Goal: Transaction & Acquisition: Purchase product/service

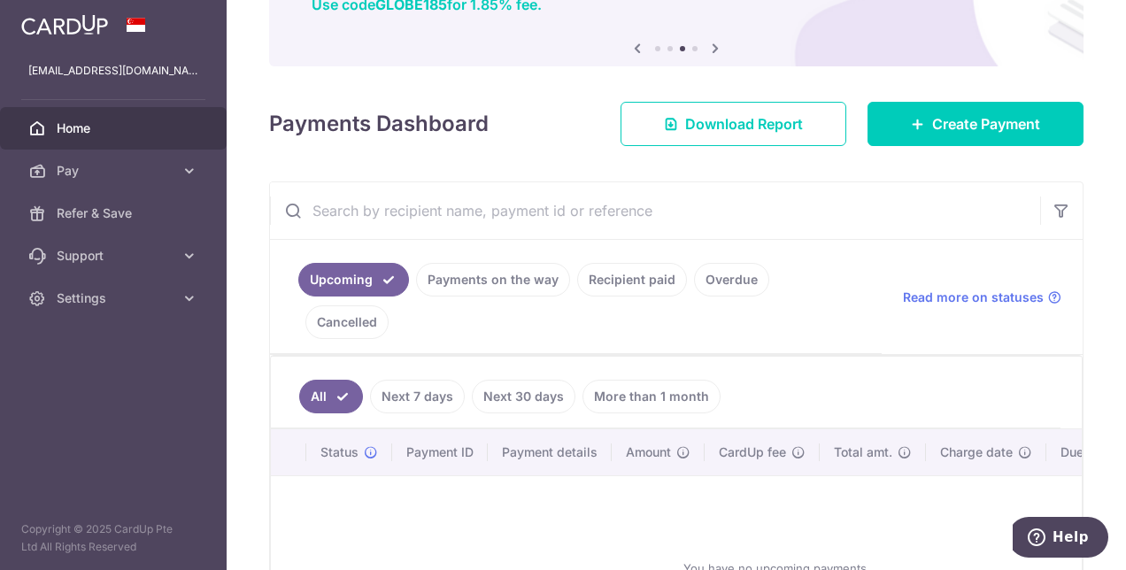
scroll to position [177, 0]
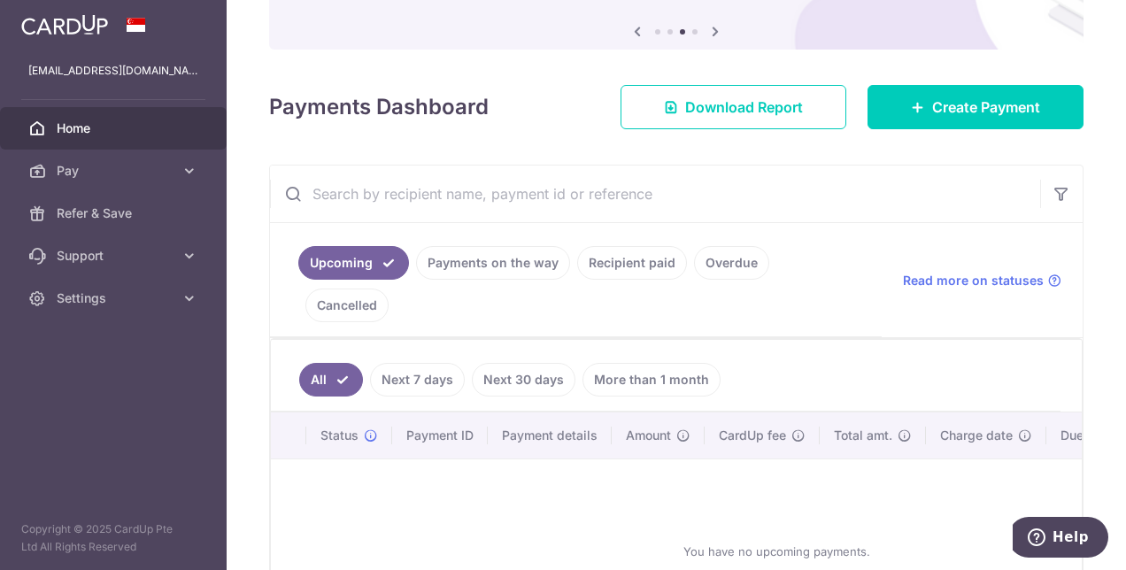
click at [649, 259] on link "Recipient paid" at bounding box center [632, 263] width 110 height 34
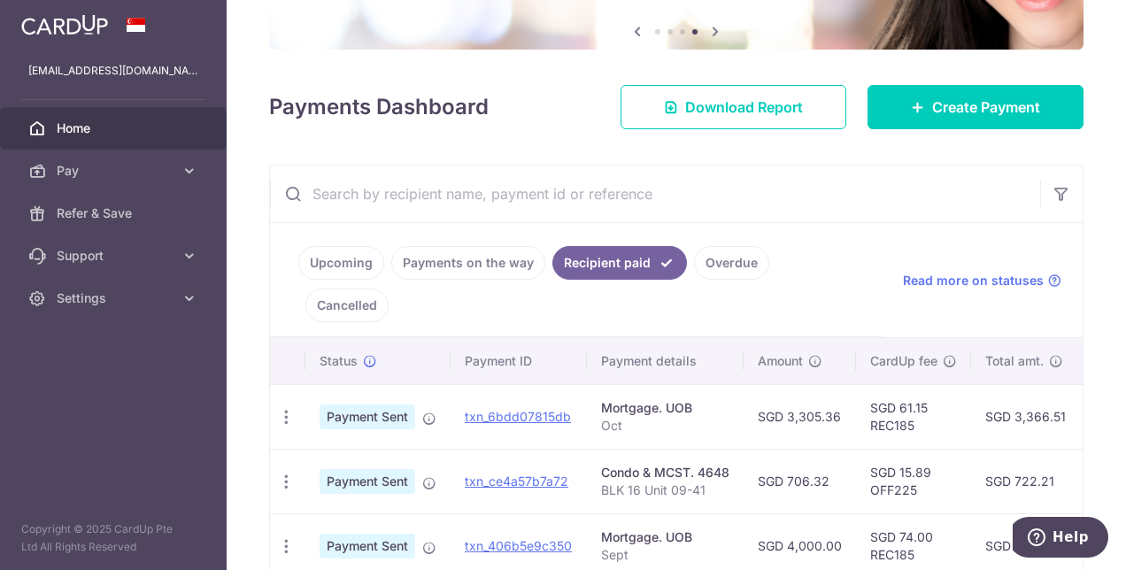
click at [478, 266] on link "Payments on the way" at bounding box center [468, 263] width 154 height 34
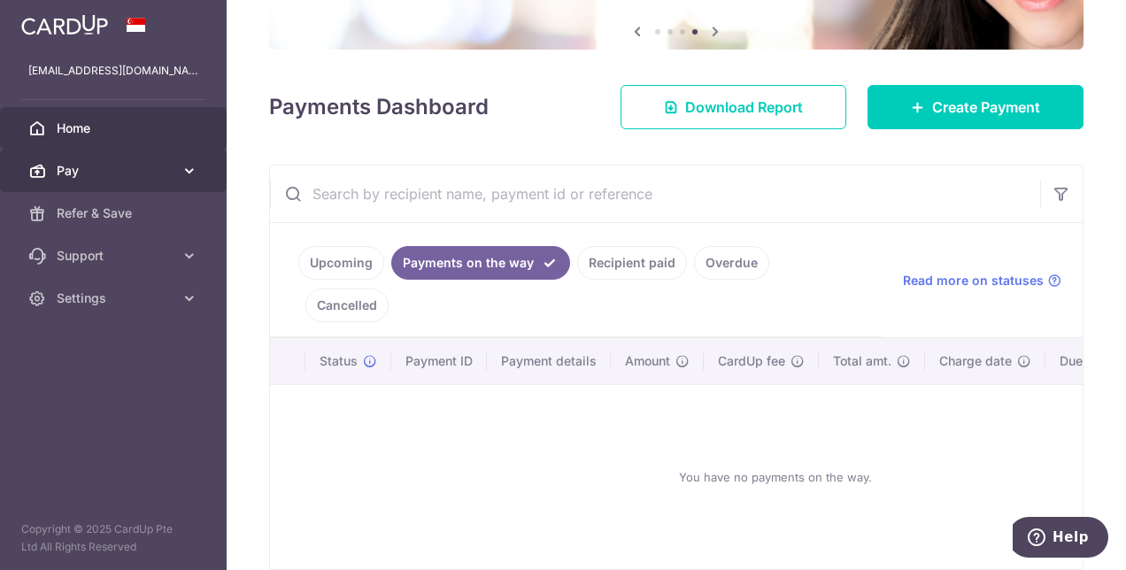
click at [61, 171] on span "Pay" at bounding box center [115, 171] width 117 height 18
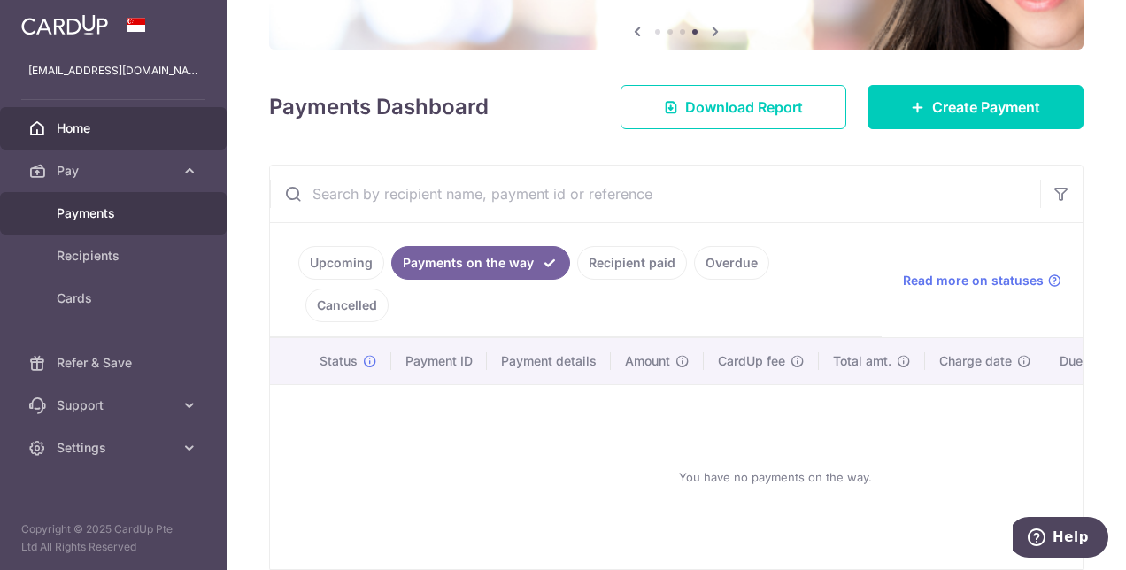
click at [105, 205] on span "Payments" at bounding box center [115, 214] width 117 height 18
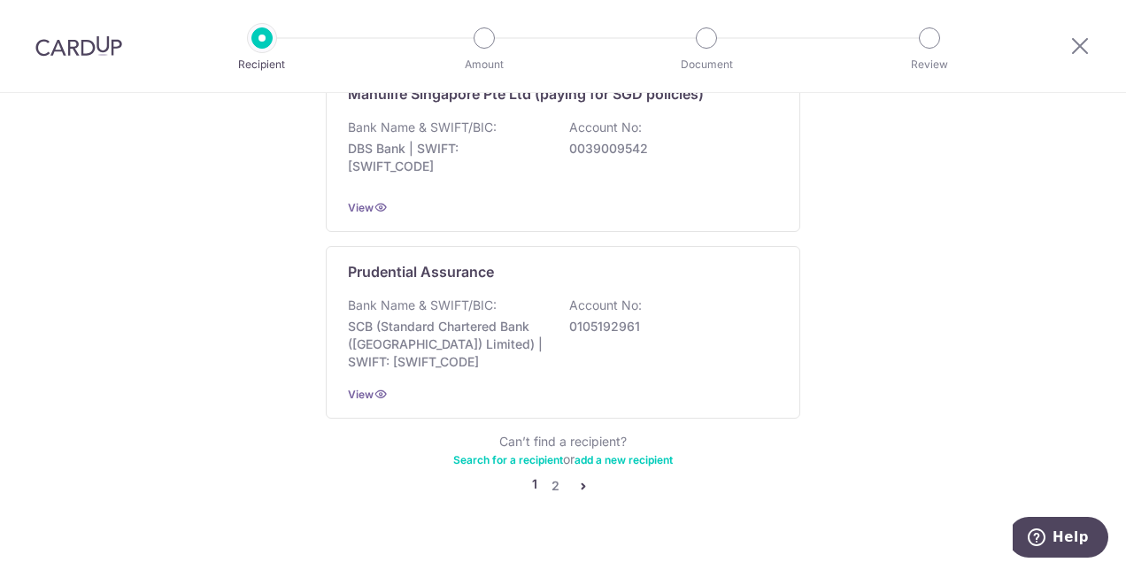
scroll to position [1847, 0]
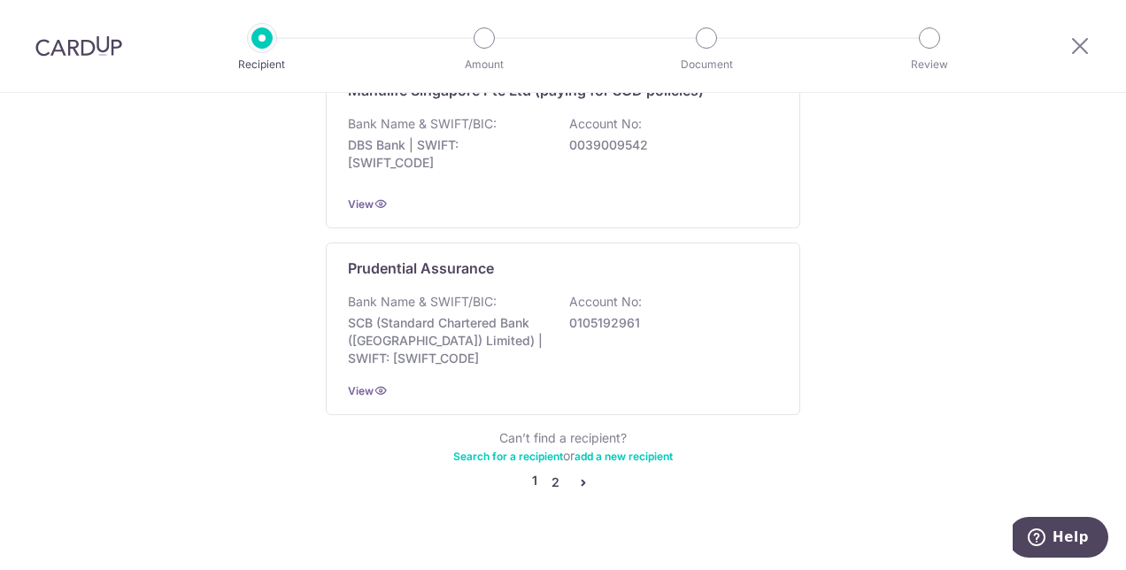
click at [546, 472] on link "2" at bounding box center [555, 482] width 21 height 21
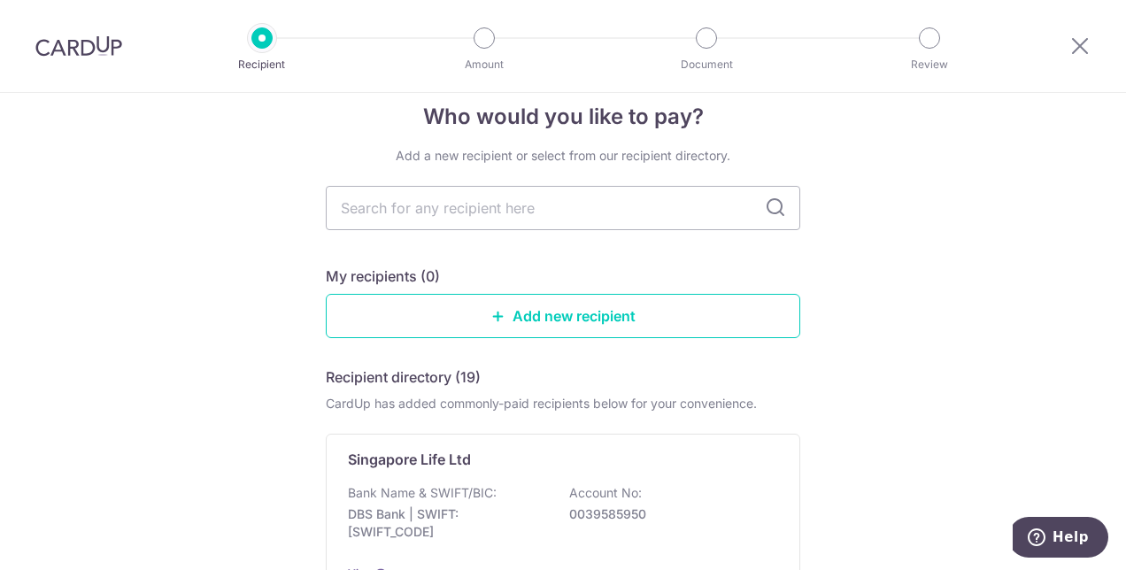
scroll to position [0, 0]
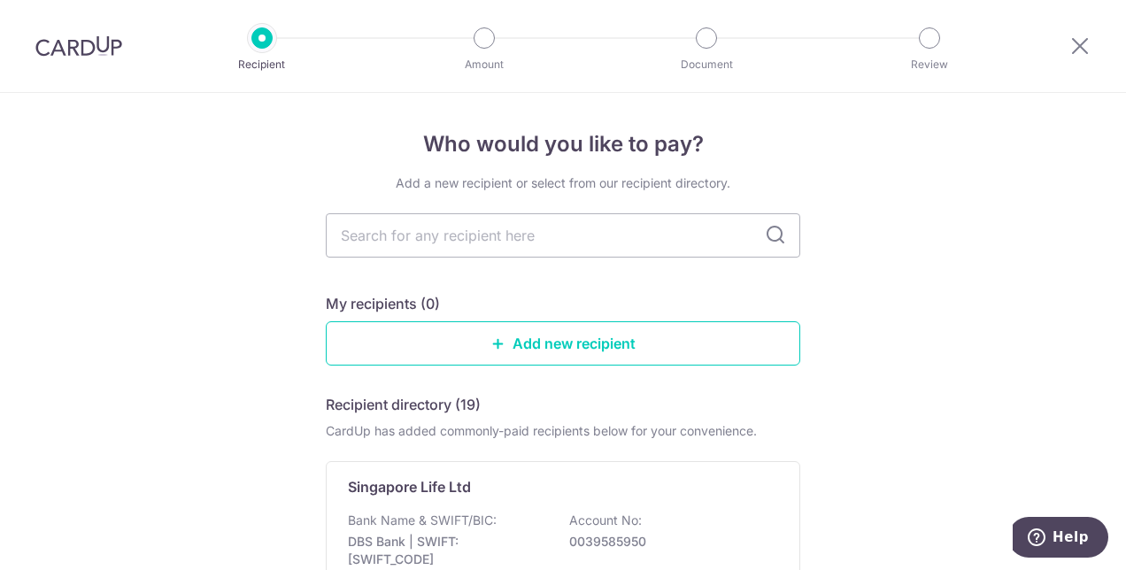
click at [96, 44] on img at bounding box center [78, 45] width 87 height 21
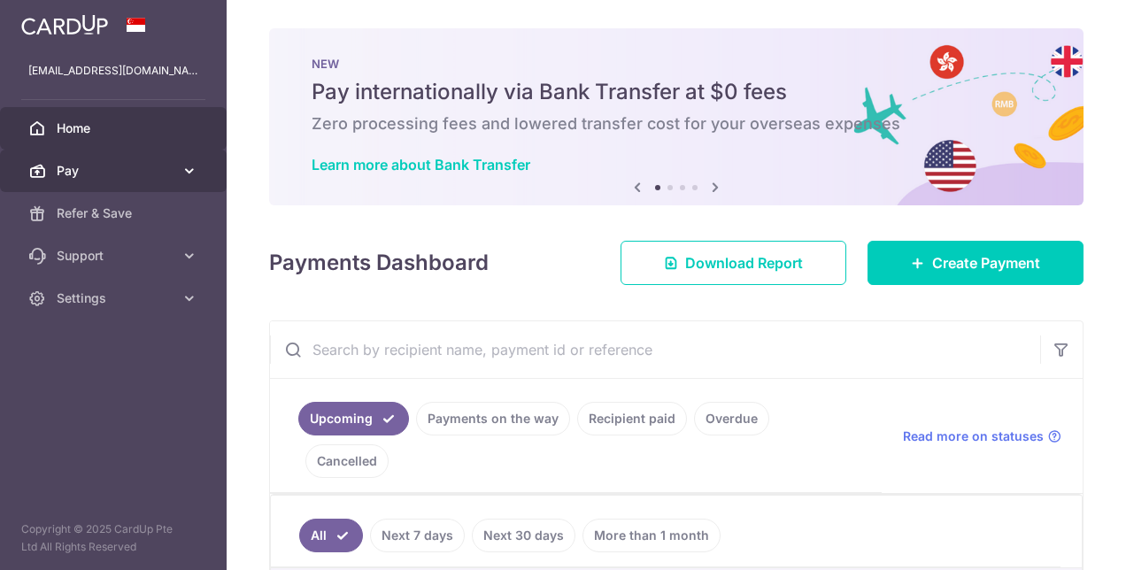
click at [105, 172] on span "Pay" at bounding box center [115, 171] width 117 height 18
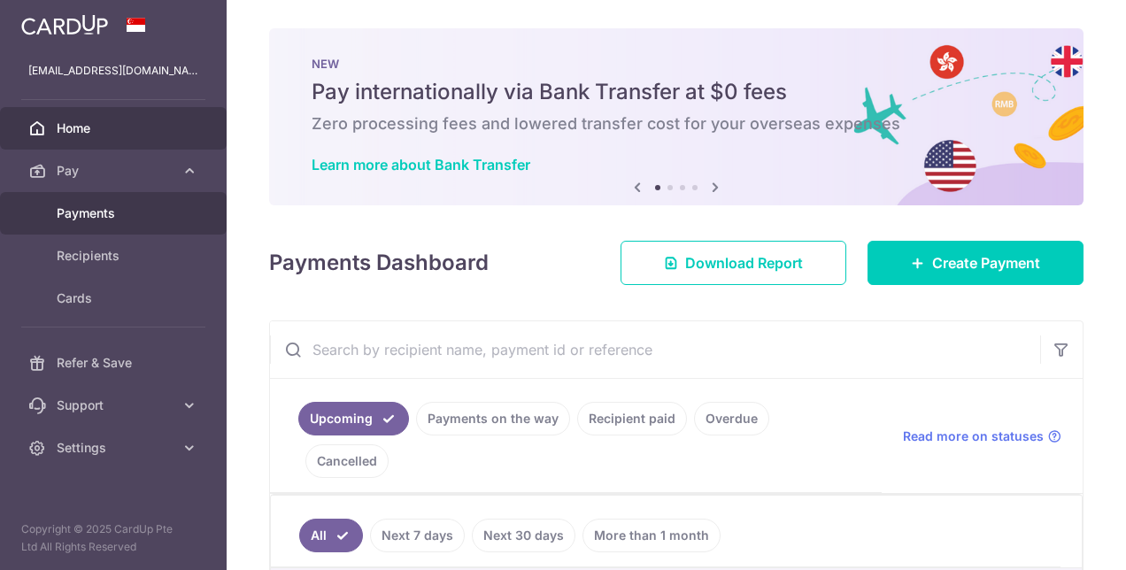
click at [127, 219] on span "Payments" at bounding box center [115, 214] width 117 height 18
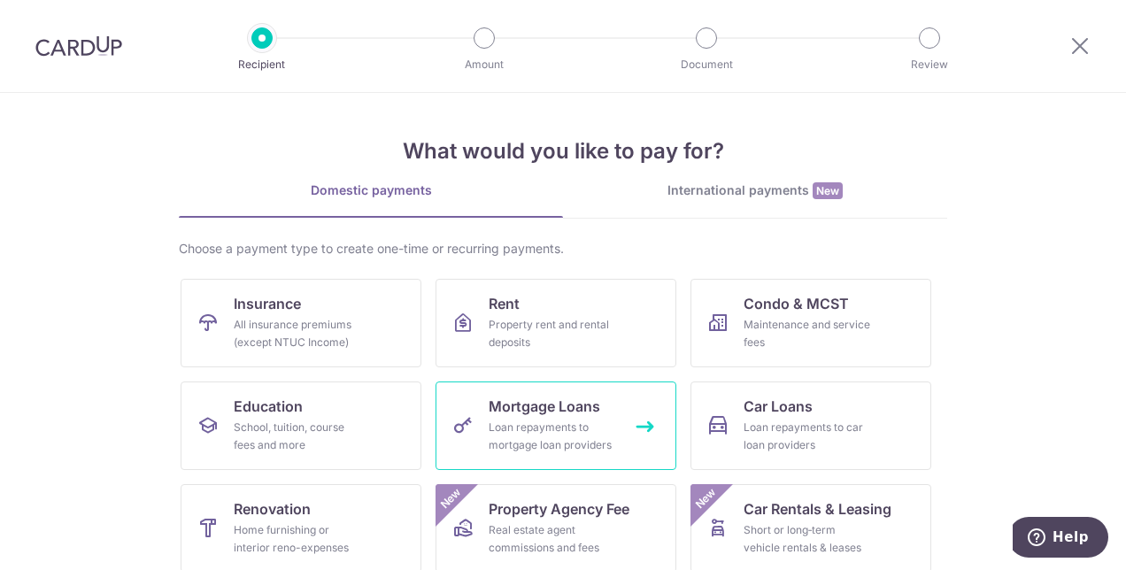
click at [506, 437] on div "Loan repayments to mortgage loan providers" at bounding box center [553, 436] width 128 height 35
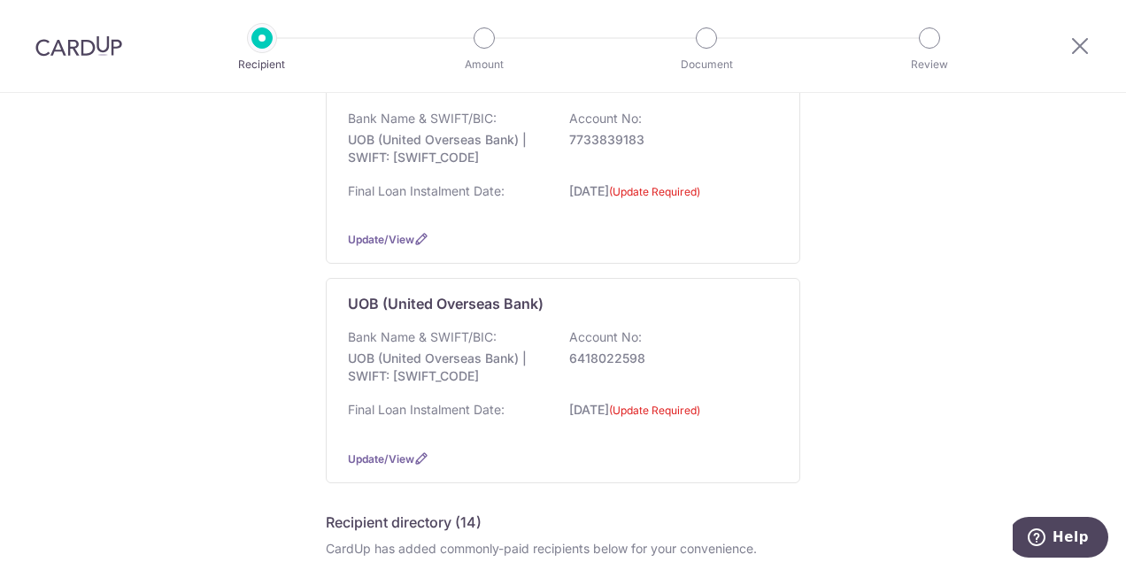
scroll to position [266, 0]
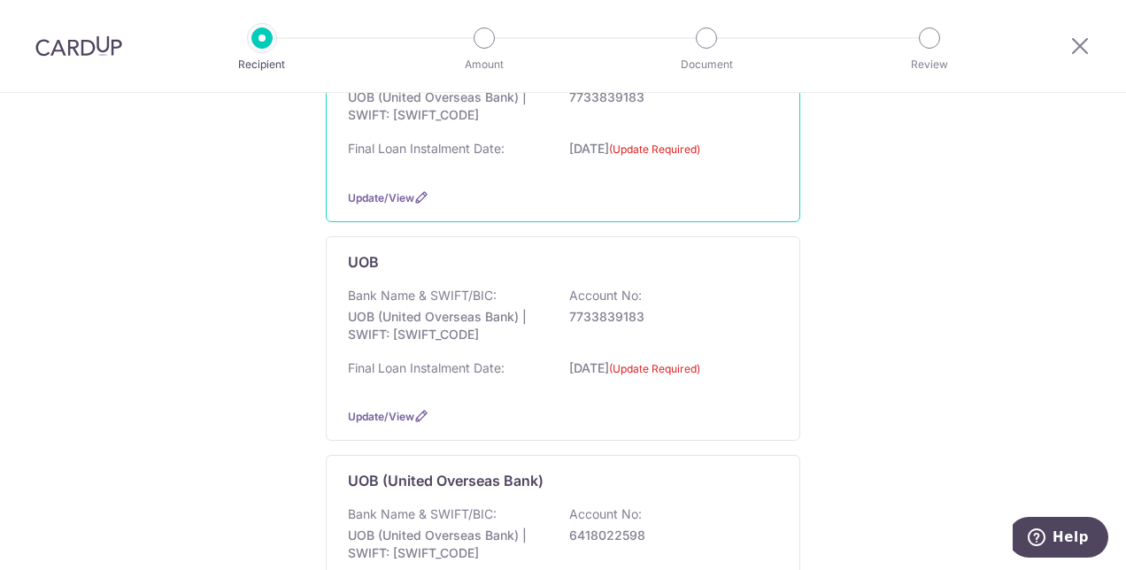
click at [576, 140] on p "[DATE] (Update Required)" at bounding box center [668, 154] width 198 height 29
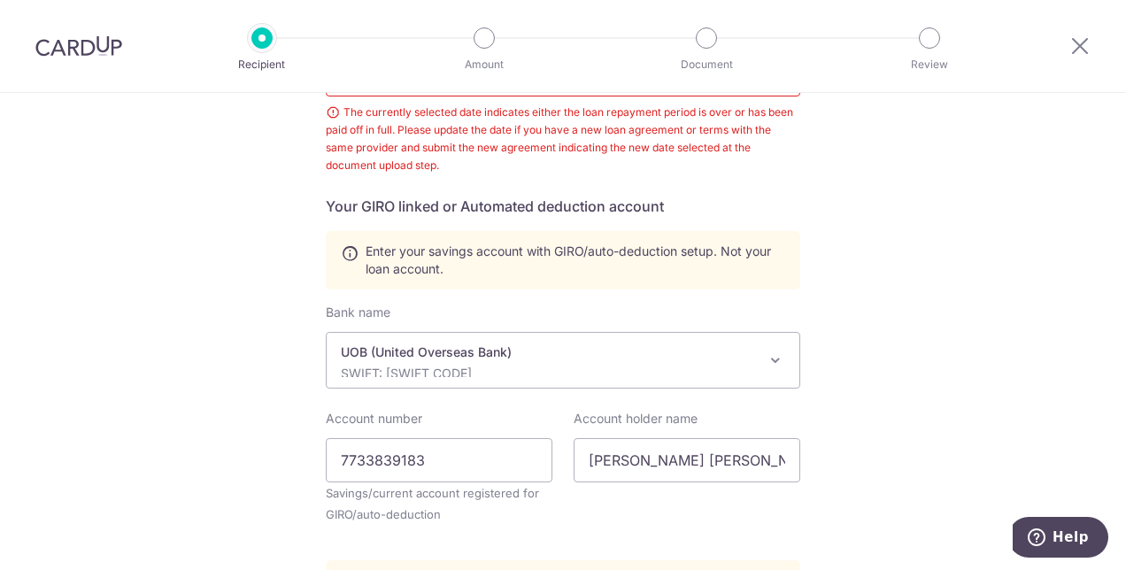
scroll to position [622, 0]
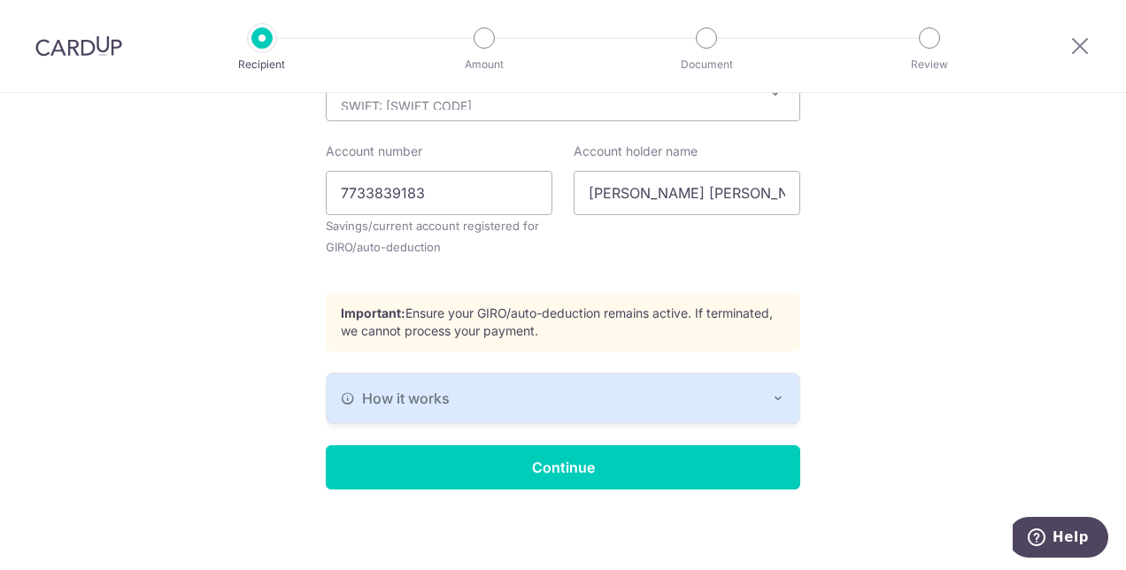
click at [81, 57] on img at bounding box center [78, 45] width 87 height 21
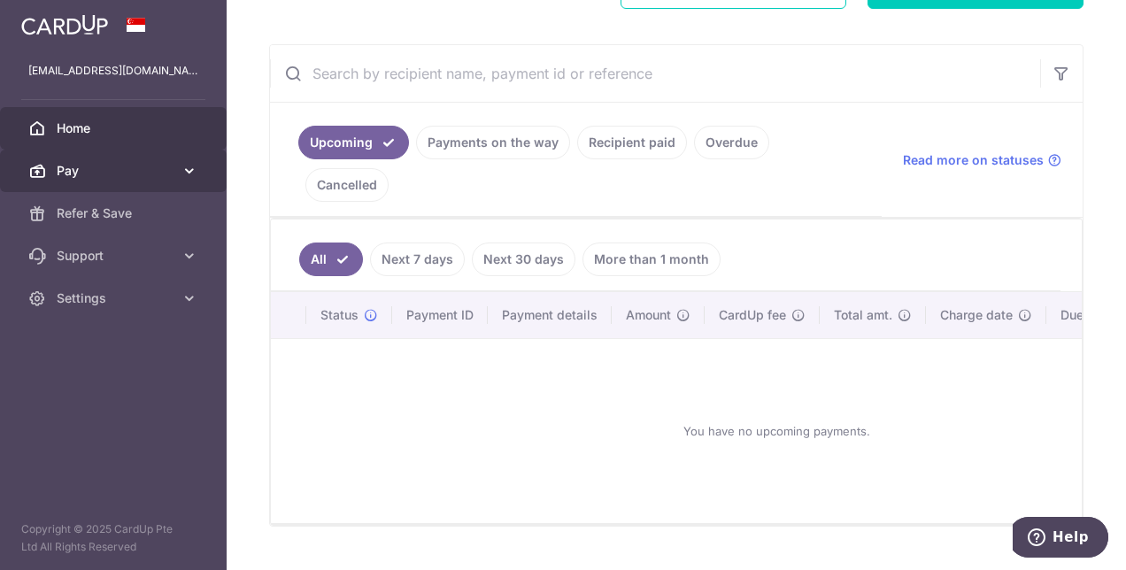
click at [119, 160] on link "Pay" at bounding box center [113, 171] width 227 height 43
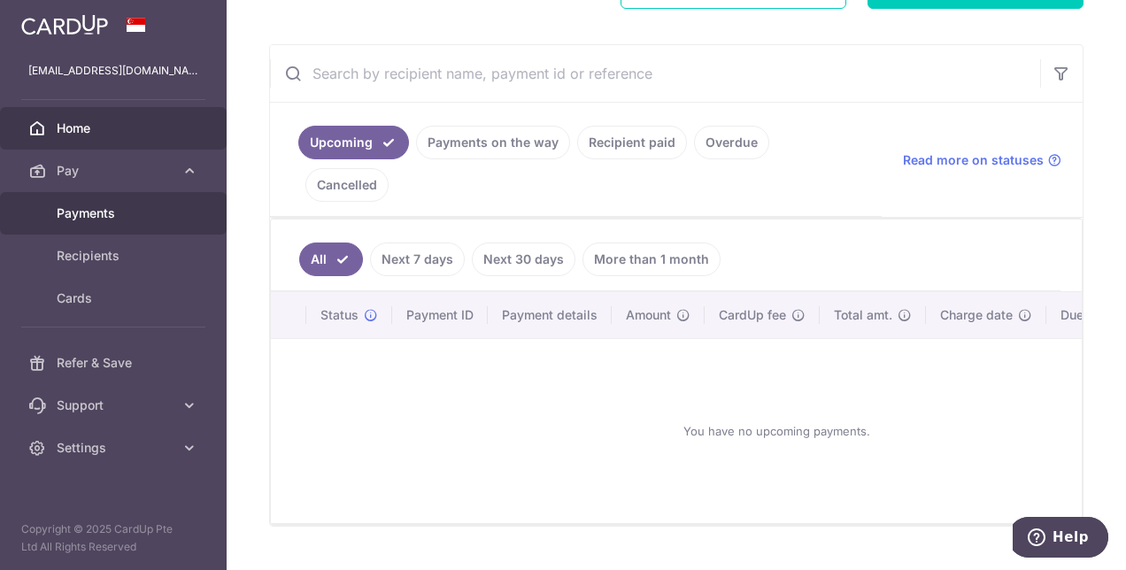
click at [117, 214] on span "Payments" at bounding box center [115, 214] width 117 height 18
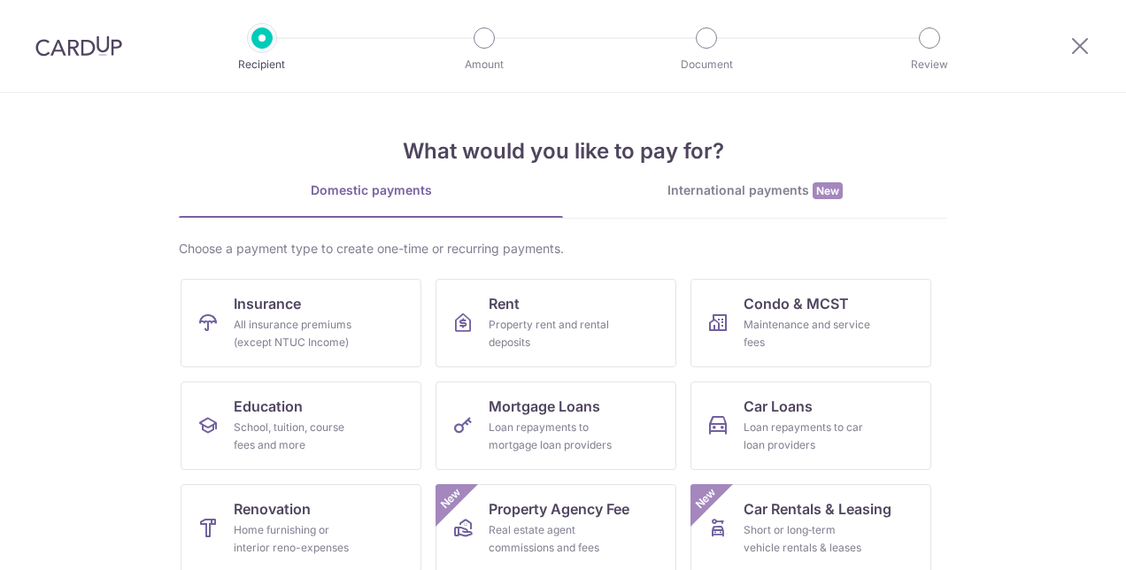
click at [600, 416] on link "Mortgage Loans Loan repayments to mortgage loan providers" at bounding box center [556, 426] width 241 height 89
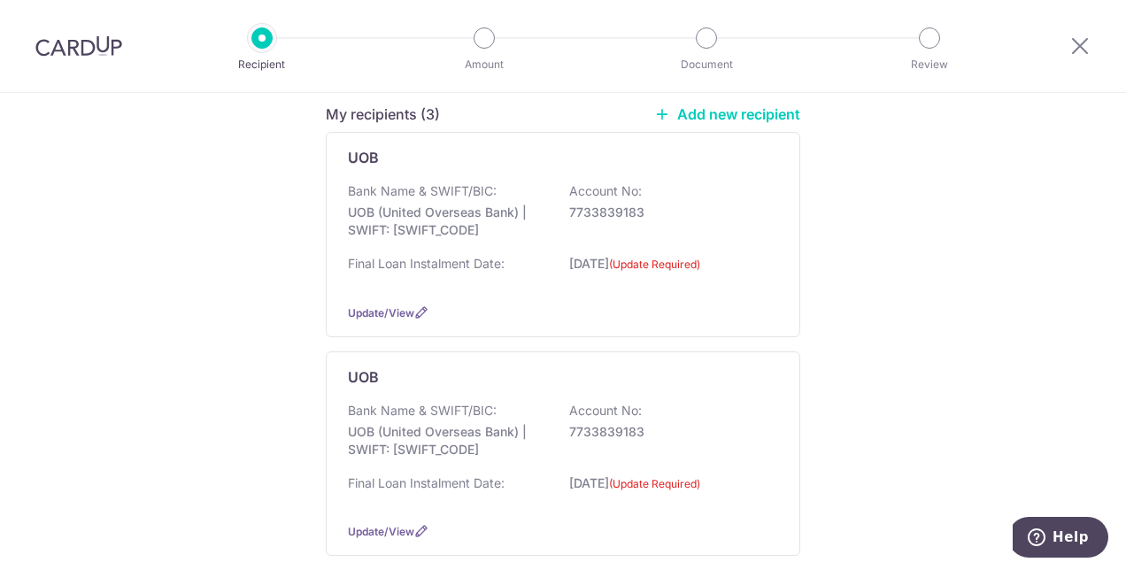
scroll to position [177, 0]
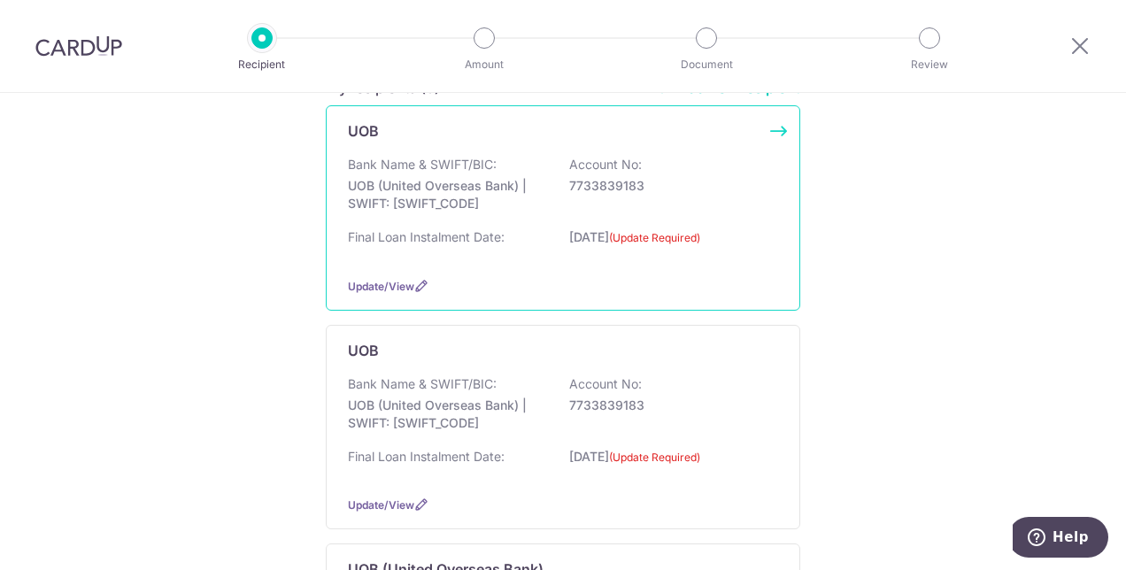
click at [700, 277] on div "Update/View" at bounding box center [563, 286] width 430 height 19
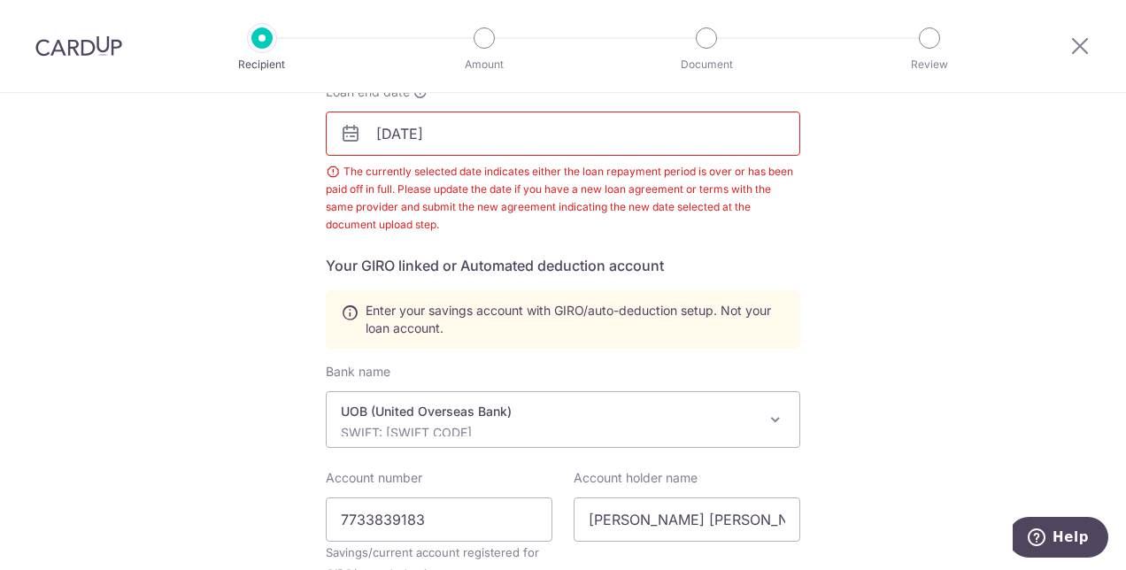
scroll to position [267, 0]
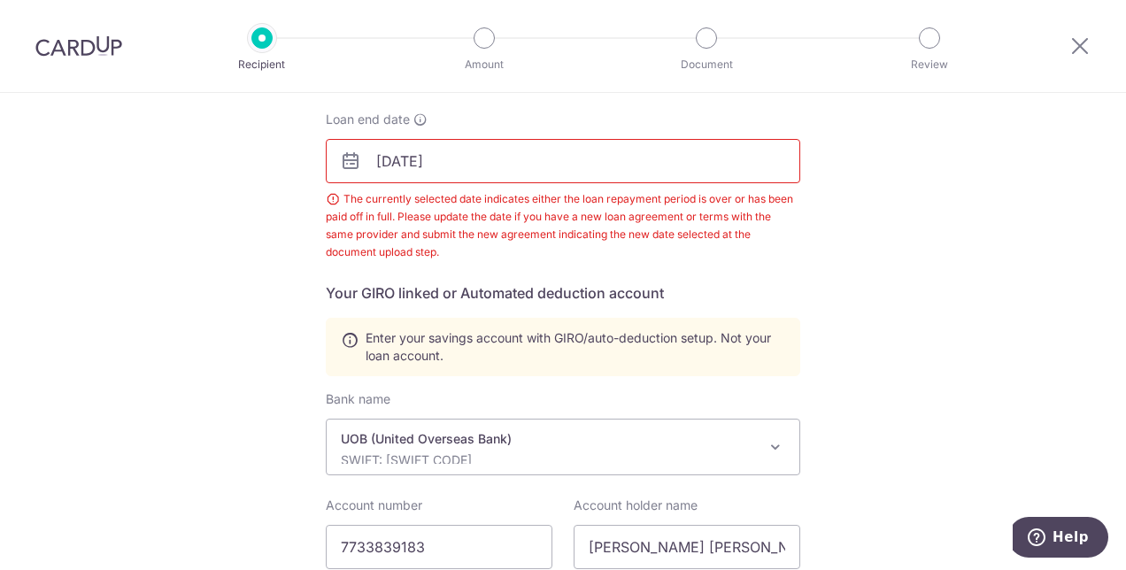
click at [489, 165] on input "[DATE]" at bounding box center [563, 161] width 475 height 44
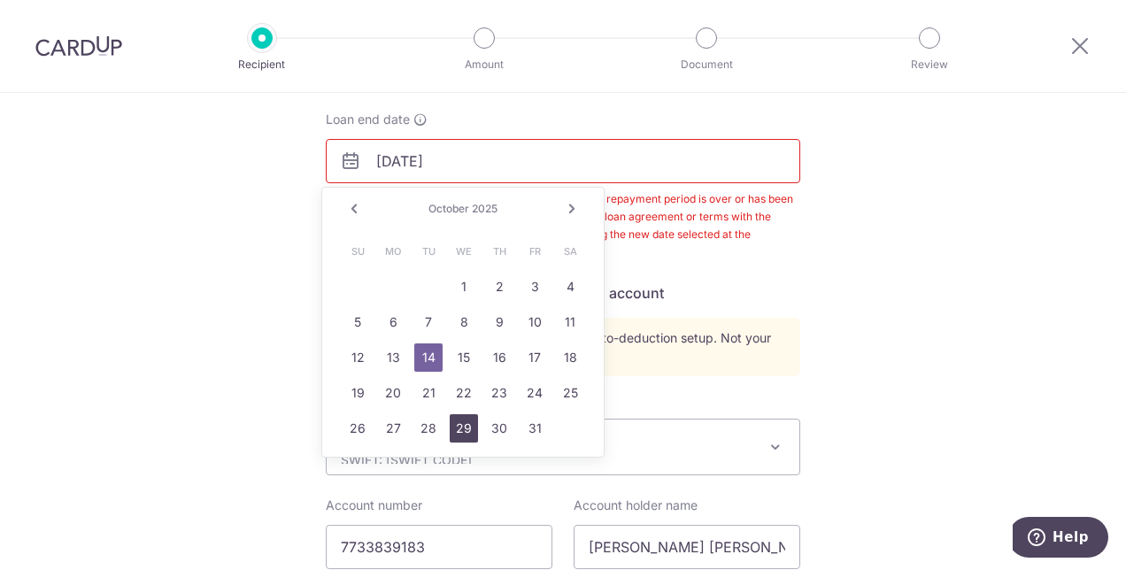
click at [459, 425] on link "29" at bounding box center [464, 428] width 28 height 28
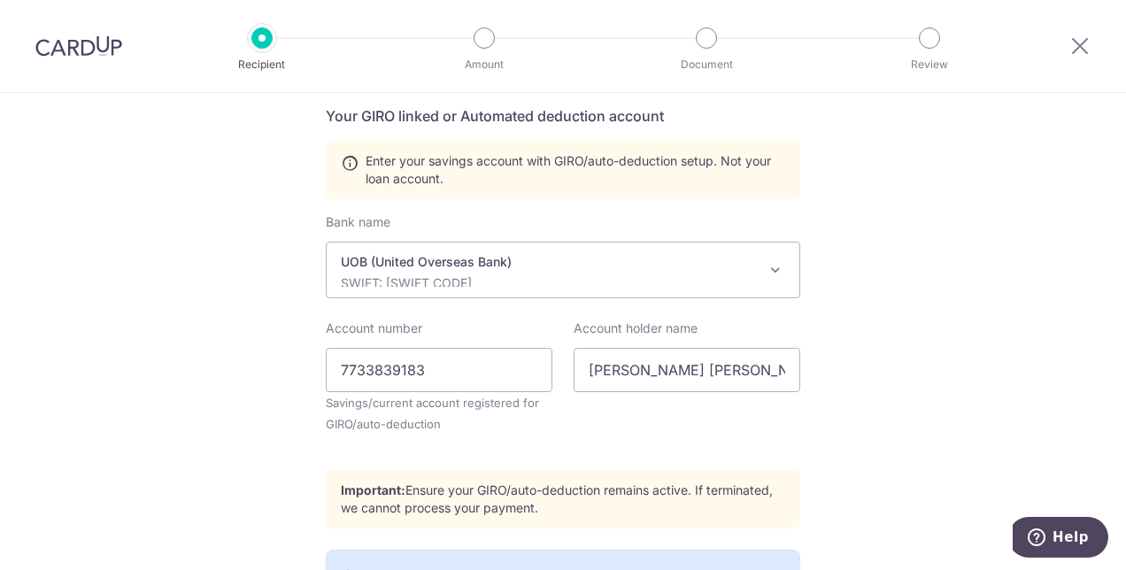
scroll to position [179, 0]
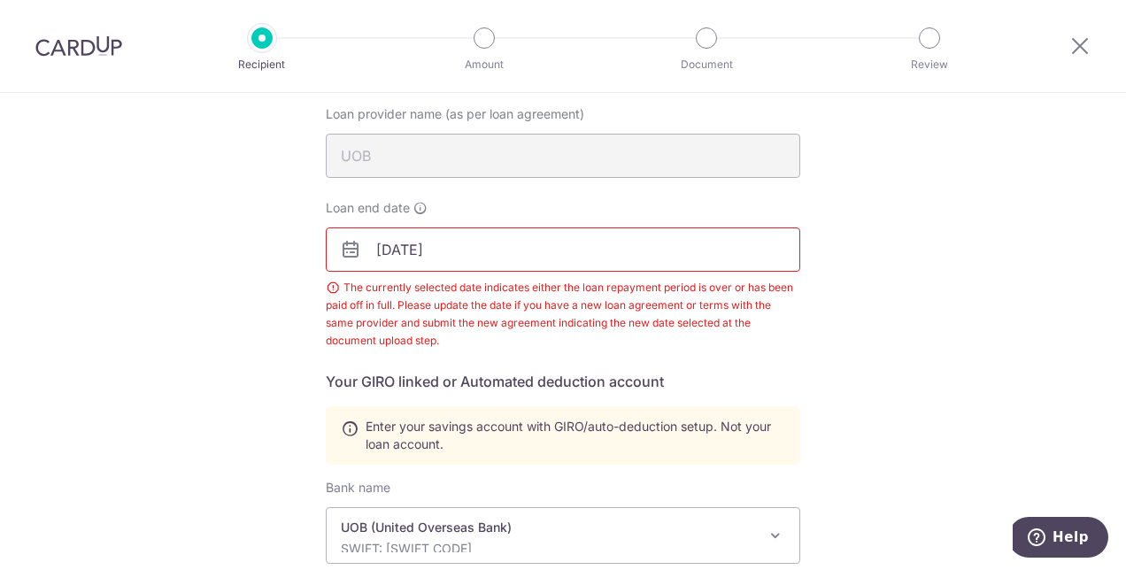
click at [515, 473] on div "Who should we send this loan payment to? Loan provider name (as per loan agreem…" at bounding box center [563, 498] width 475 height 870
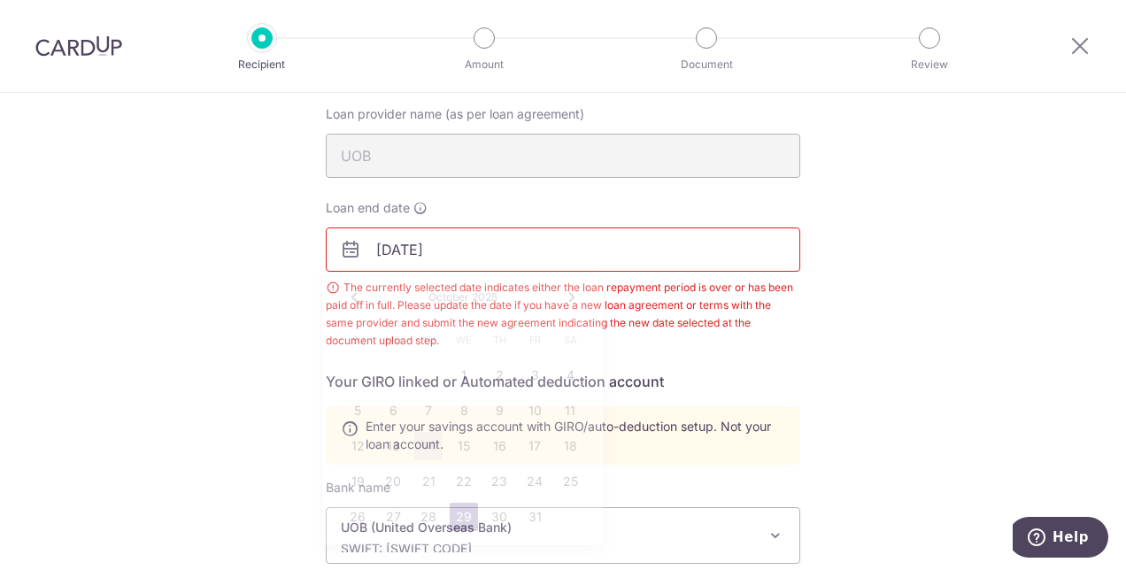
click at [434, 243] on input "10/29/2025" at bounding box center [563, 250] width 475 height 44
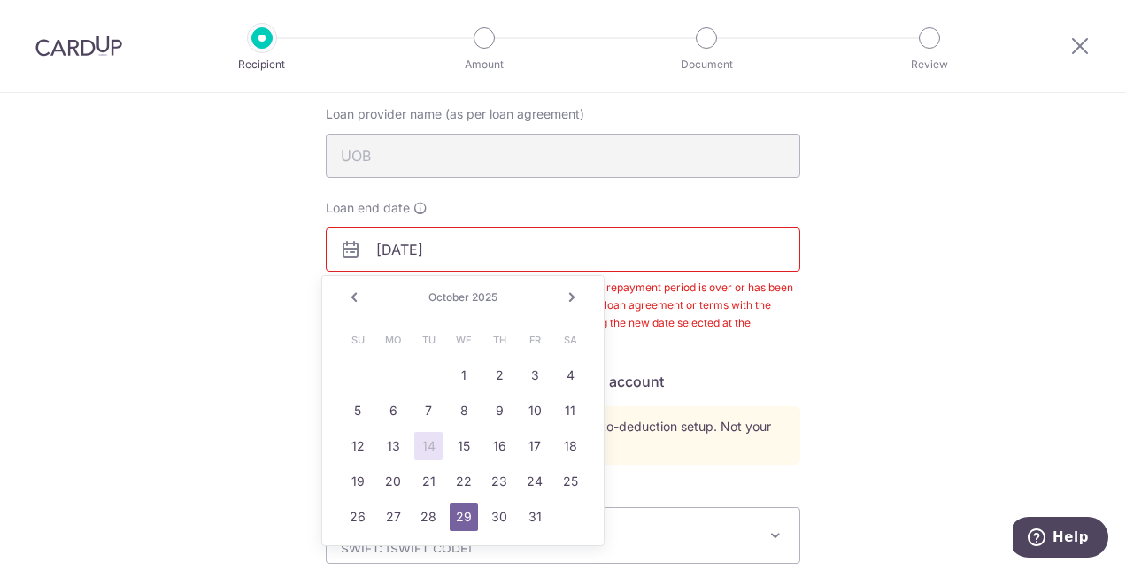
click at [465, 519] on link "29" at bounding box center [464, 517] width 28 height 28
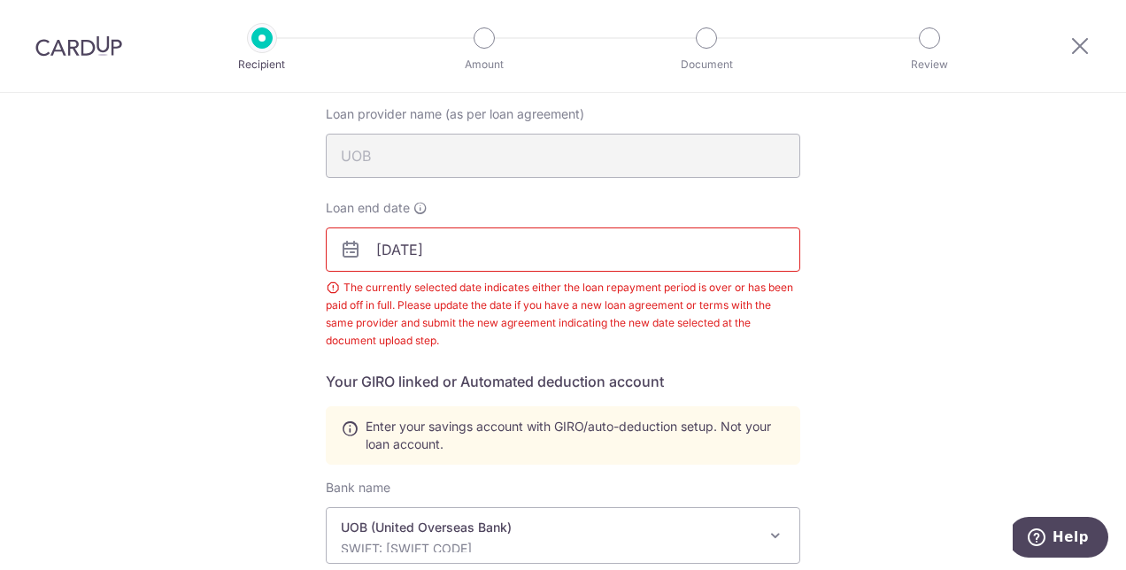
click at [426, 242] on input "10/29/2025" at bounding box center [563, 250] width 475 height 44
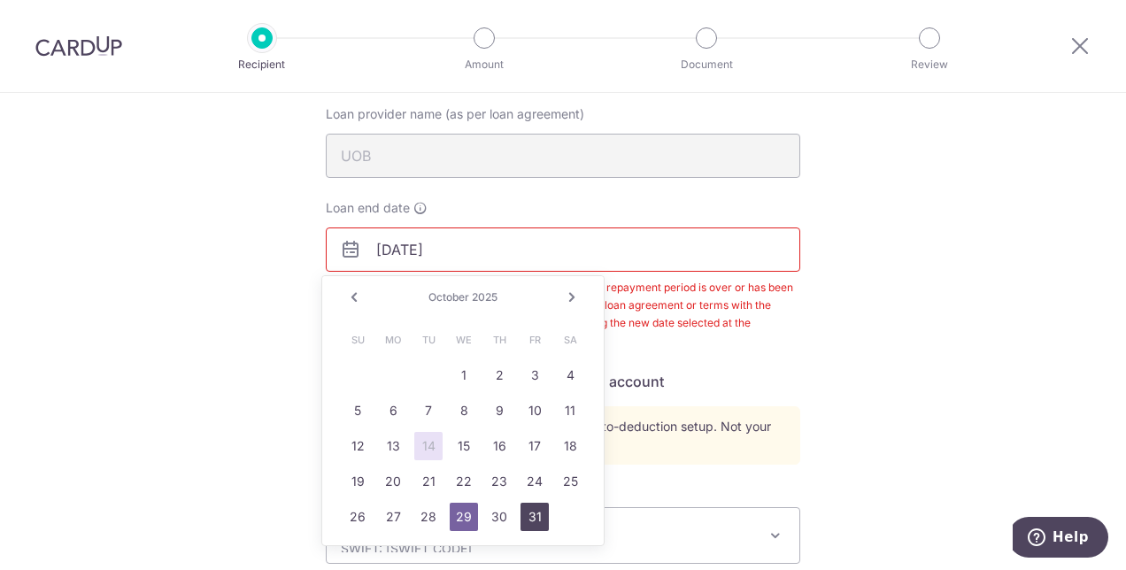
click at [533, 519] on link "31" at bounding box center [535, 517] width 28 height 28
type input "10/31/2025"
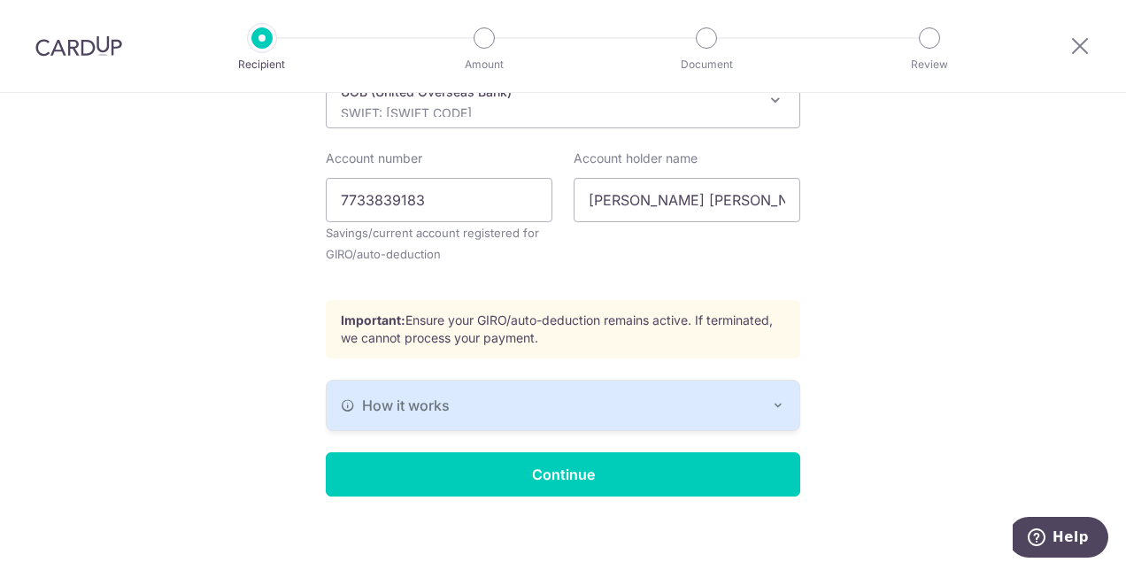
scroll to position [622, 0]
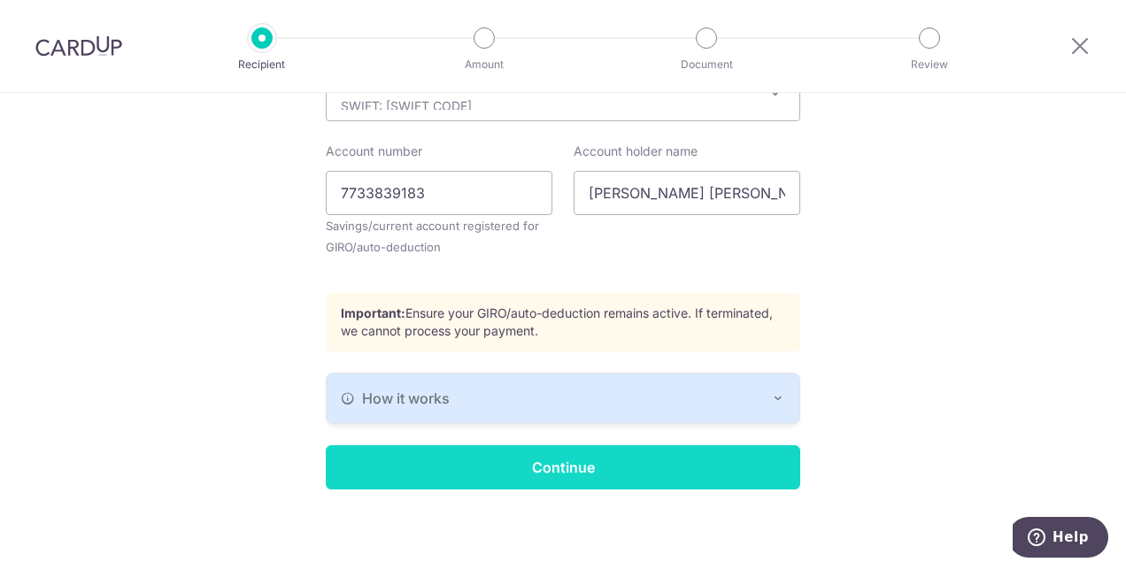
click at [507, 464] on input "Continue" at bounding box center [563, 467] width 475 height 44
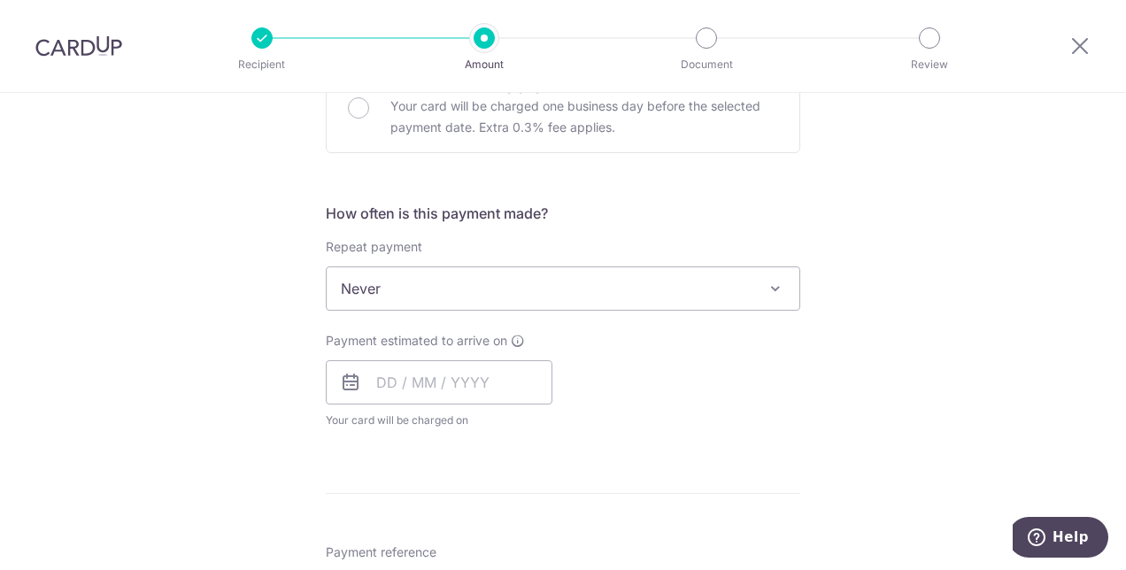
scroll to position [620, 0]
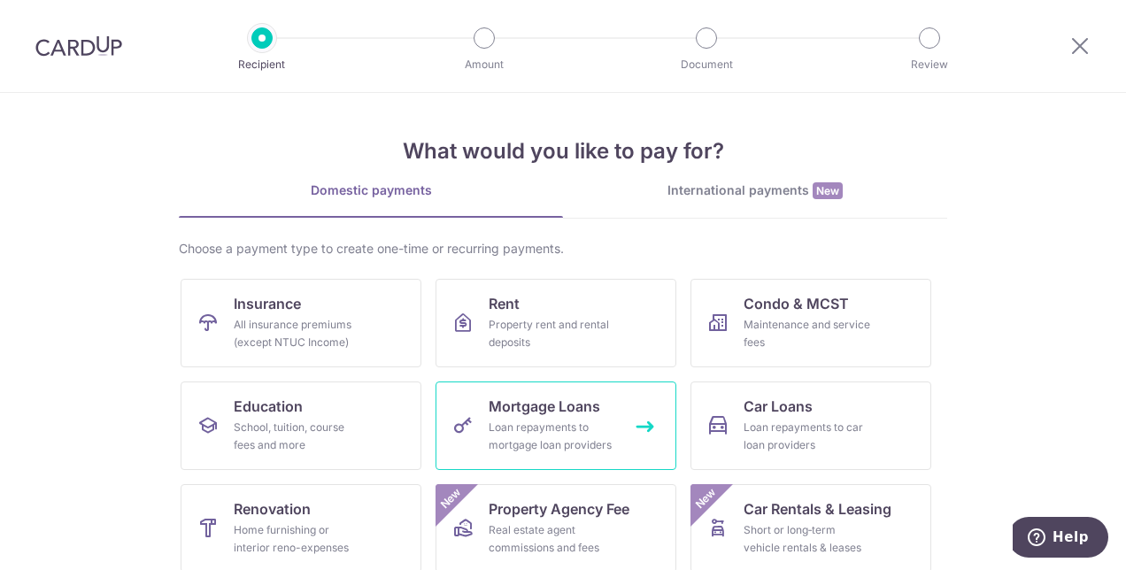
click at [524, 425] on div "Loan repayments to mortgage loan providers" at bounding box center [553, 436] width 128 height 35
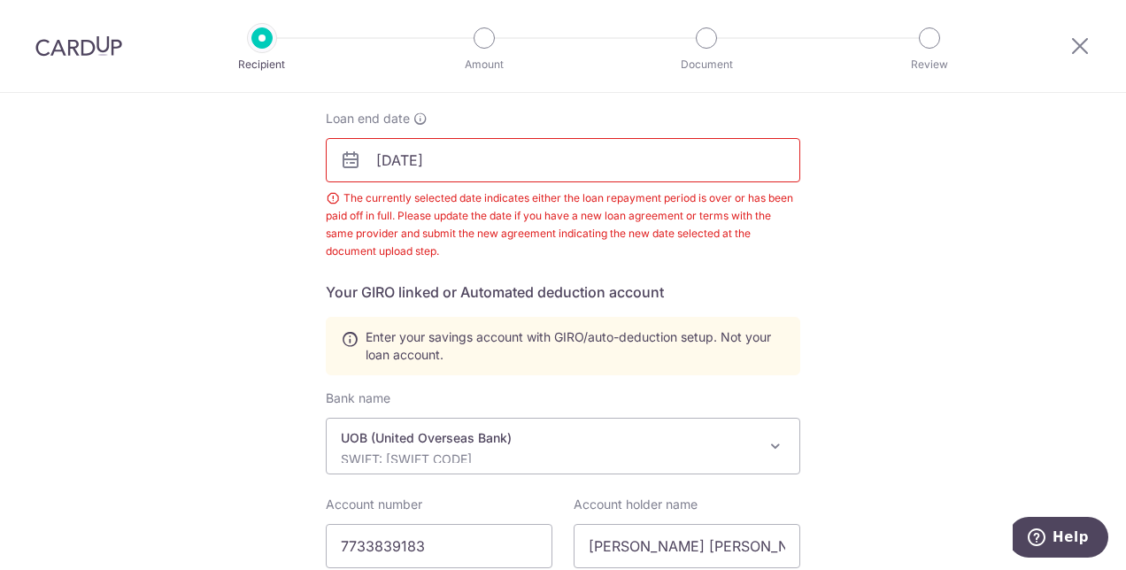
scroll to position [267, 0]
click at [457, 156] on input "[DATE]" at bounding box center [563, 161] width 475 height 44
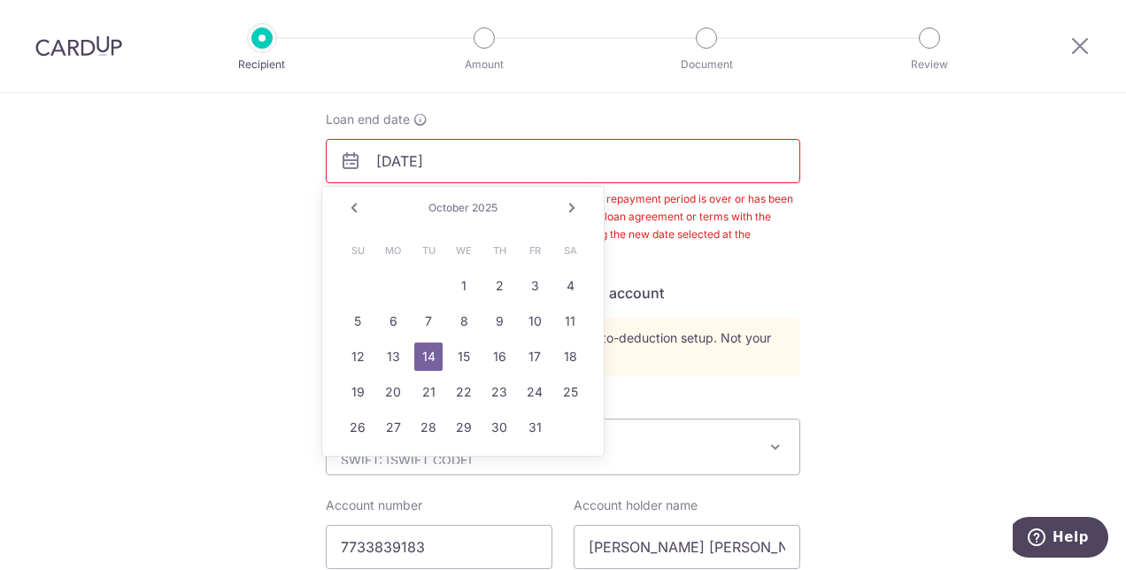
click at [569, 205] on link "Next" at bounding box center [571, 207] width 21 height 21
click at [354, 208] on link "Prev" at bounding box center [354, 207] width 21 height 21
click at [471, 428] on link "29" at bounding box center [464, 428] width 28 height 28
type input "10/29/2025"
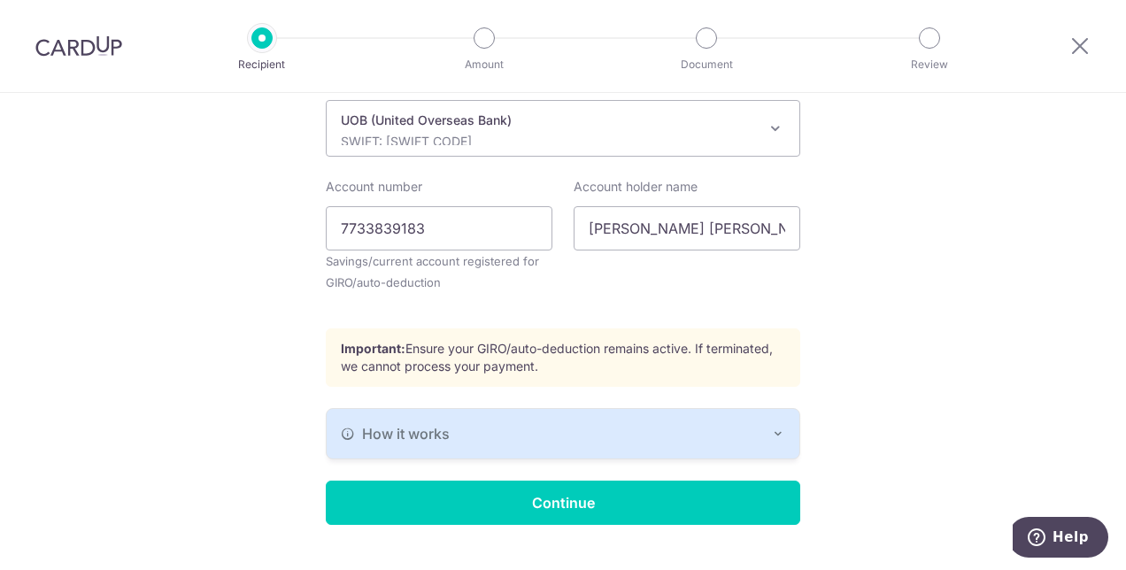
scroll to position [622, 0]
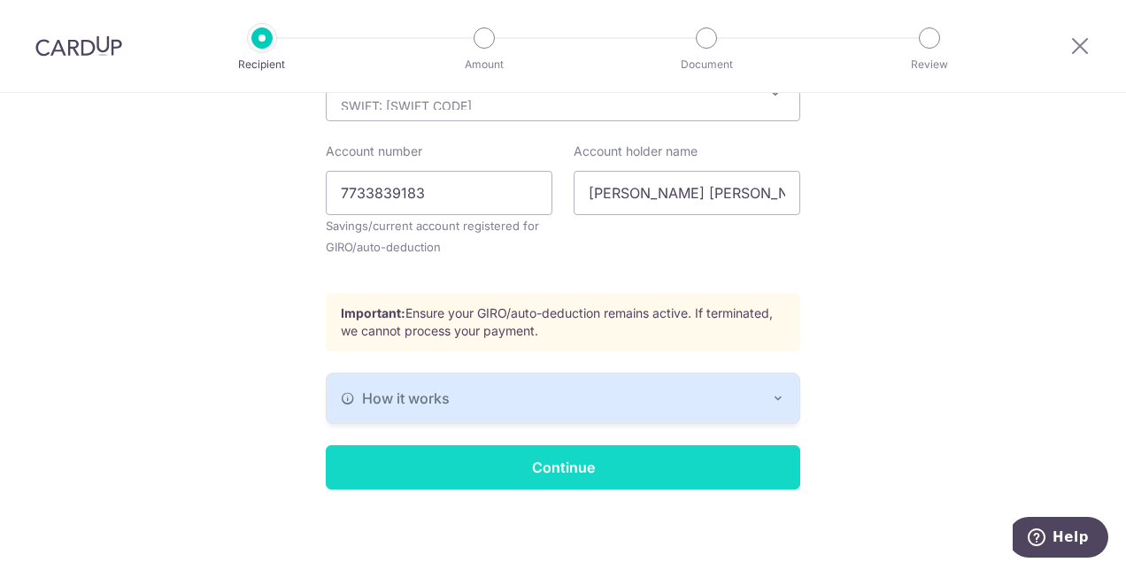
click at [673, 473] on input "Continue" at bounding box center [563, 467] width 475 height 44
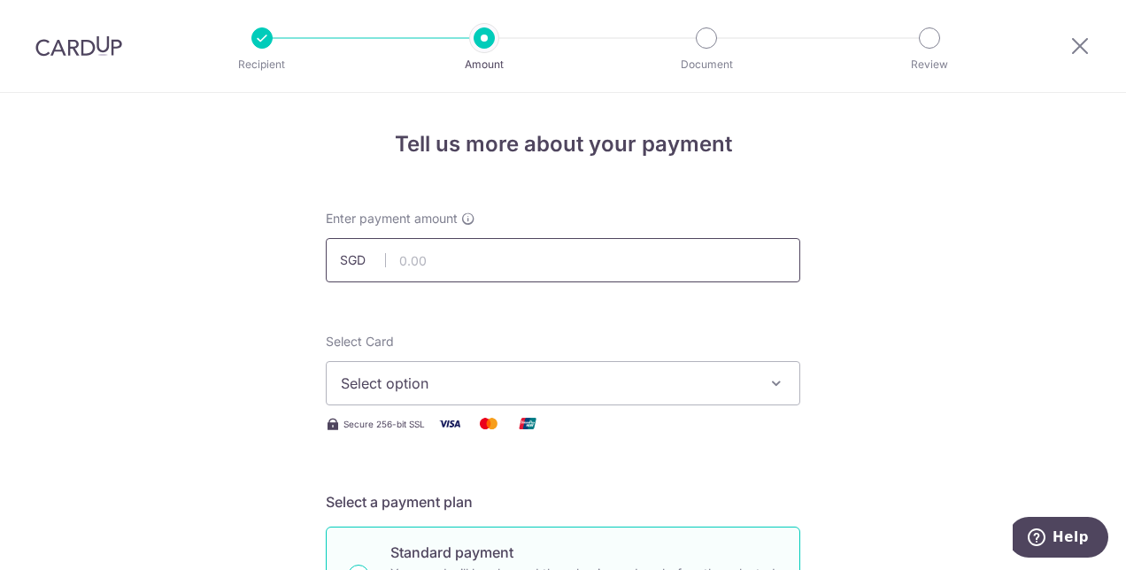
click at [432, 259] on input "text" at bounding box center [563, 260] width 475 height 44
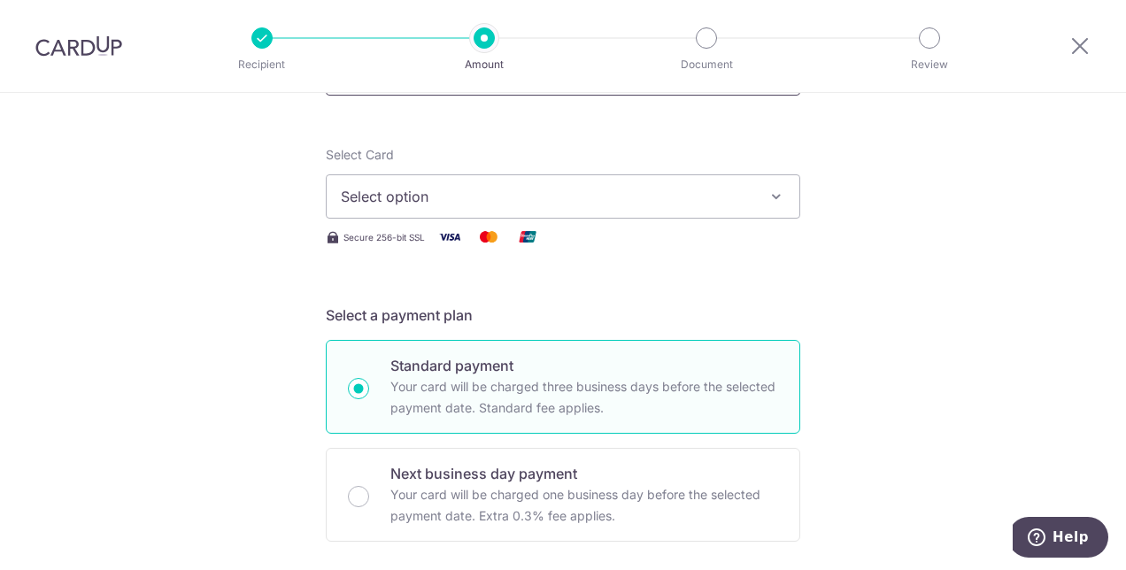
scroll to position [89, 0]
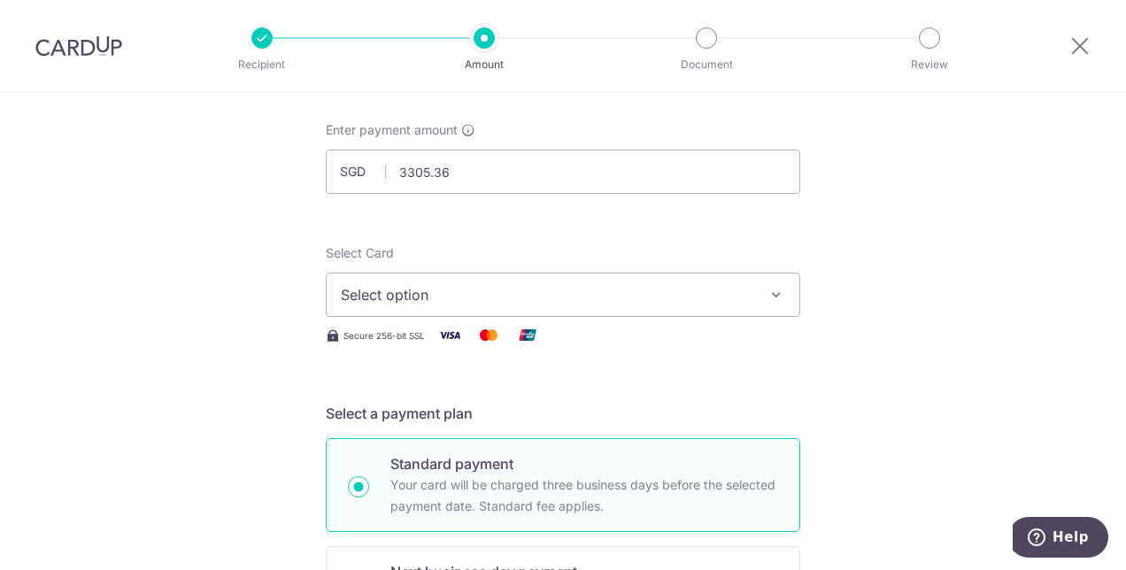
type input "3,305.36"
click at [458, 290] on span "Select option" at bounding box center [547, 294] width 413 height 21
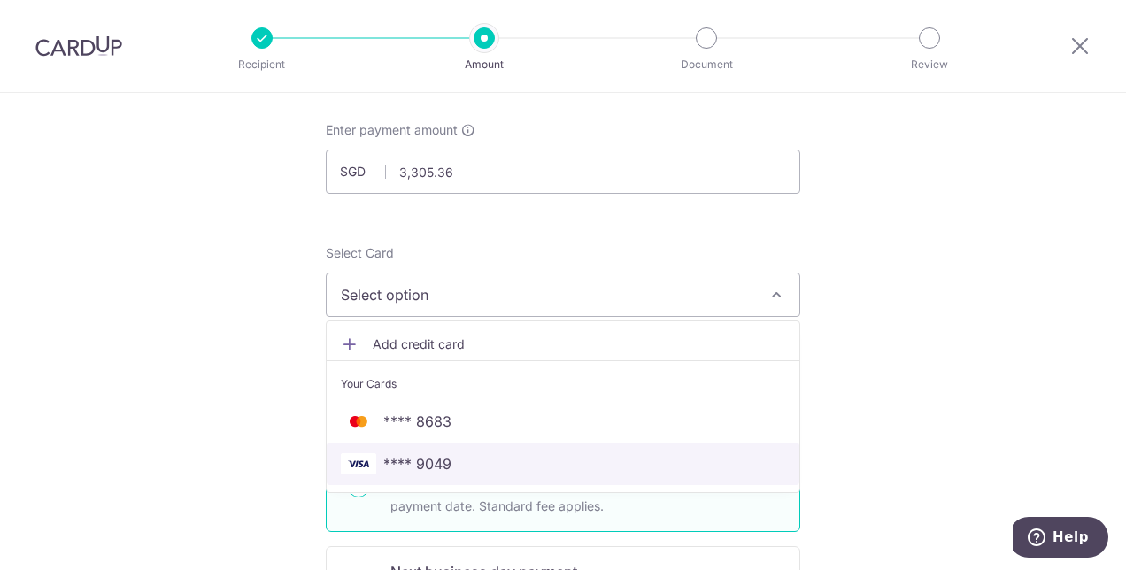
drag, startPoint x: 462, startPoint y: 468, endPoint x: 186, endPoint y: 335, distance: 306.6
click at [462, 468] on span "**** 9049" at bounding box center [563, 463] width 445 height 21
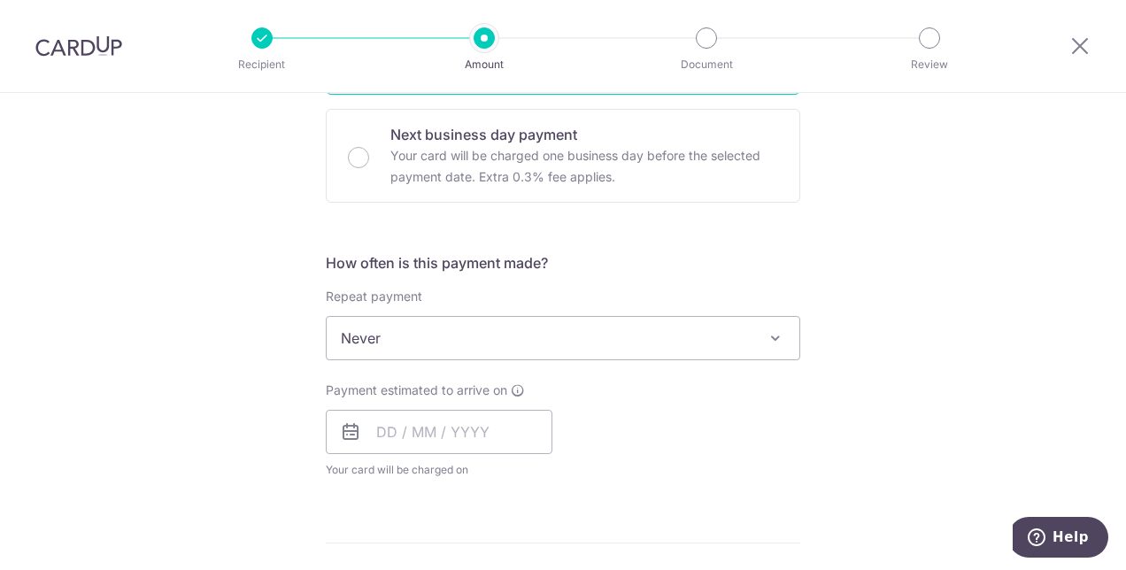
scroll to position [531, 0]
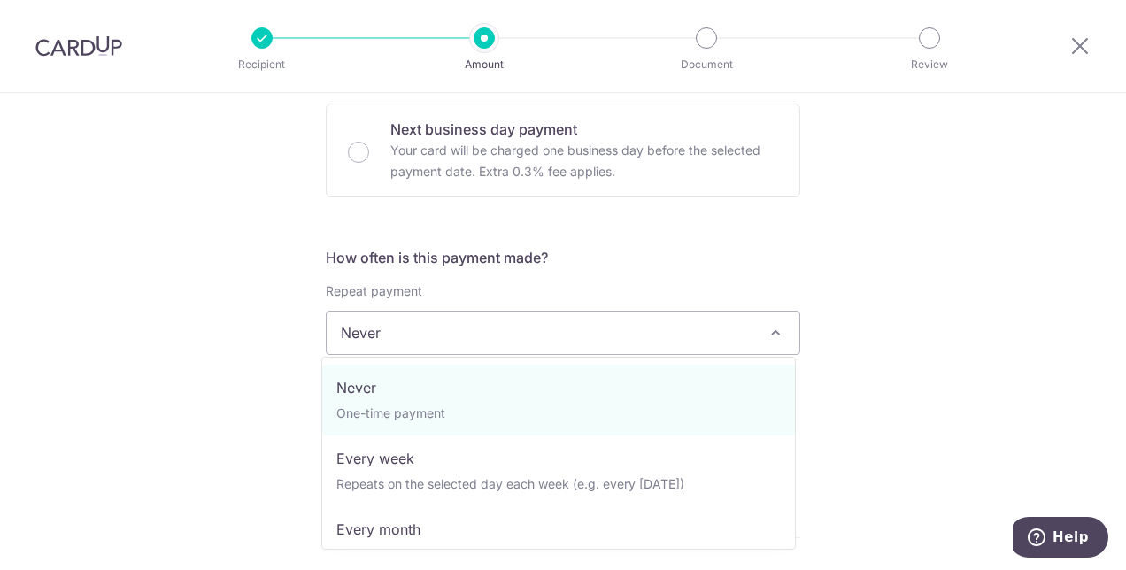
click at [411, 333] on span "Never" at bounding box center [563, 333] width 473 height 43
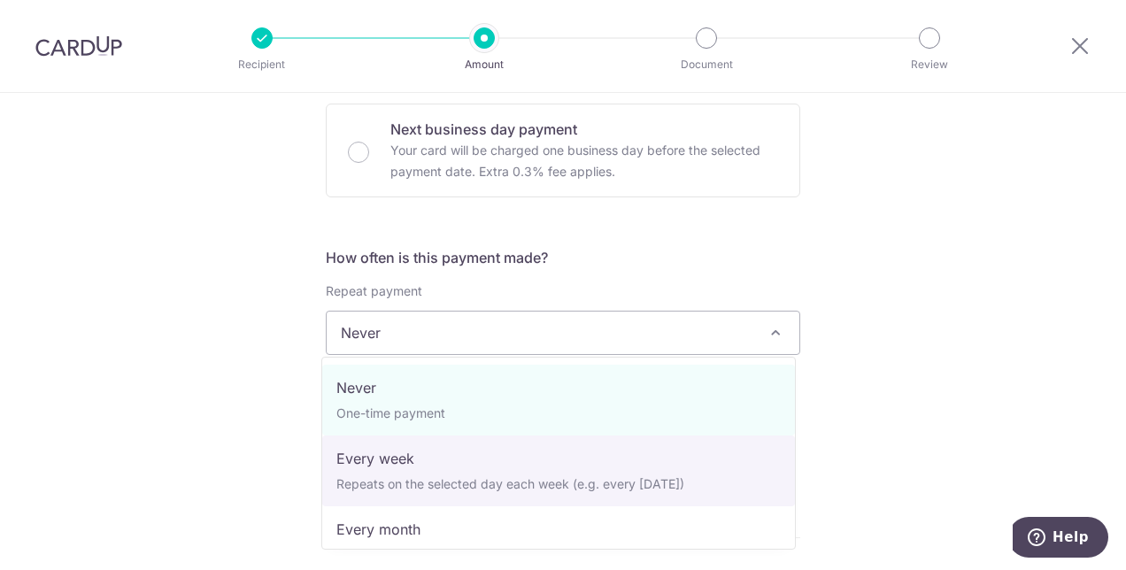
select select "2"
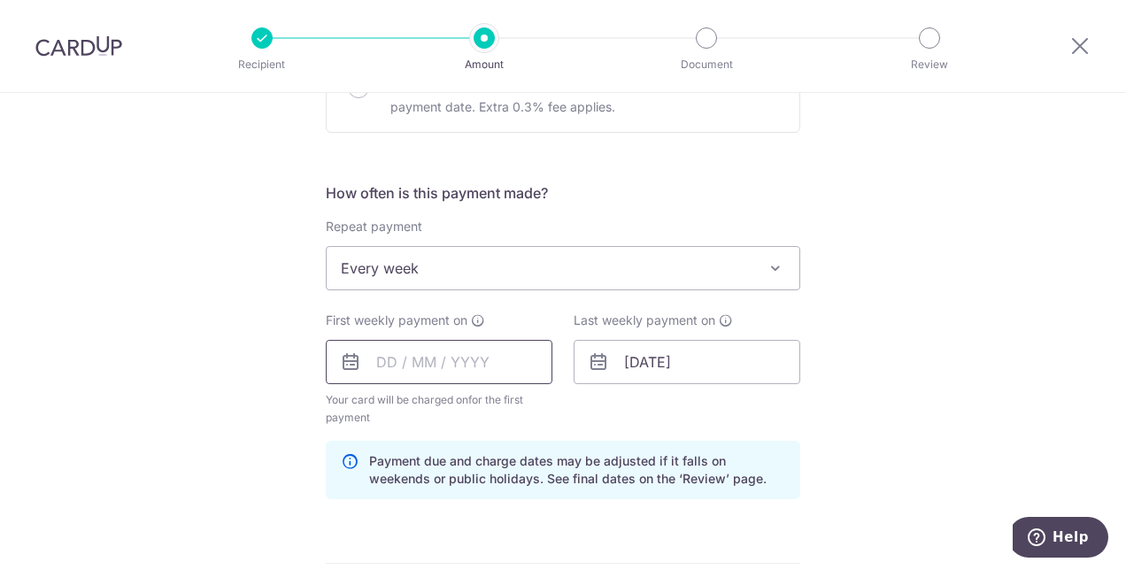
scroll to position [620, 0]
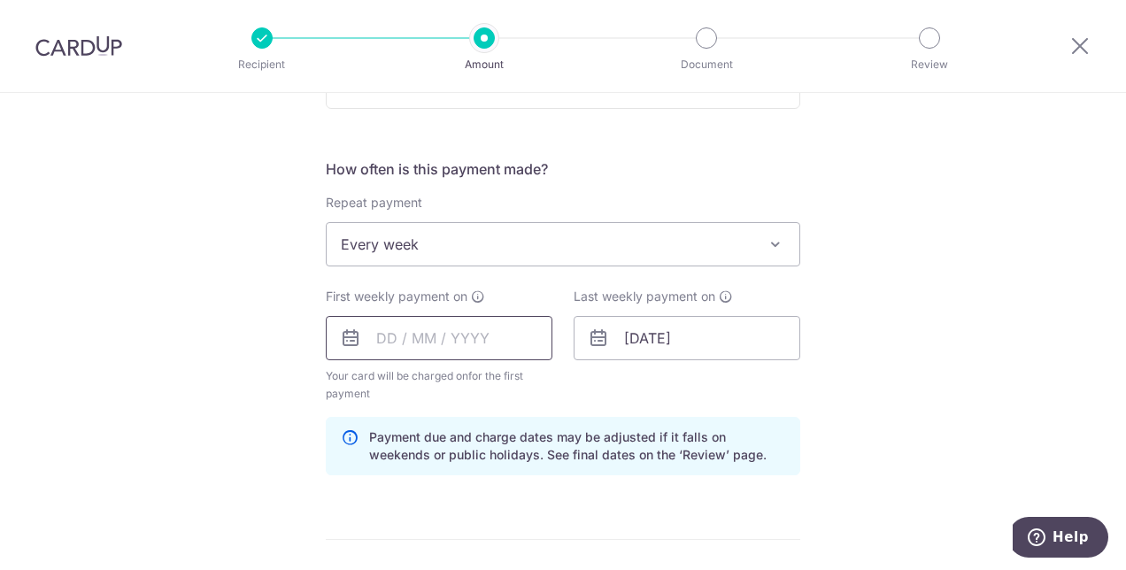
click at [442, 328] on input "text" at bounding box center [439, 338] width 227 height 44
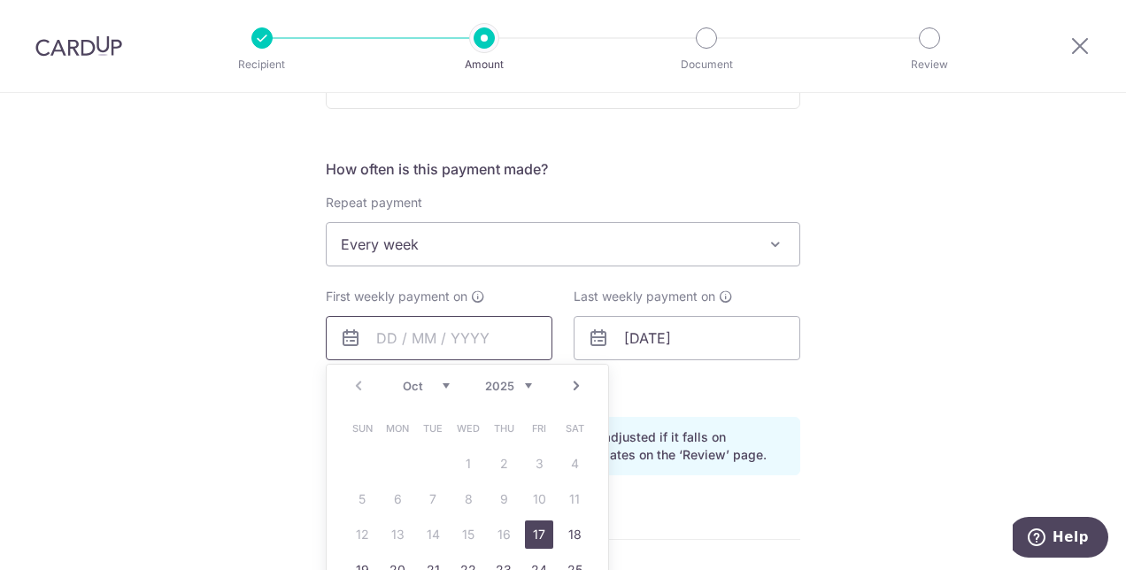
scroll to position [797, 0]
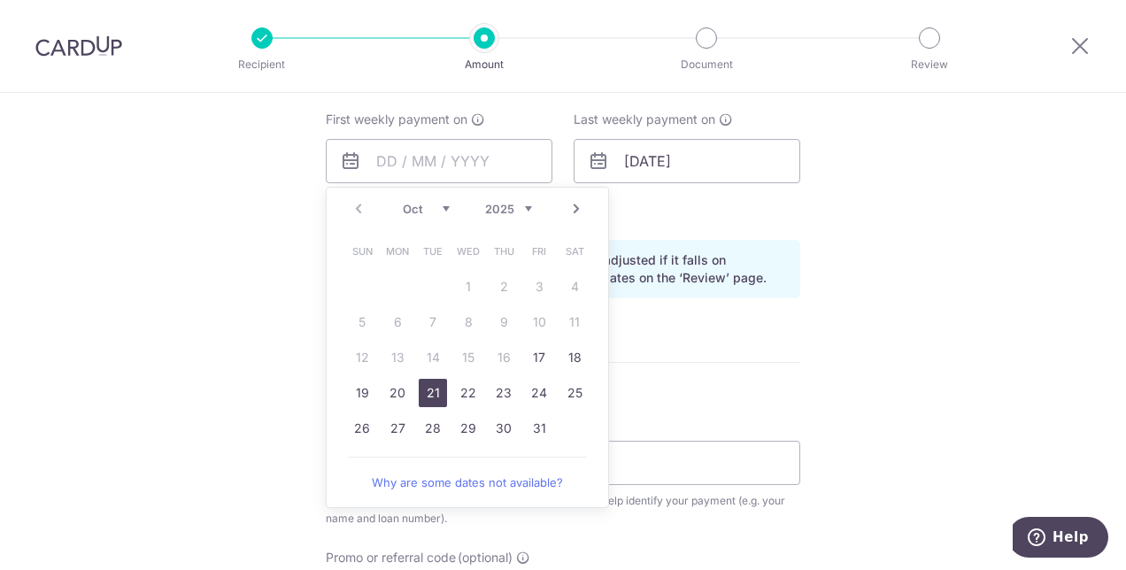
click at [431, 397] on link "21" at bounding box center [433, 393] width 28 height 28
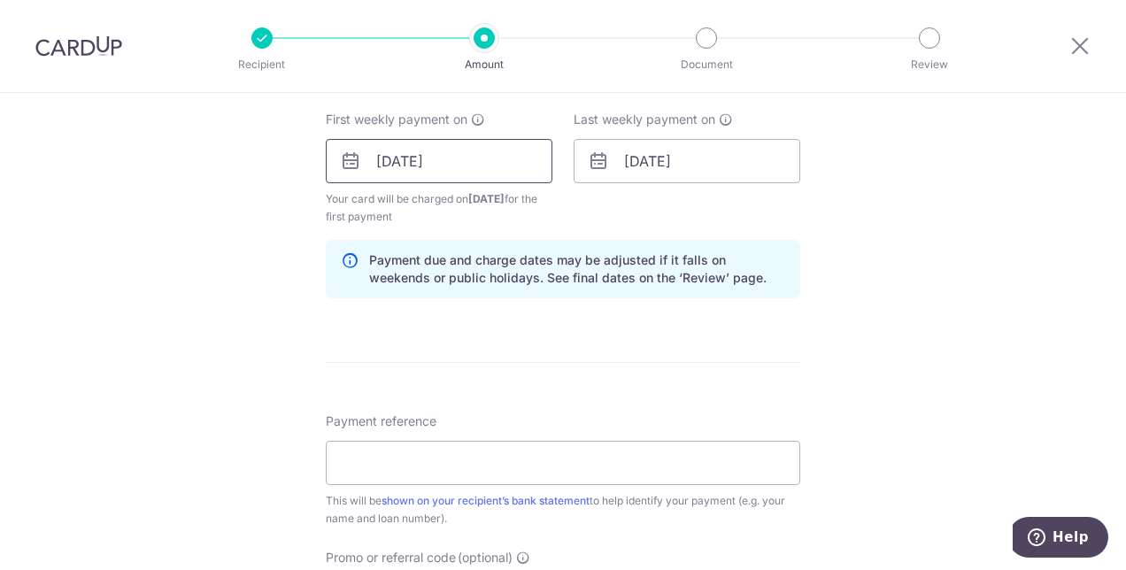
click at [461, 170] on input "21/10/2025" at bounding box center [439, 161] width 227 height 44
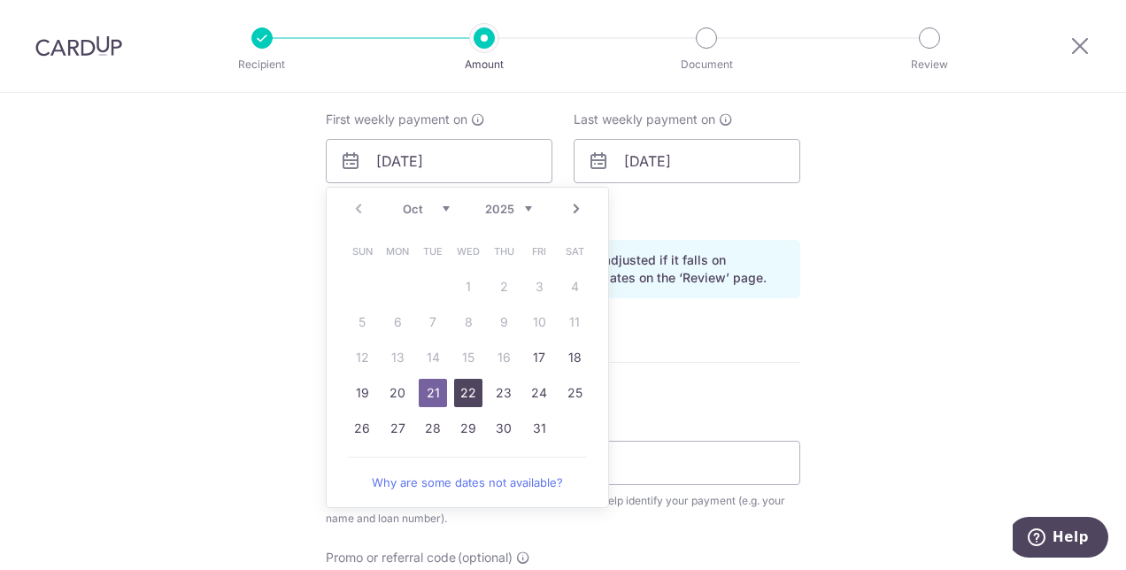
click at [467, 384] on link "22" at bounding box center [468, 393] width 28 height 28
type input "22/10/2025"
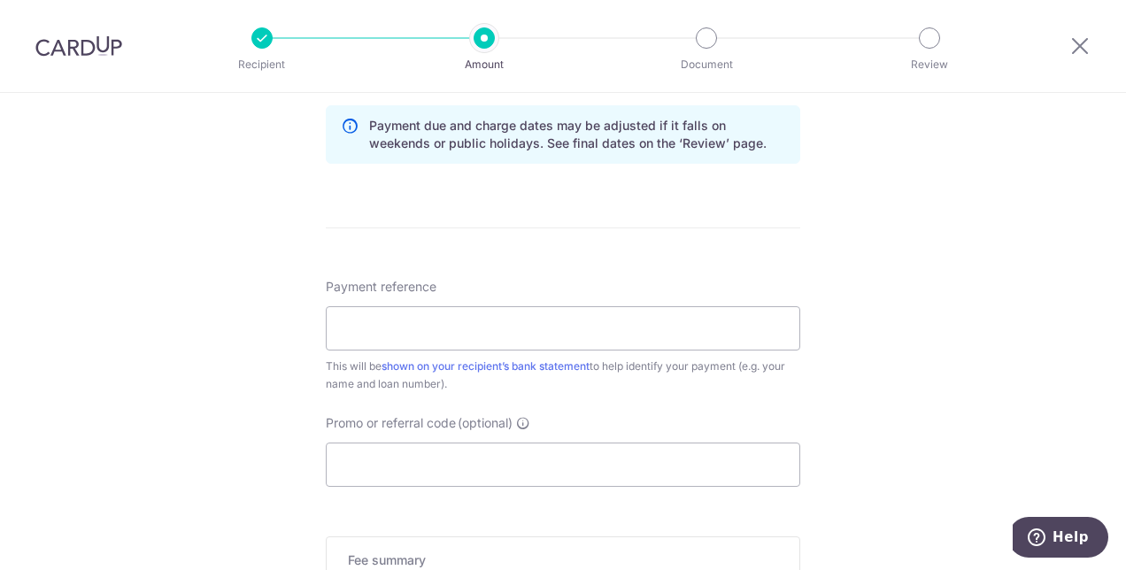
scroll to position [974, 0]
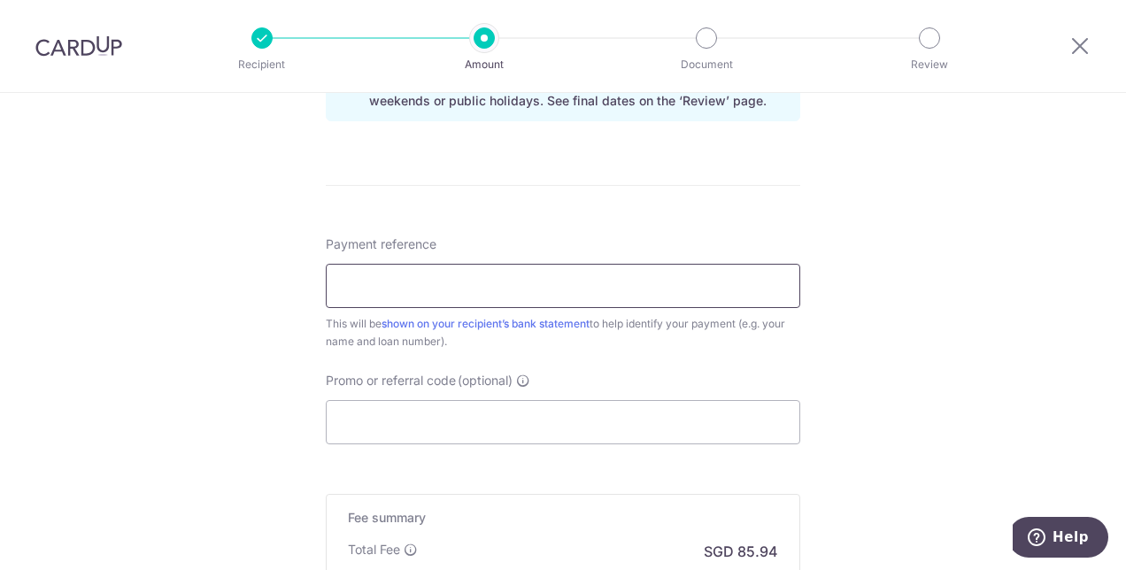
click at [451, 272] on input "Payment reference" at bounding box center [563, 286] width 475 height 44
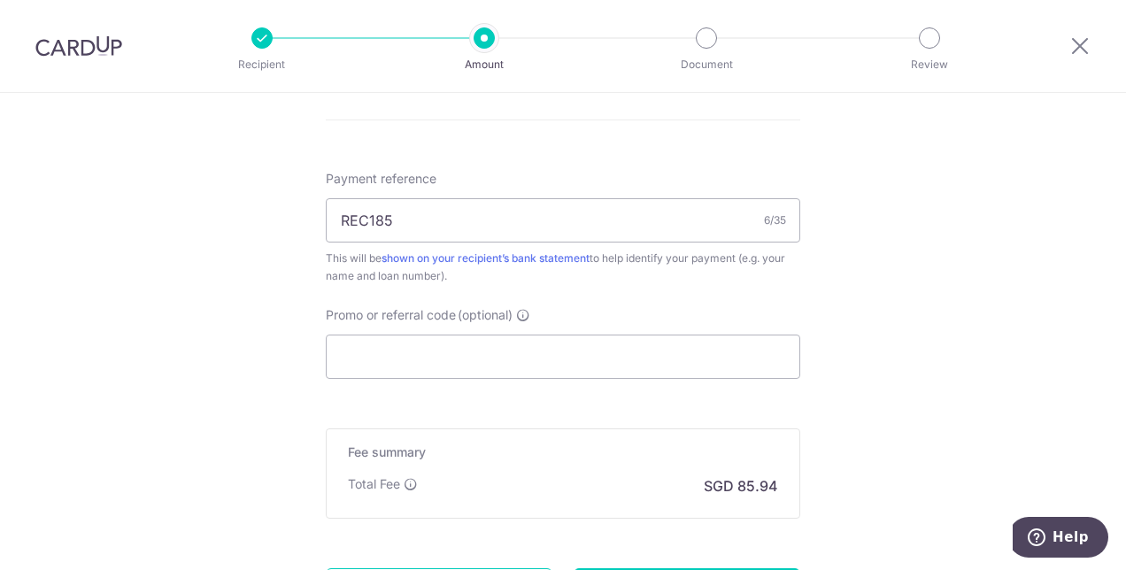
scroll to position [1063, 0]
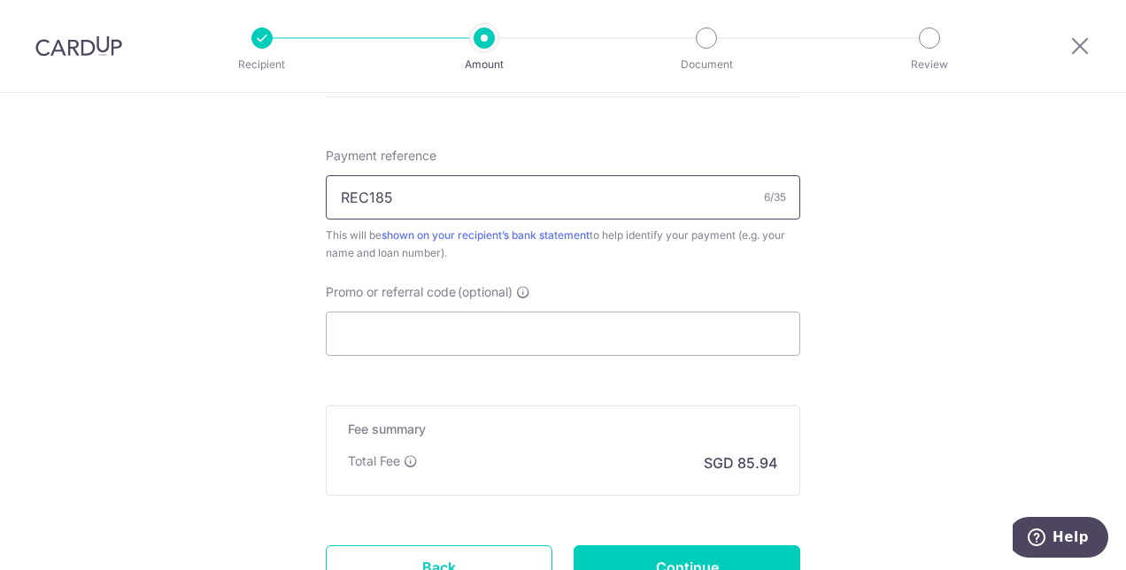
drag, startPoint x: 402, startPoint y: 197, endPoint x: 309, endPoint y: 196, distance: 93.0
type input "O"
drag, startPoint x: 385, startPoint y: 204, endPoint x: 305, endPoint y: 195, distance: 81.1
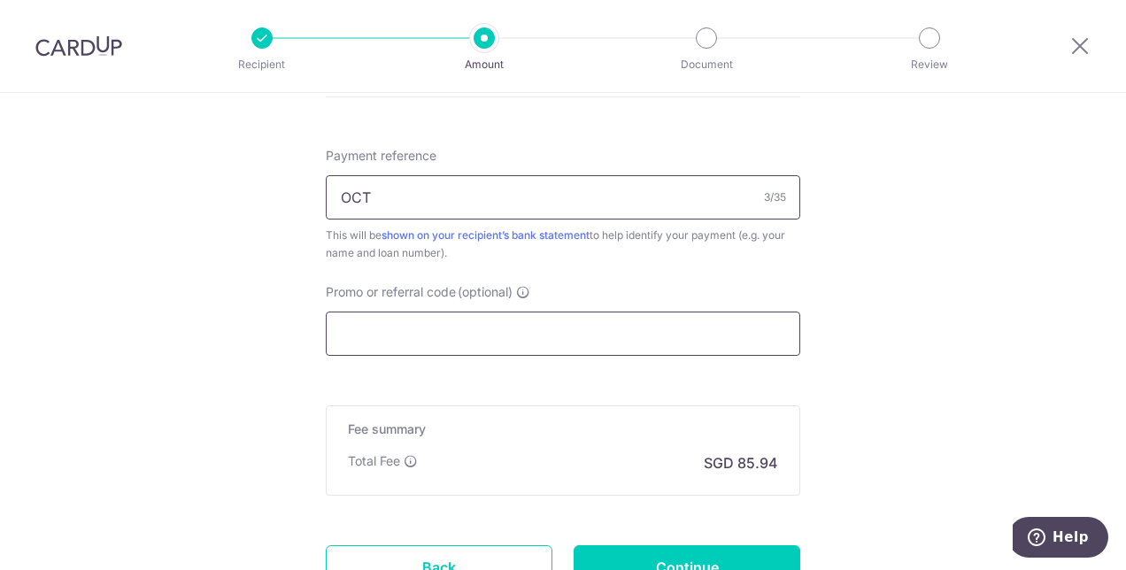
type input "OCT"
click at [457, 323] on input "Promo or referral code (optional)" at bounding box center [563, 334] width 475 height 44
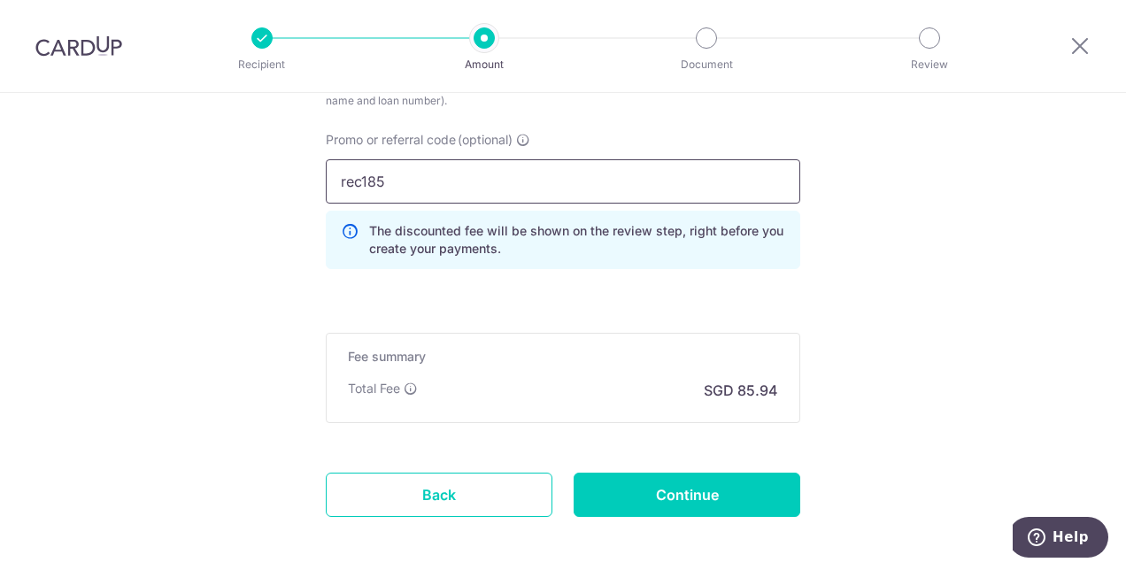
scroll to position [1240, 0]
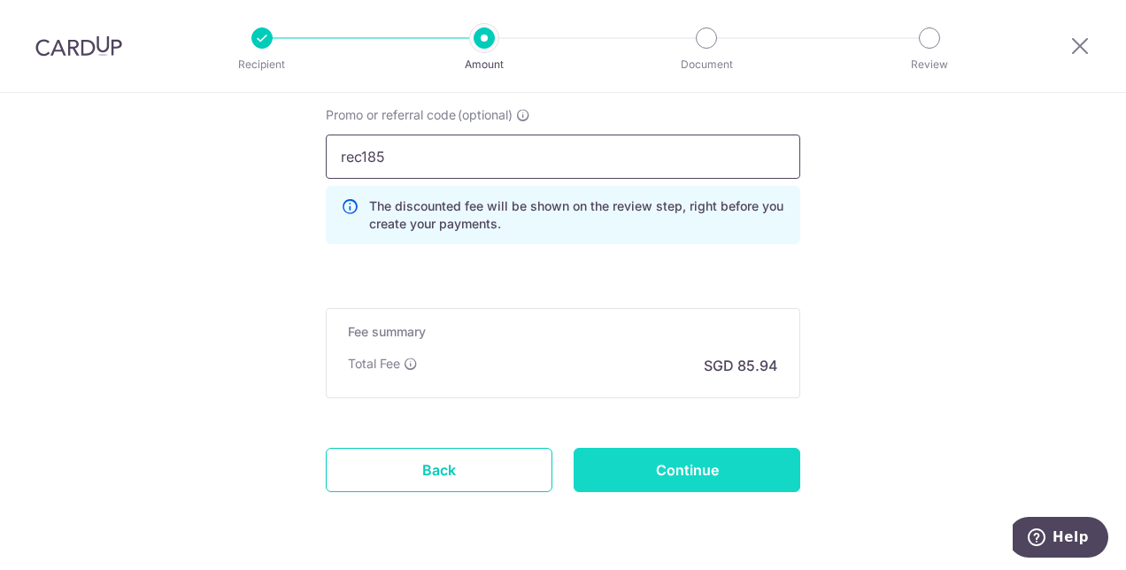
type input "rec185"
click at [678, 473] on input "Continue" at bounding box center [687, 470] width 227 height 44
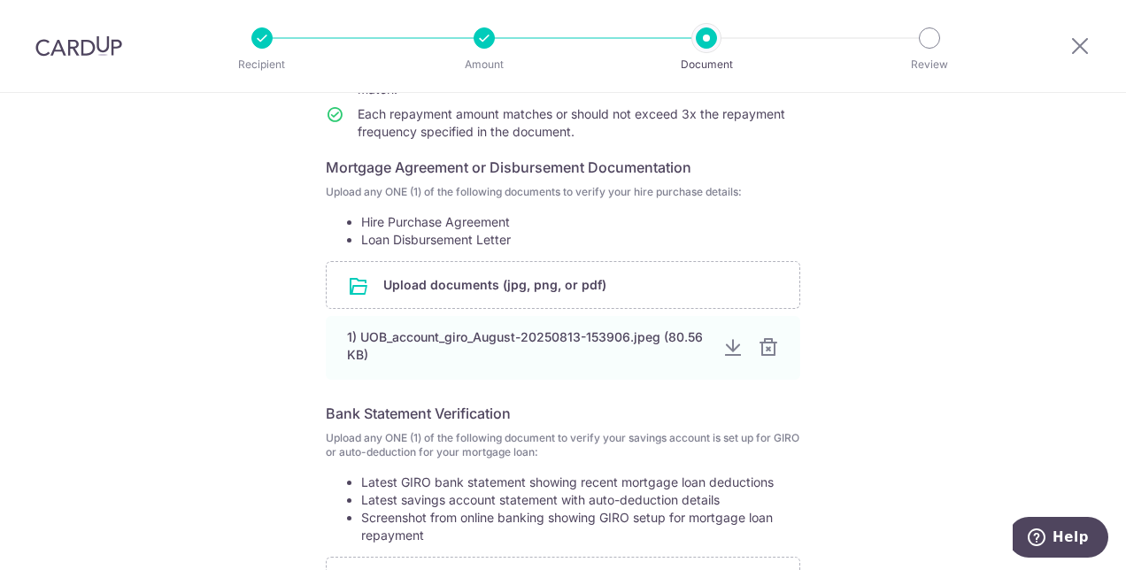
click at [920, 344] on div "Help us verify your payment Your supporting documents will enable us to approve…" at bounding box center [563, 306] width 1126 height 958
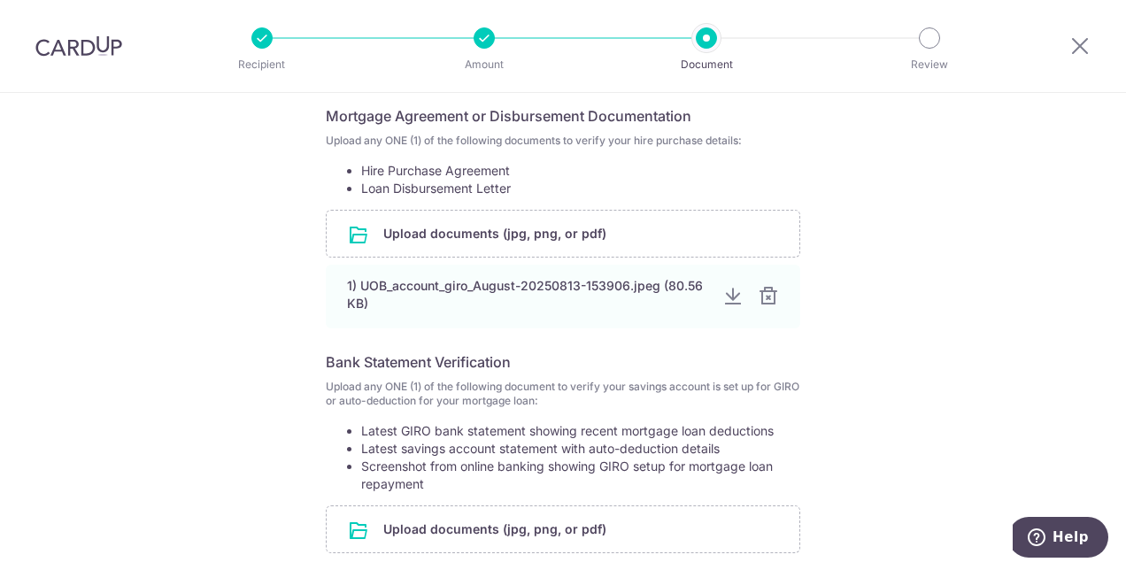
scroll to position [302, 0]
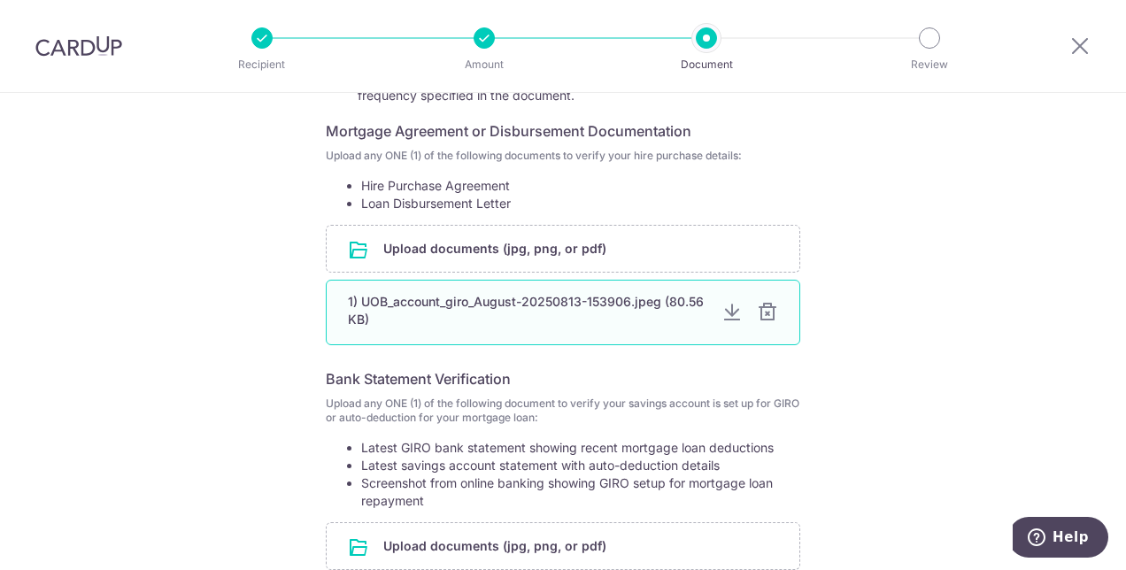
click at [769, 316] on div at bounding box center [767, 312] width 21 height 21
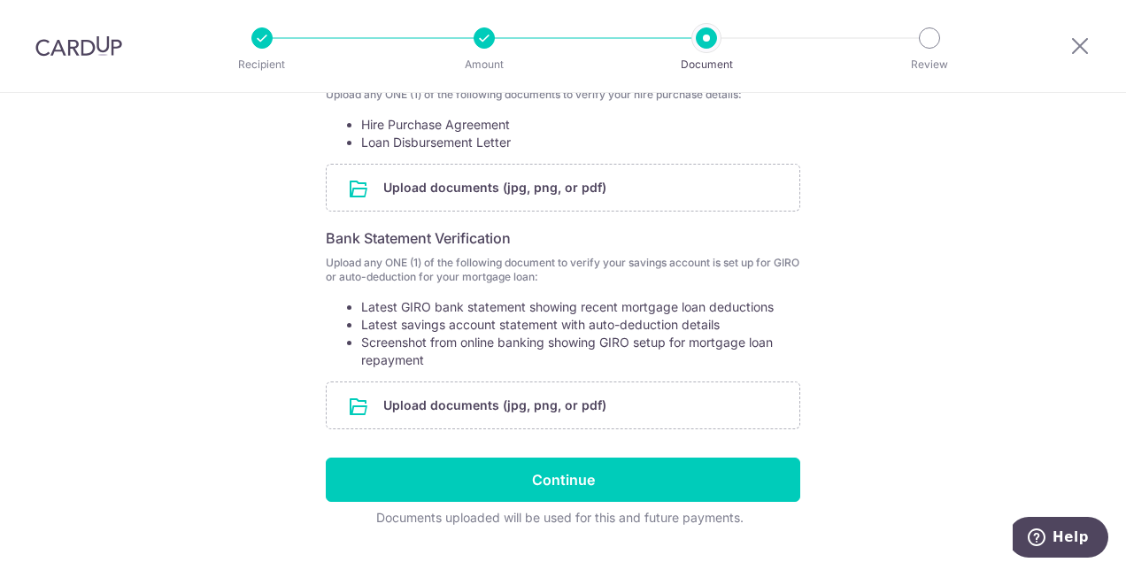
scroll to position [391, 0]
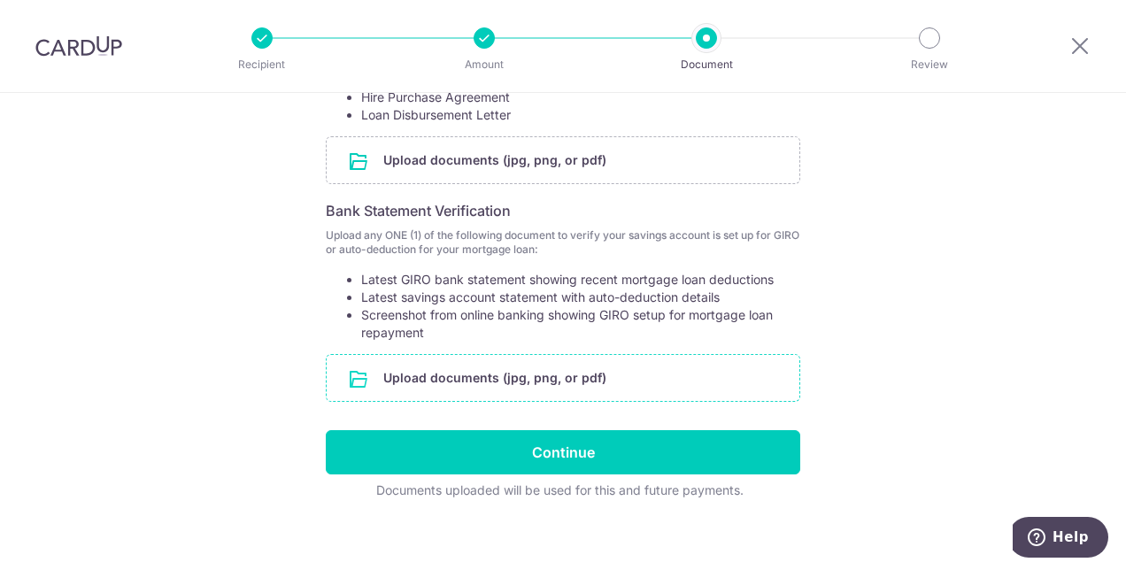
click at [473, 387] on input "file" at bounding box center [563, 378] width 473 height 46
click at [499, 376] on input "file" at bounding box center [563, 378] width 473 height 46
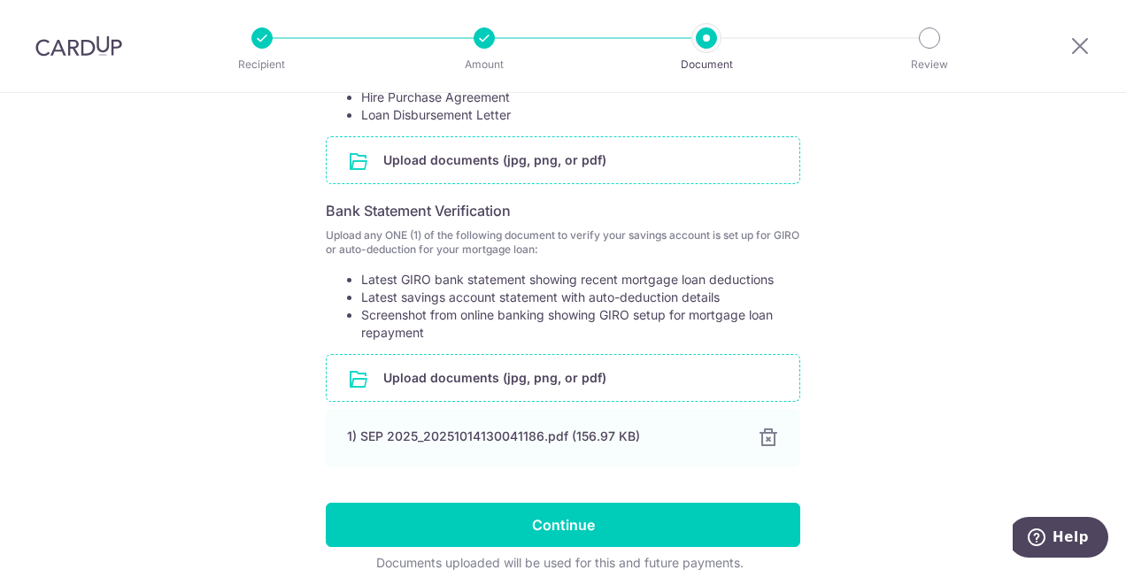
click at [476, 176] on input "file" at bounding box center [563, 160] width 473 height 46
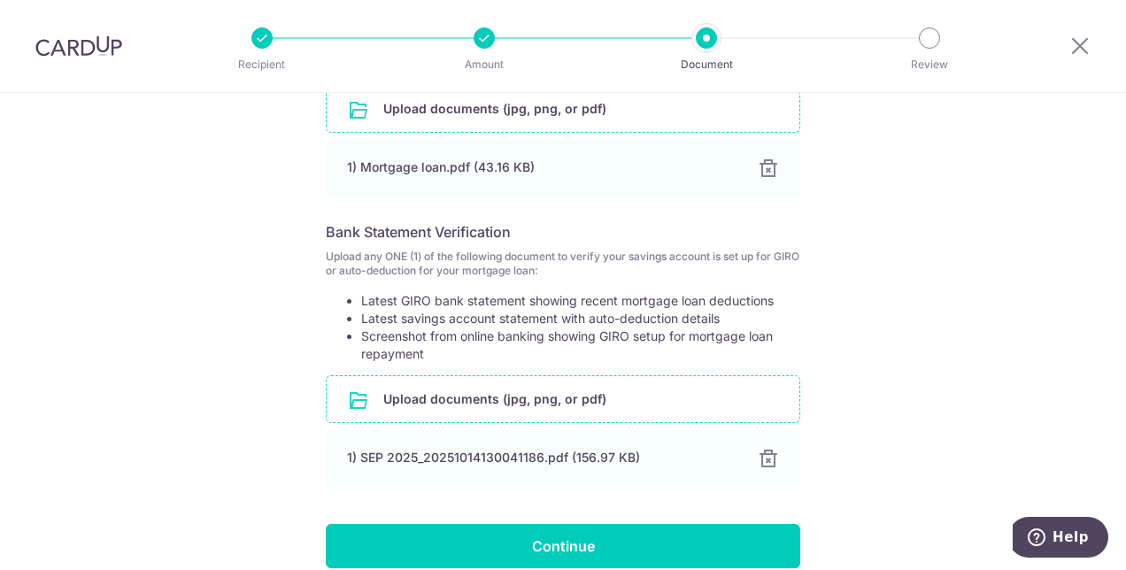
scroll to position [546, 0]
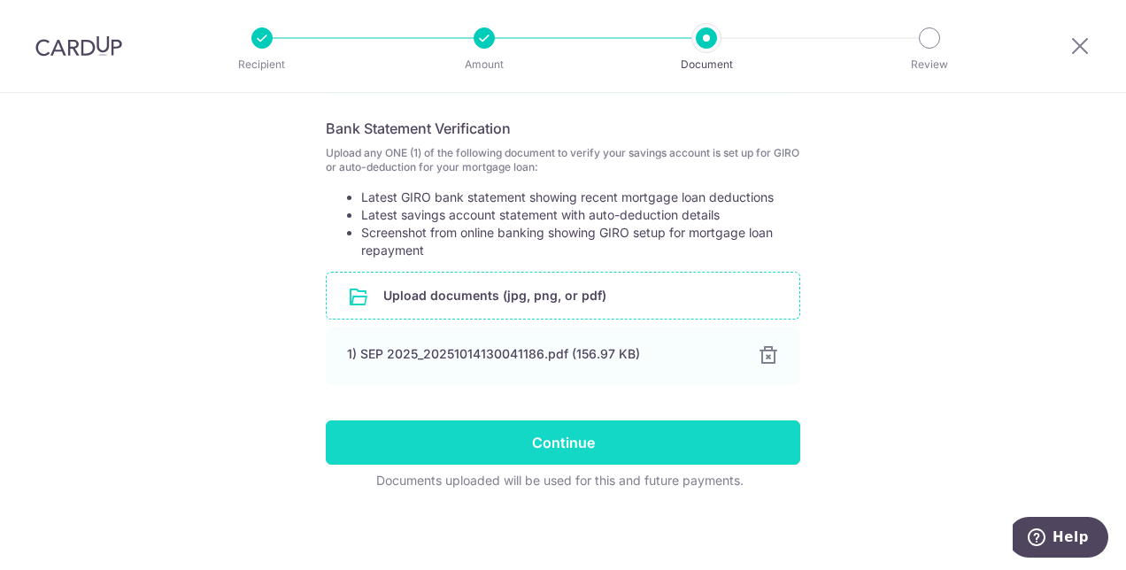
click at [546, 445] on input "Continue" at bounding box center [563, 443] width 475 height 44
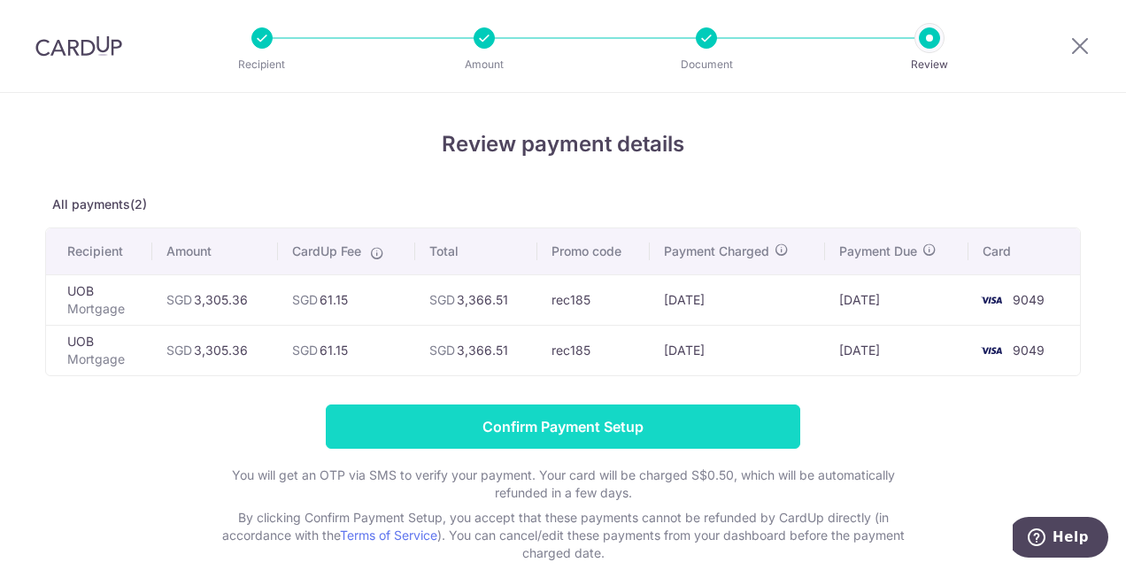
click at [514, 423] on input "Confirm Payment Setup" at bounding box center [563, 427] width 475 height 44
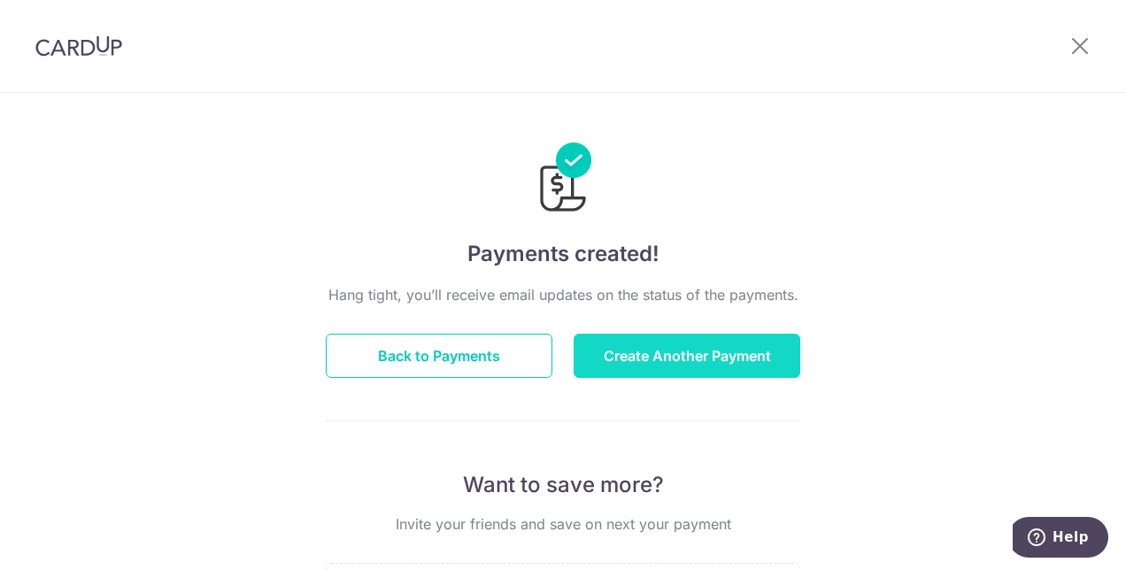
click at [654, 352] on button "Create Another Payment" at bounding box center [687, 356] width 227 height 44
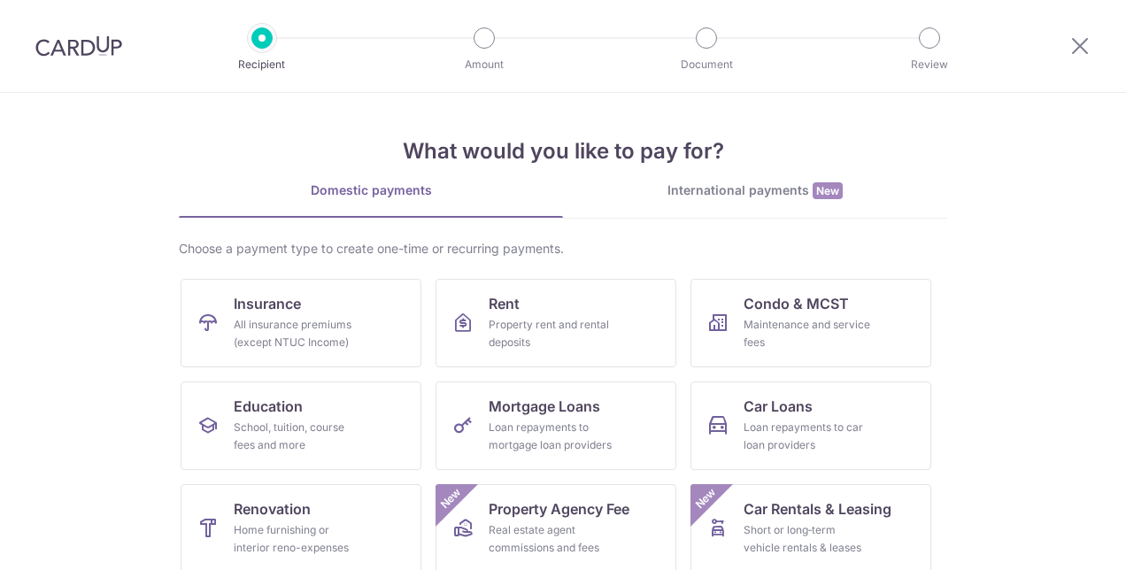
click at [350, 333] on div "All insurance premiums (except NTUC Income)" at bounding box center [298, 333] width 128 height 35
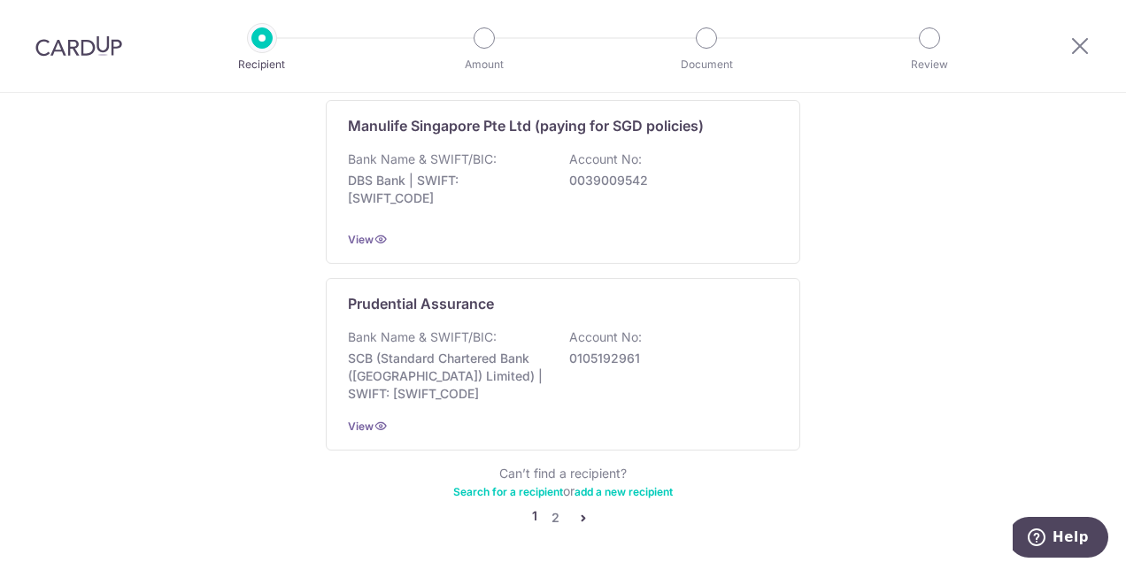
scroll to position [1847, 0]
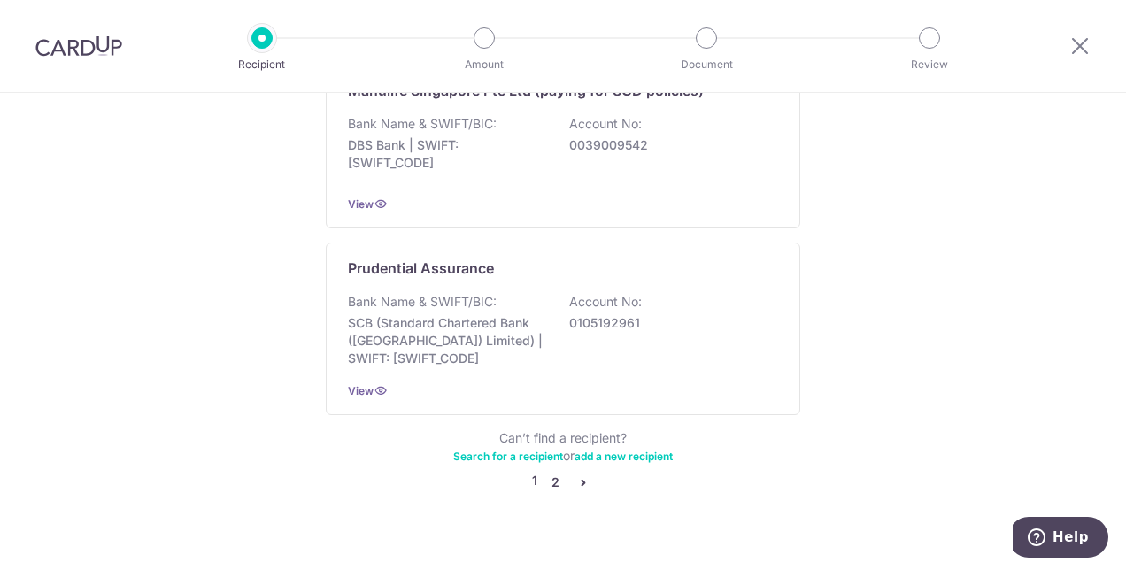
click at [549, 472] on link "2" at bounding box center [555, 482] width 21 height 21
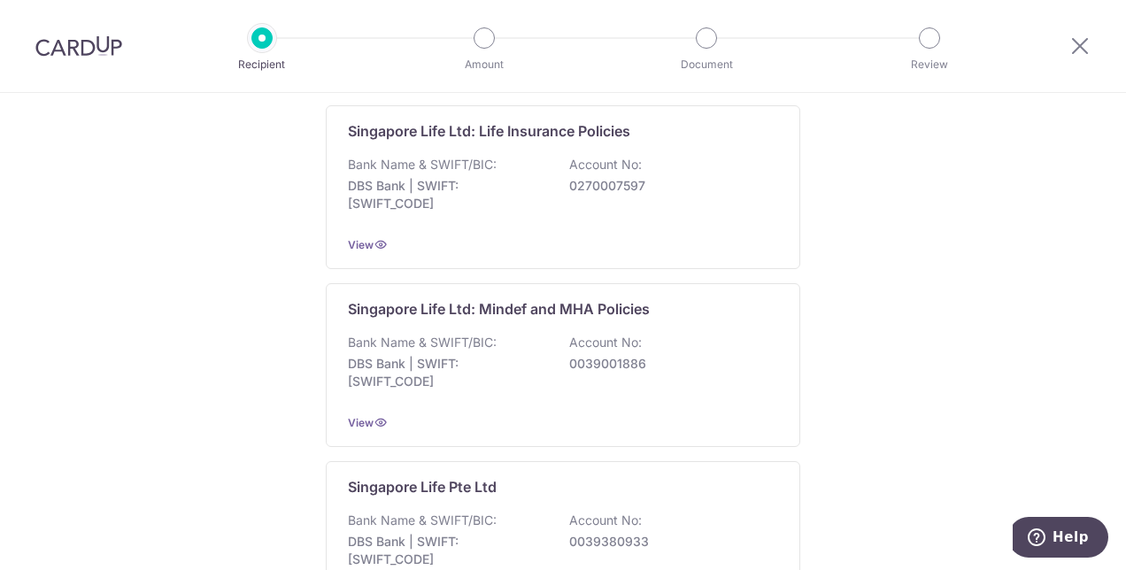
scroll to position [620, 0]
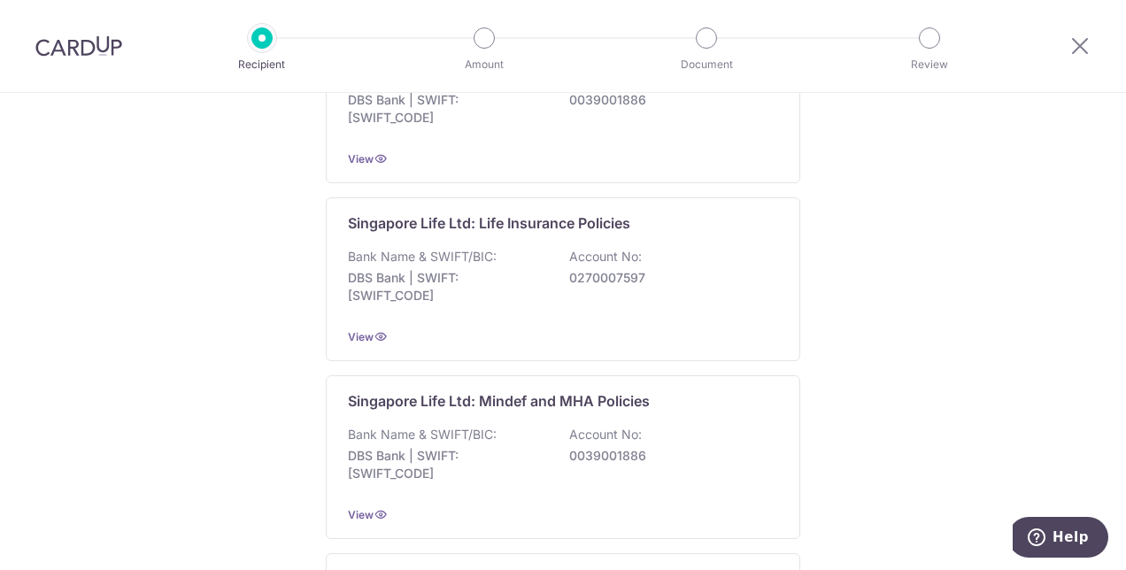
click at [83, 39] on img at bounding box center [78, 45] width 87 height 21
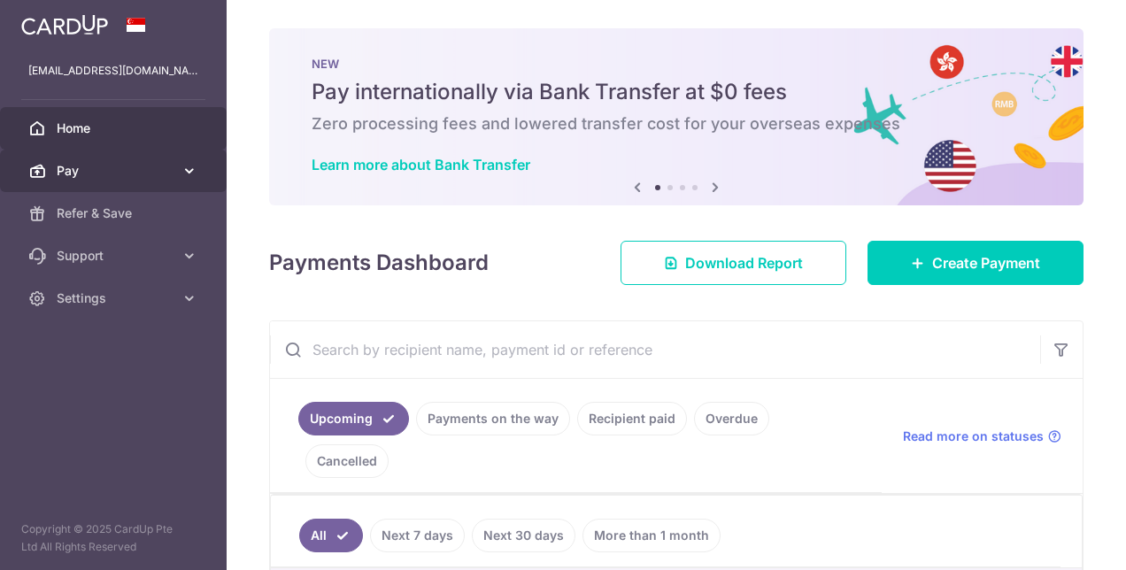
click at [88, 177] on span "Pay" at bounding box center [115, 171] width 117 height 18
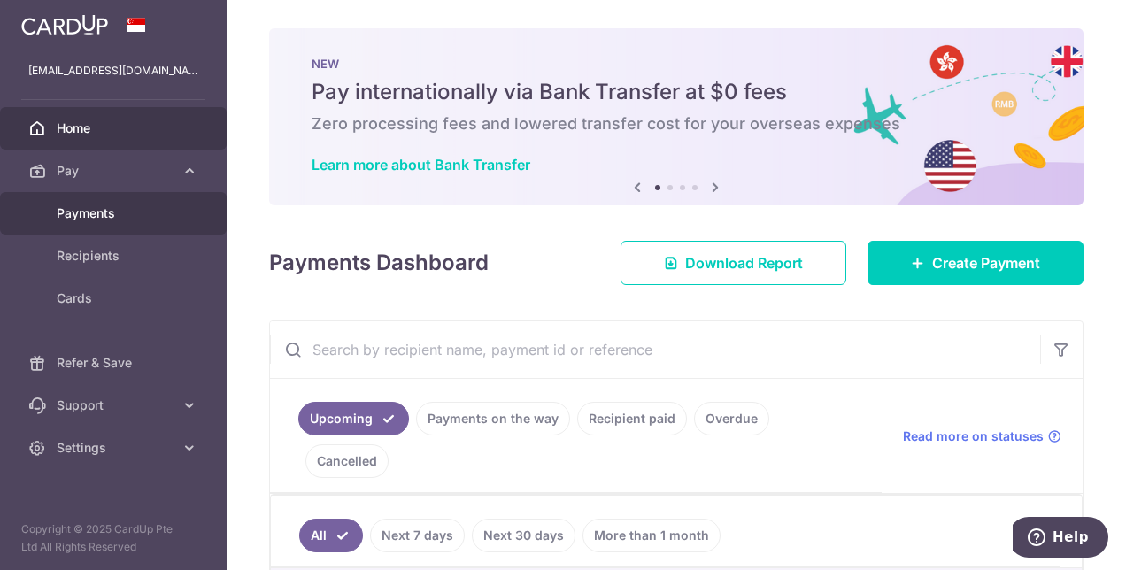
click at [113, 206] on span "Payments" at bounding box center [115, 214] width 117 height 18
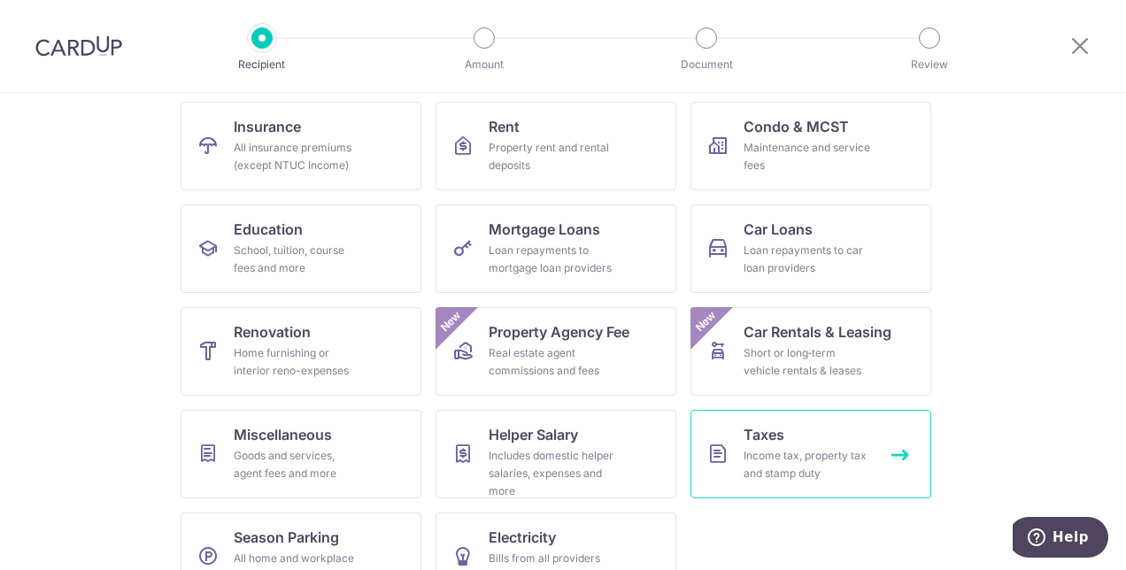
click at [820, 468] on div "Income tax, property tax and stamp duty" at bounding box center [808, 464] width 128 height 35
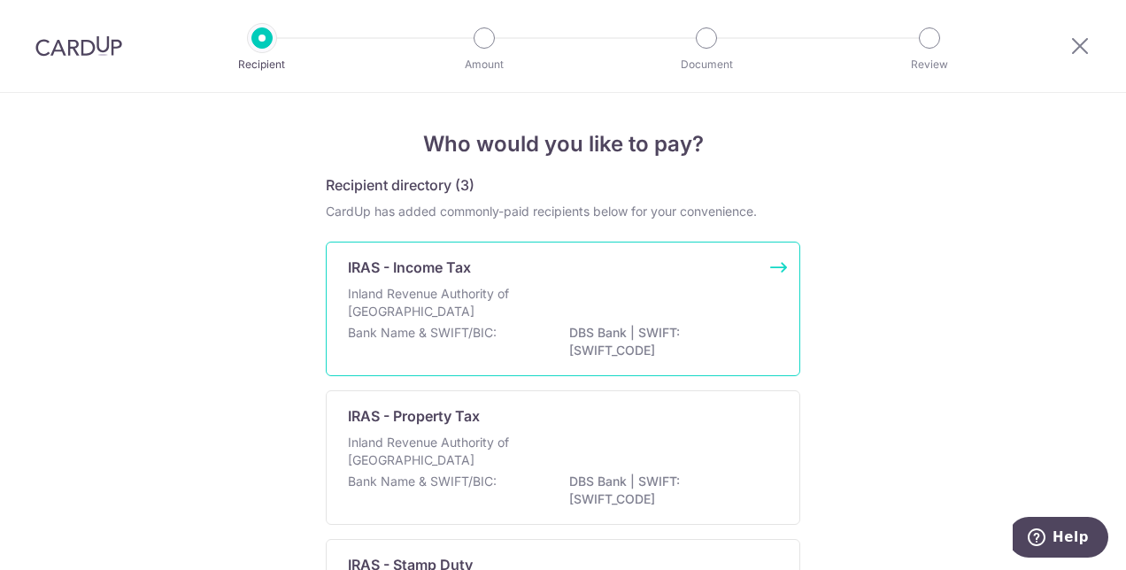
click at [447, 279] on div "IRAS - Income Tax Inland Revenue Authority of [GEOGRAPHIC_DATA] Bank Name & SWI…" at bounding box center [563, 309] width 475 height 135
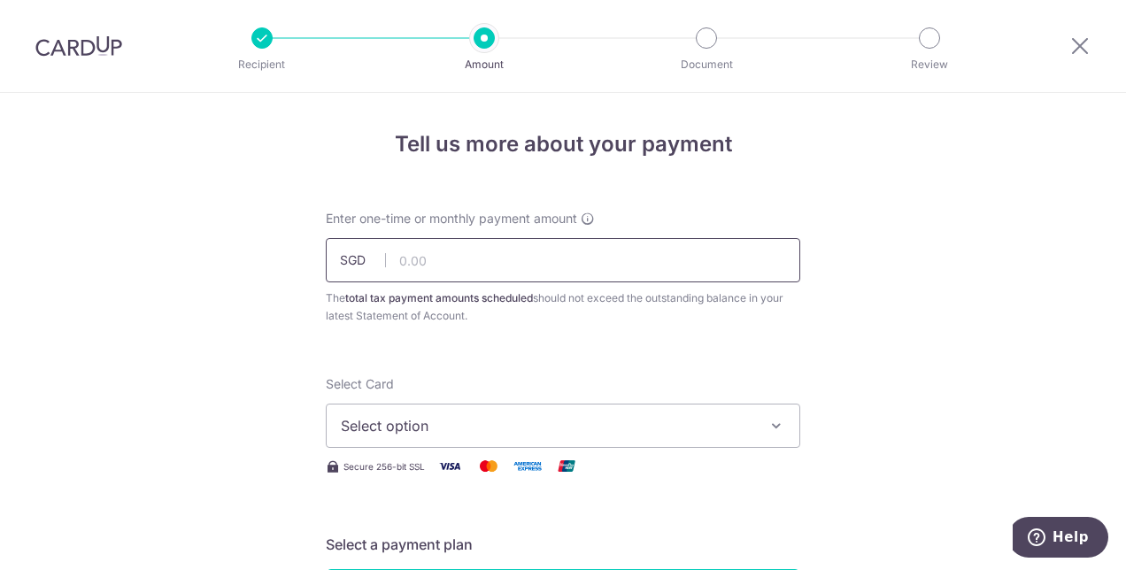
click at [450, 258] on input "text" at bounding box center [563, 260] width 475 height 44
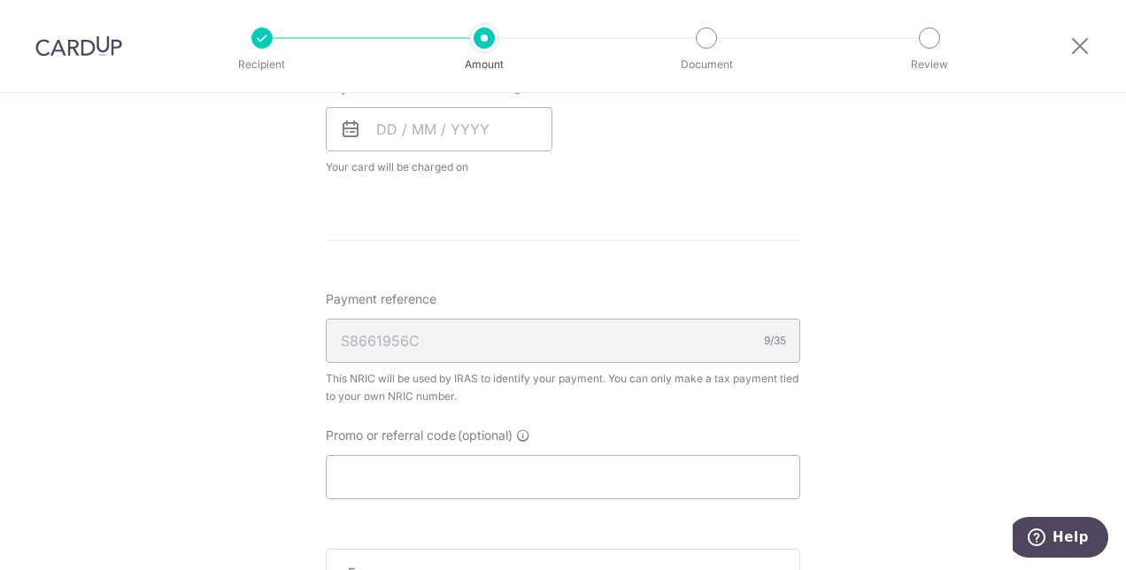
scroll to position [886, 0]
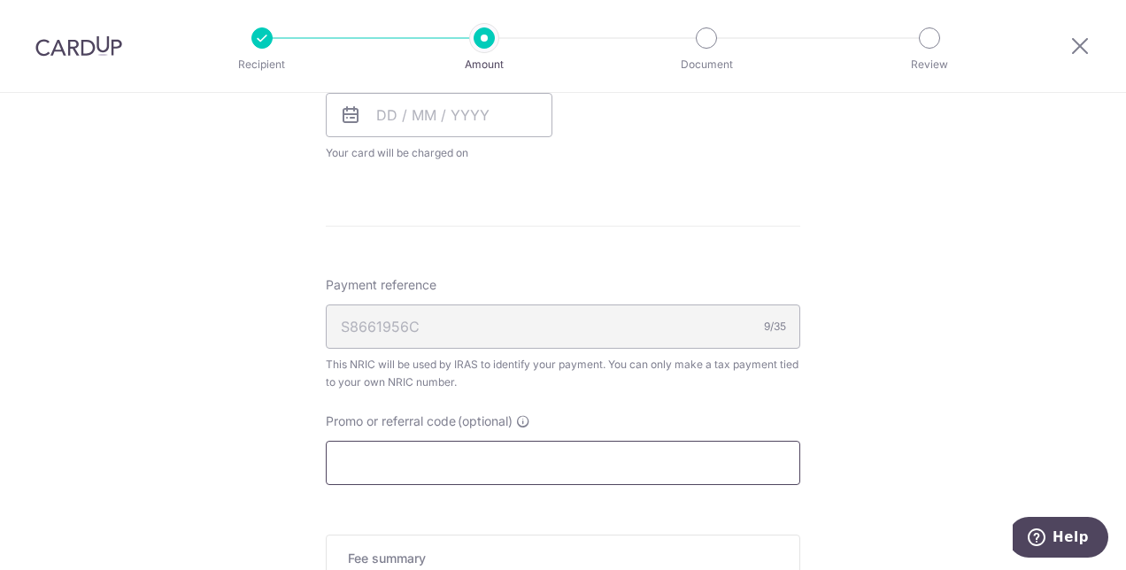
click at [423, 461] on input "Promo or referral code (optional)" at bounding box center [563, 463] width 475 height 44
paste input "VTAX25R"
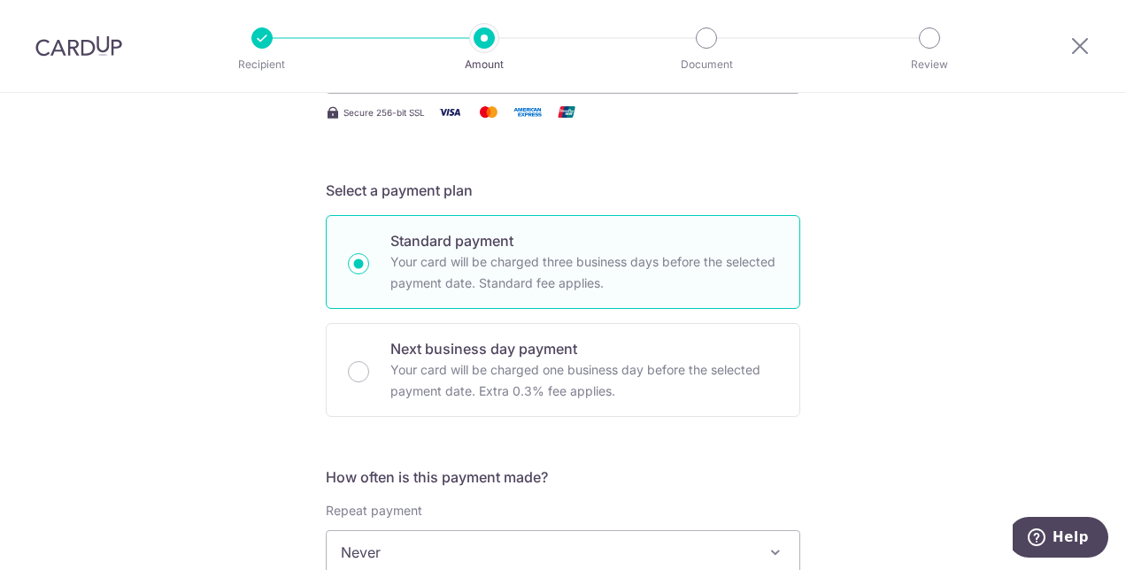
scroll to position [0, 0]
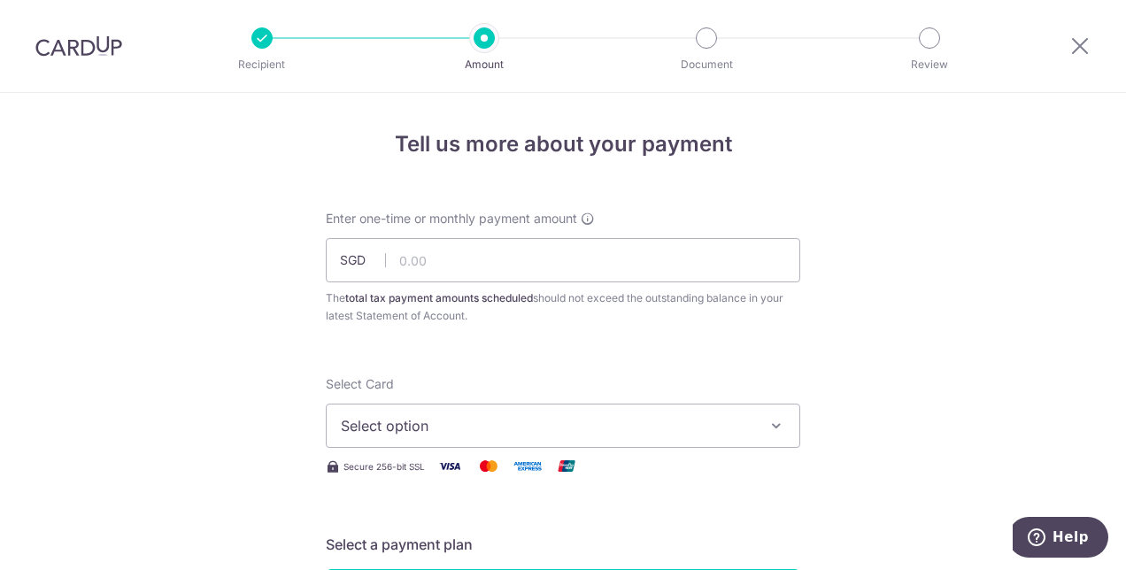
type input "VTAX25R"
click at [466, 414] on button "Select option" at bounding box center [563, 426] width 475 height 44
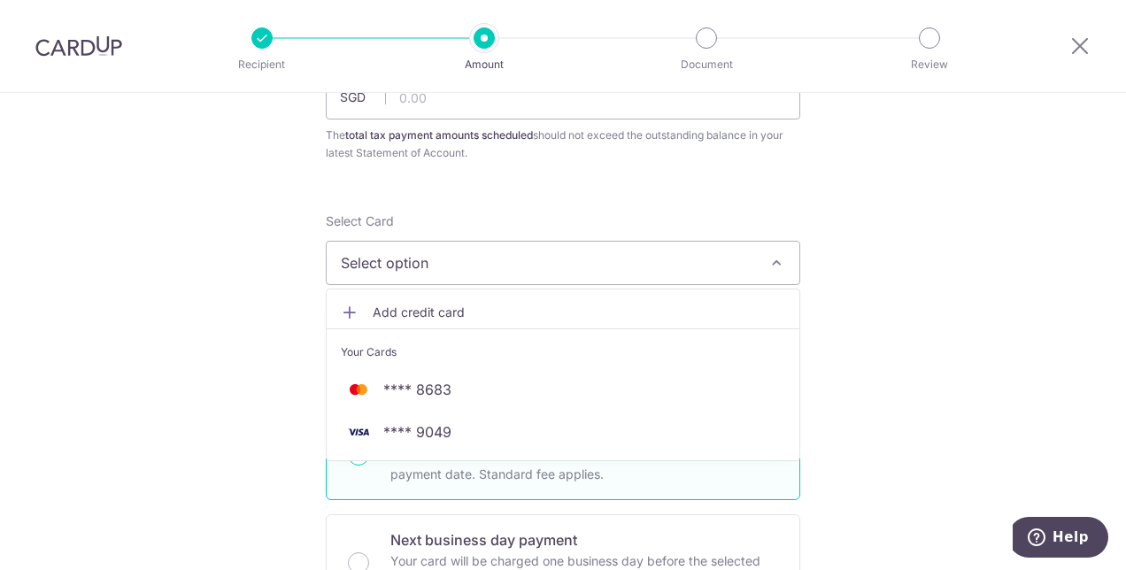
scroll to position [177, 0]
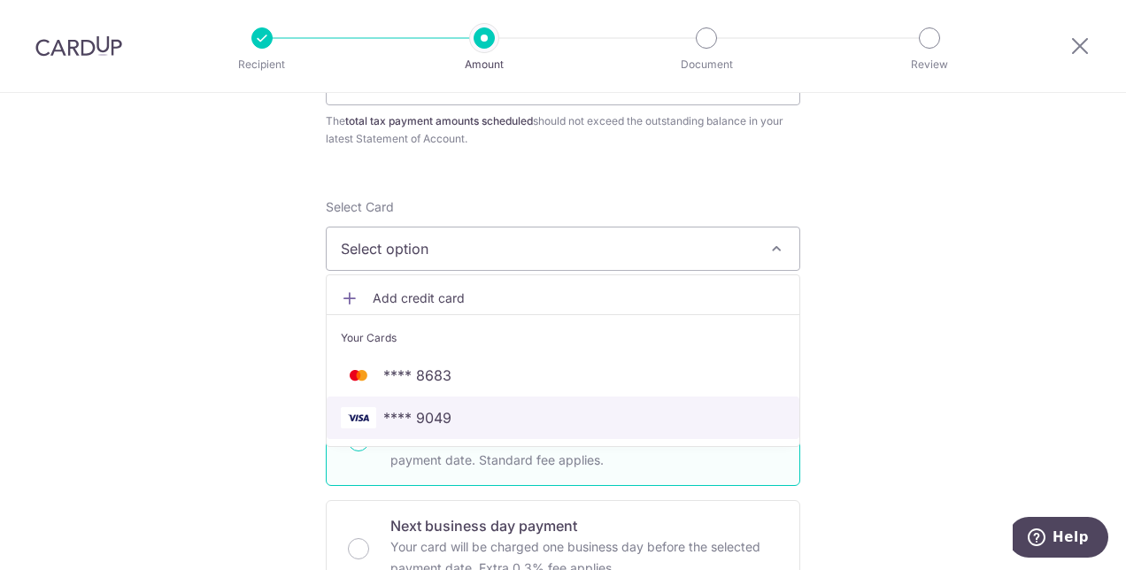
click at [452, 416] on span "**** 9049" at bounding box center [563, 417] width 445 height 21
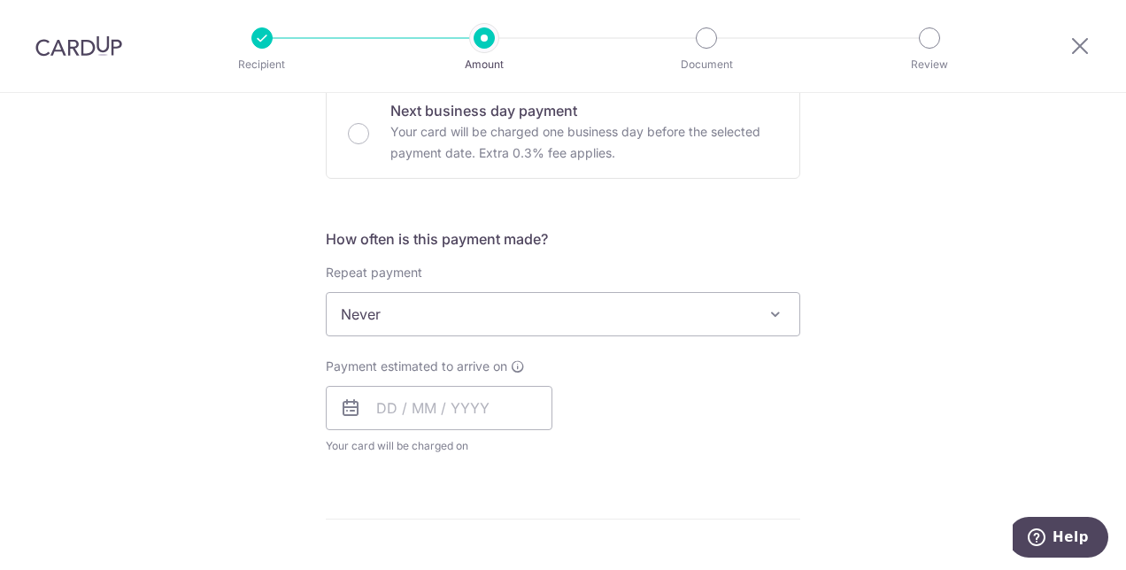
scroll to position [620, 0]
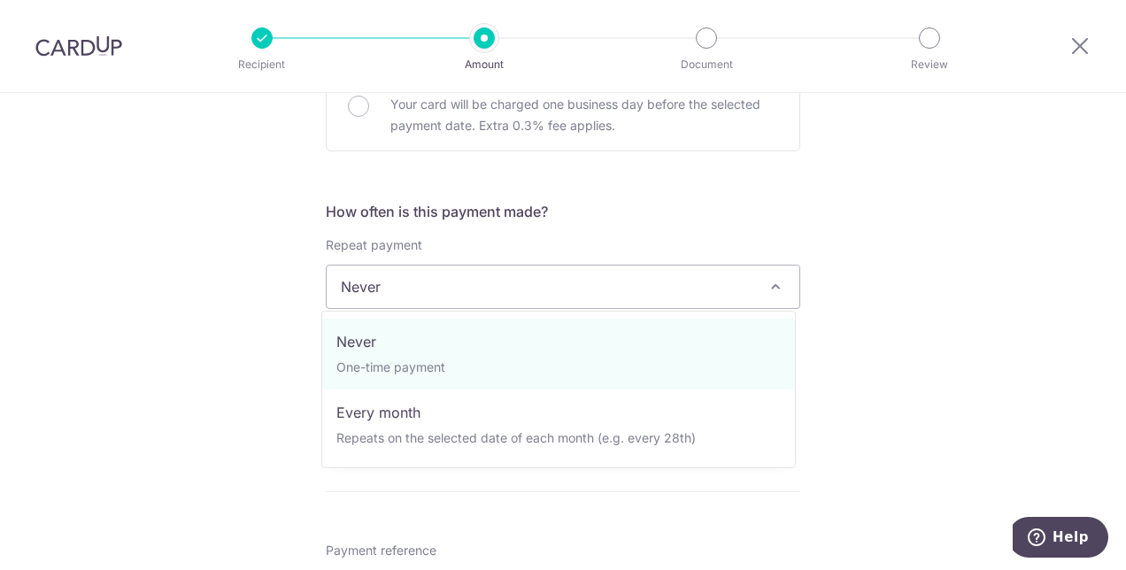
click at [414, 294] on span "Never" at bounding box center [563, 287] width 473 height 43
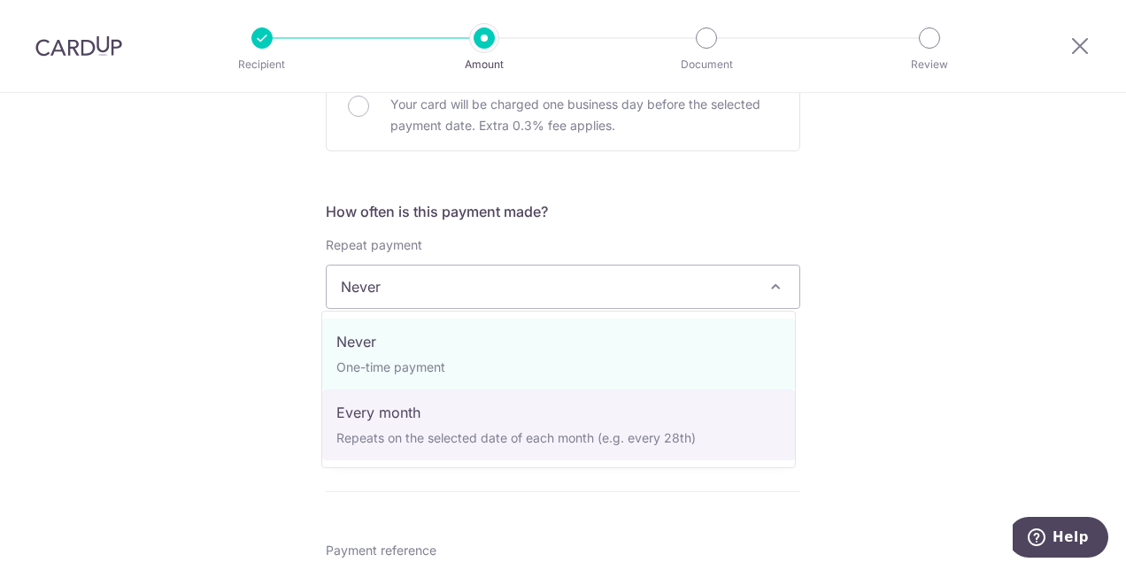
select select "3"
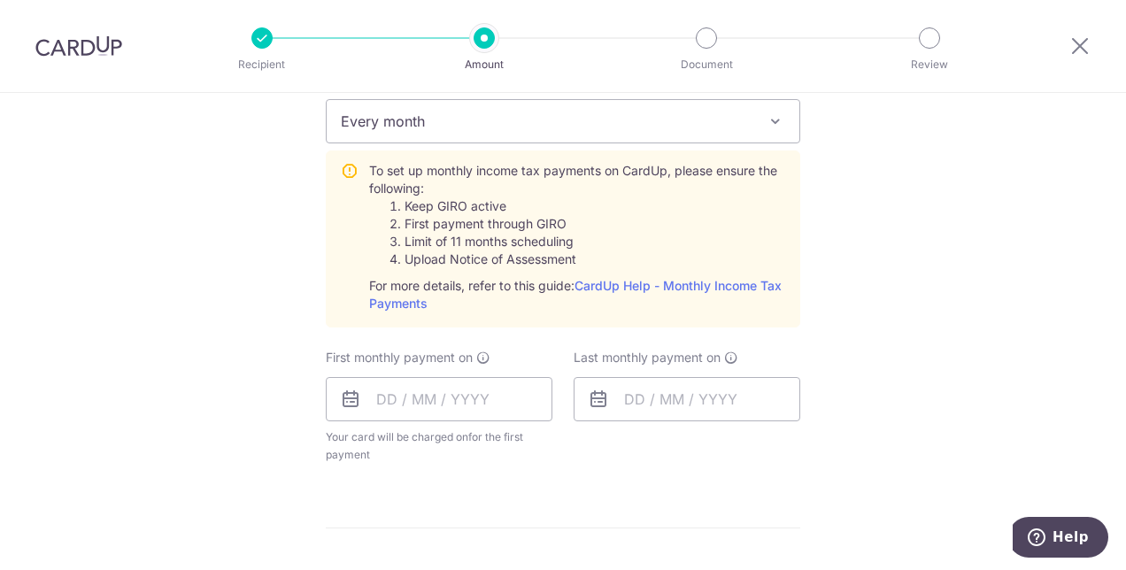
scroll to position [797, 0]
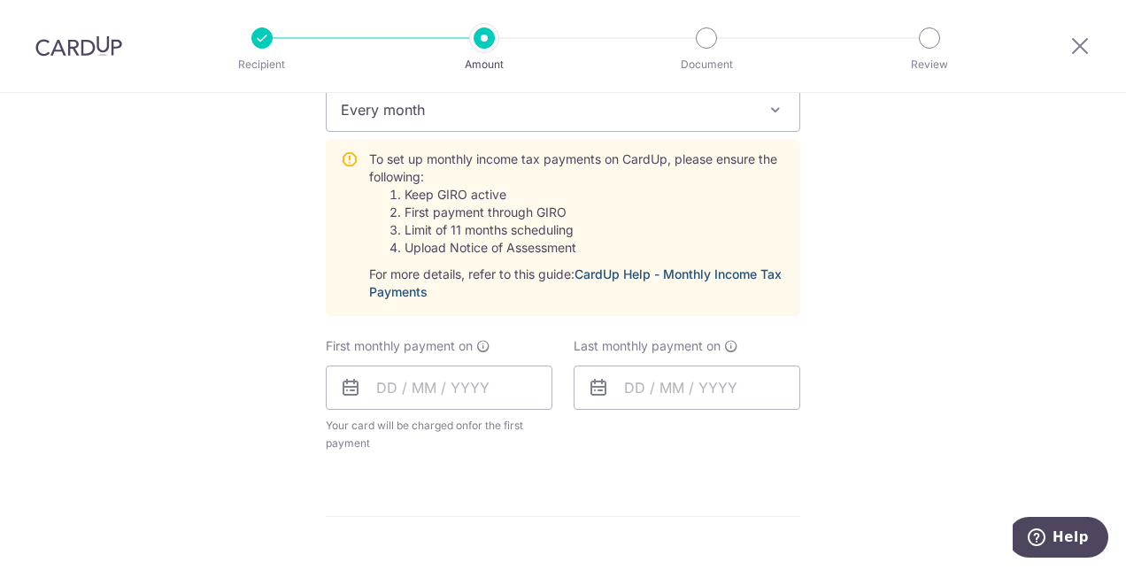
click at [696, 275] on link "CardUp Help - Monthly Income Tax Payments" at bounding box center [575, 283] width 413 height 33
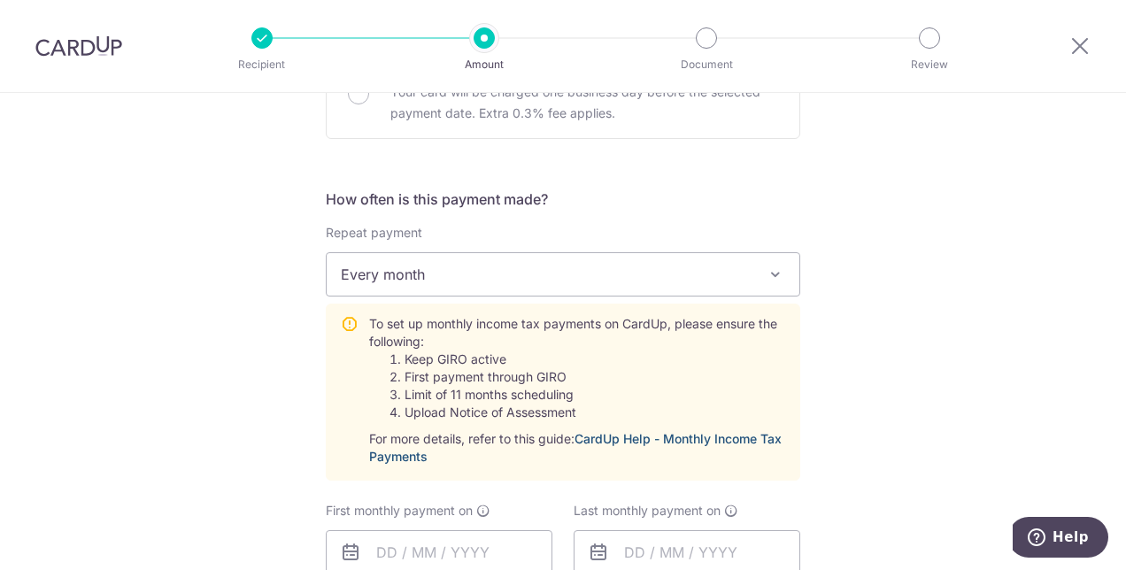
scroll to position [620, 0]
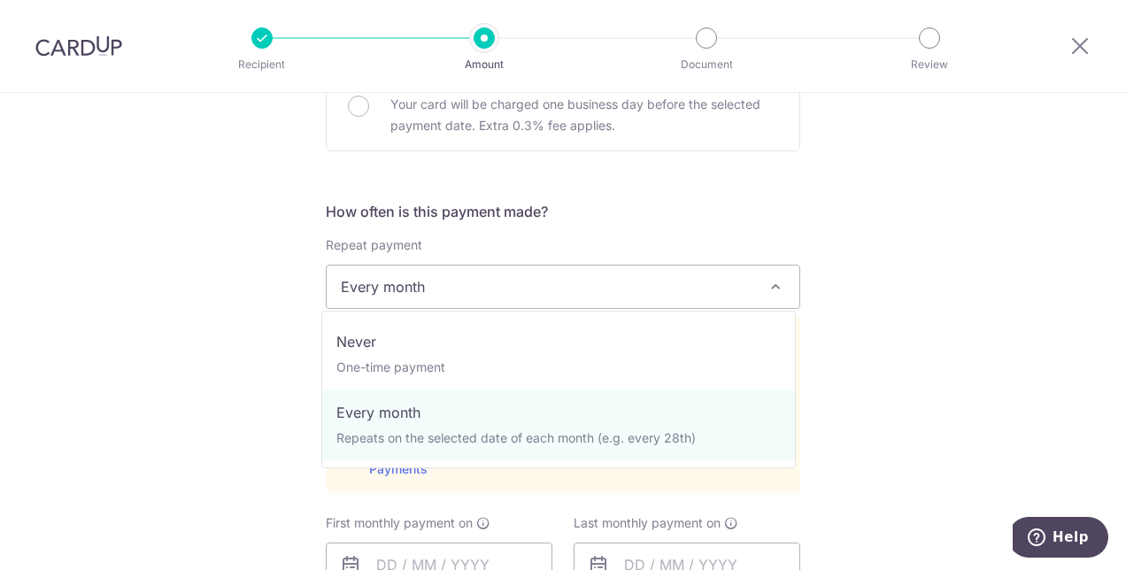
click at [468, 288] on span "Every month" at bounding box center [563, 287] width 473 height 43
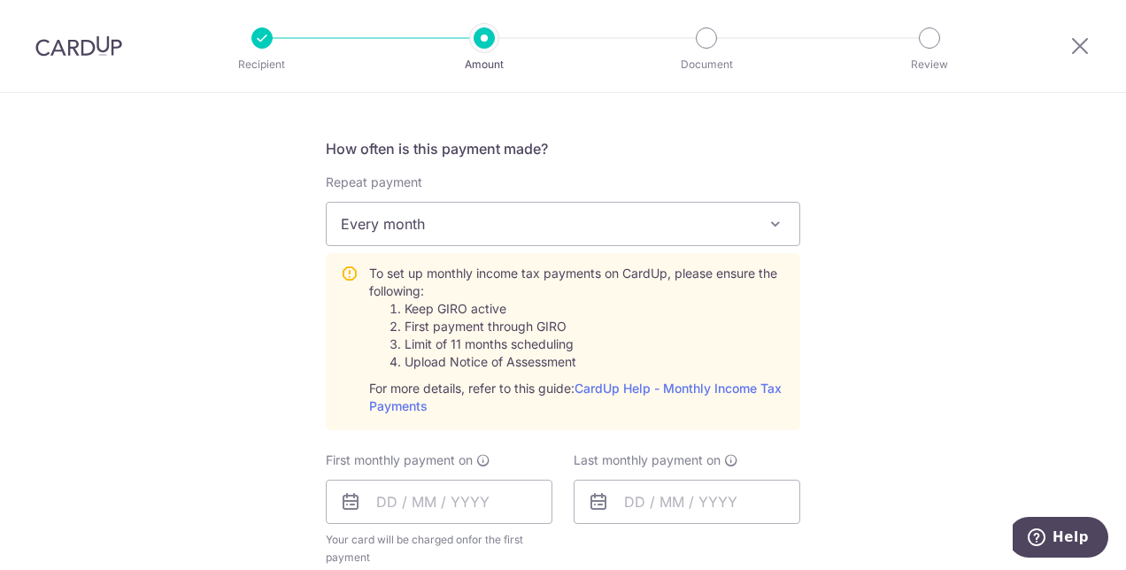
scroll to position [708, 0]
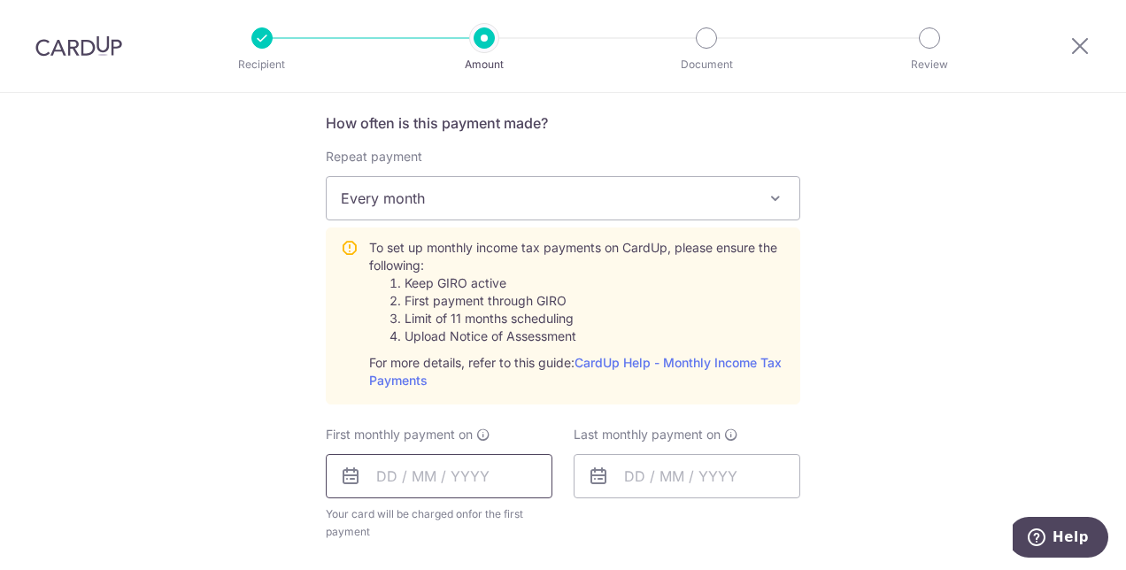
click at [445, 482] on input "text" at bounding box center [439, 476] width 227 height 44
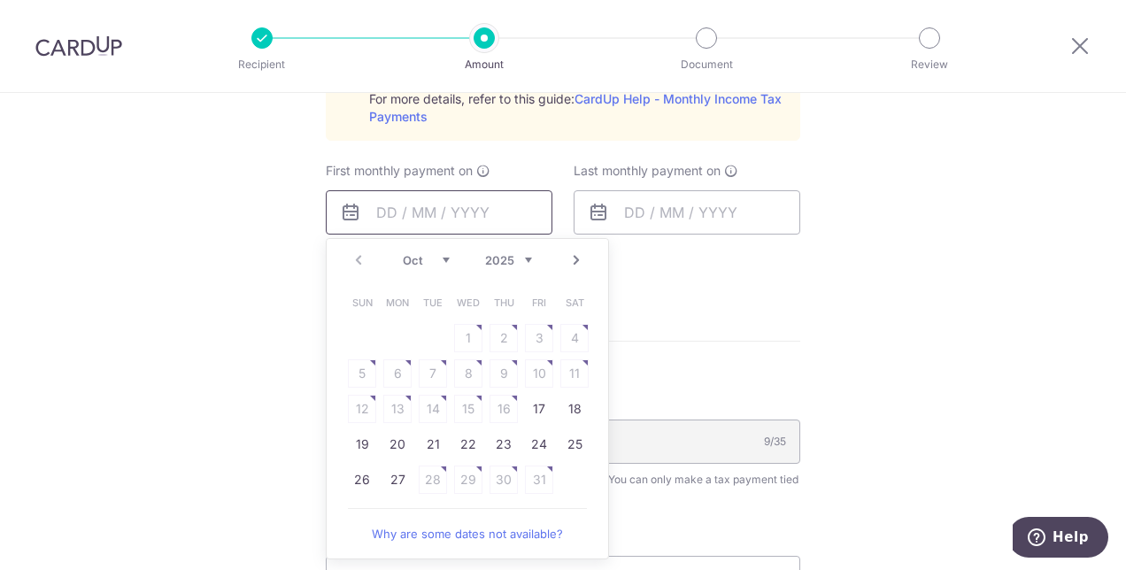
scroll to position [974, 0]
drag, startPoint x: 496, startPoint y: 438, endPoint x: 691, endPoint y: 343, distance: 217.0
click at [496, 438] on link "23" at bounding box center [504, 443] width 28 height 28
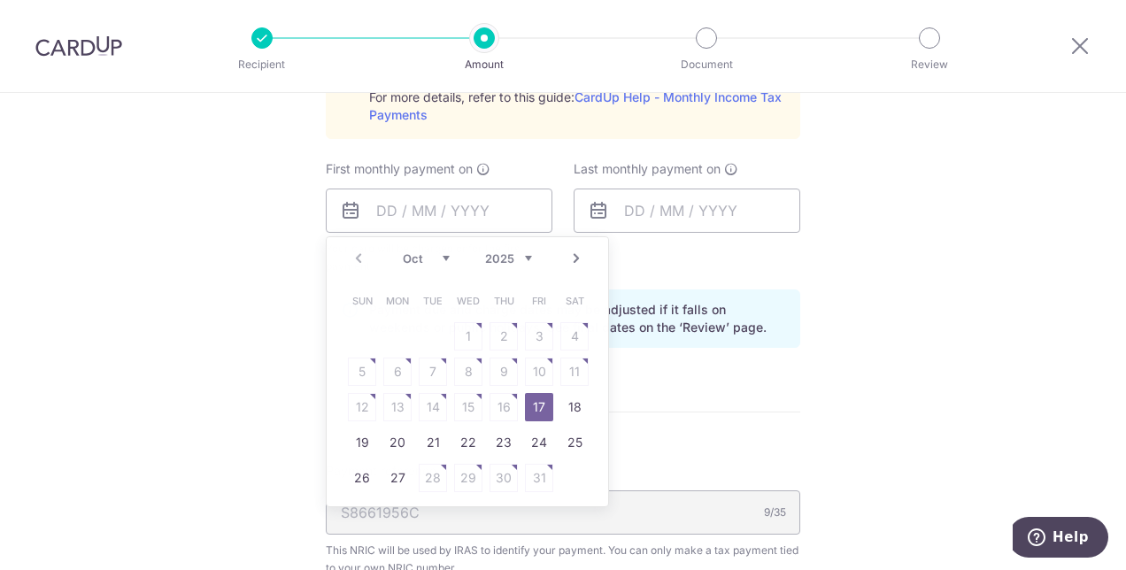
type input "[DATE]"
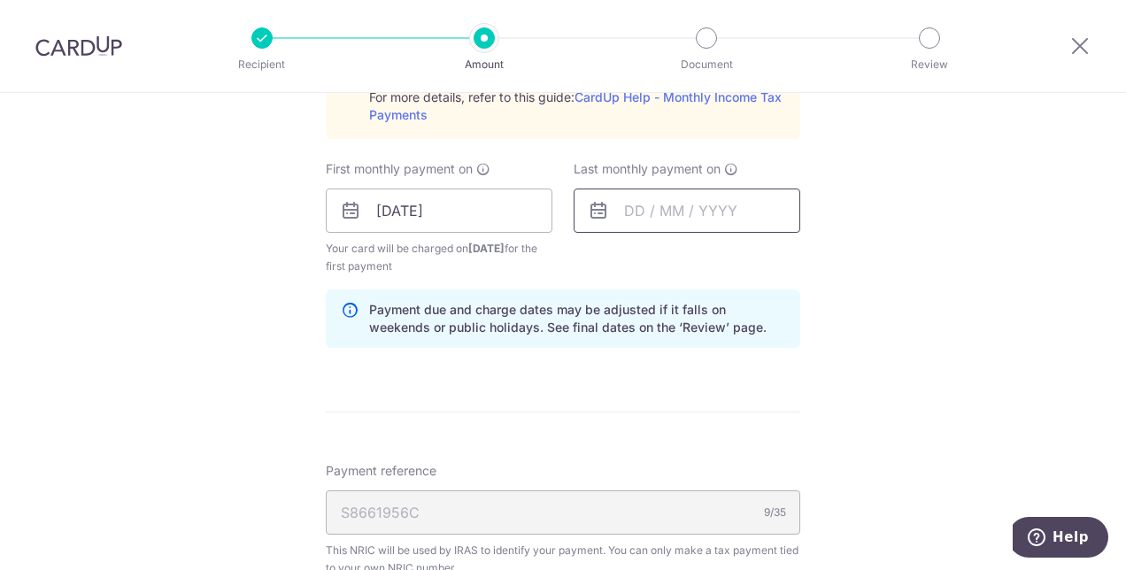
click at [694, 211] on input "text" at bounding box center [687, 211] width 227 height 44
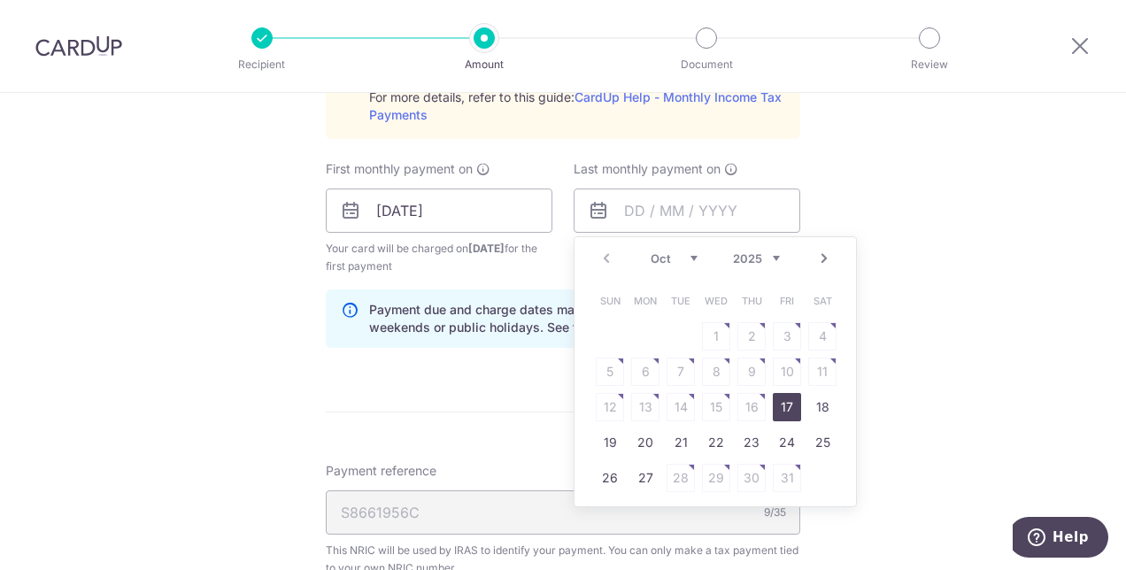
click at [691, 257] on select "Oct Nov Dec" at bounding box center [674, 259] width 47 height 14
click at [767, 252] on select "2025 2026" at bounding box center [756, 259] width 47 height 14
click at [689, 259] on select "Jan Feb Mar Apr May Jun Jul Aug Sep Oct Nov" at bounding box center [674, 259] width 47 height 14
click at [691, 257] on select "Jan Feb Mar Apr May Jun Jul Aug Sep Oct Nov" at bounding box center [674, 259] width 47 height 14
click at [820, 253] on link "Next" at bounding box center [824, 258] width 21 height 21
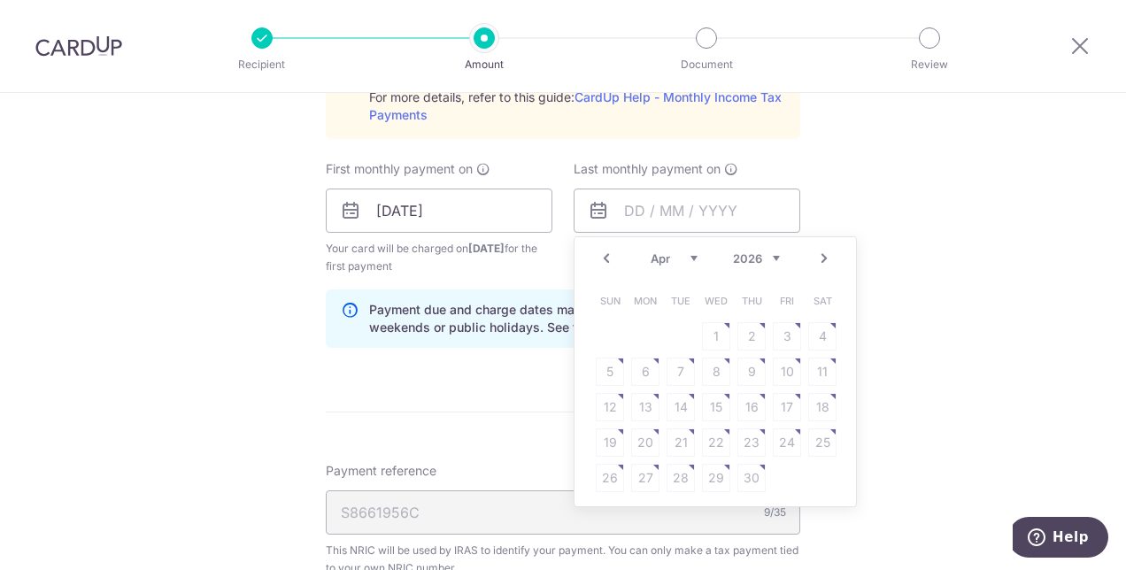
click at [676, 254] on select "Jan Feb Mar Apr May Jun Jul Aug Sep Oct Nov" at bounding box center [674, 259] width 47 height 14
click at [643, 444] on link "23" at bounding box center [645, 443] width 28 height 28
type input "[DATE]"
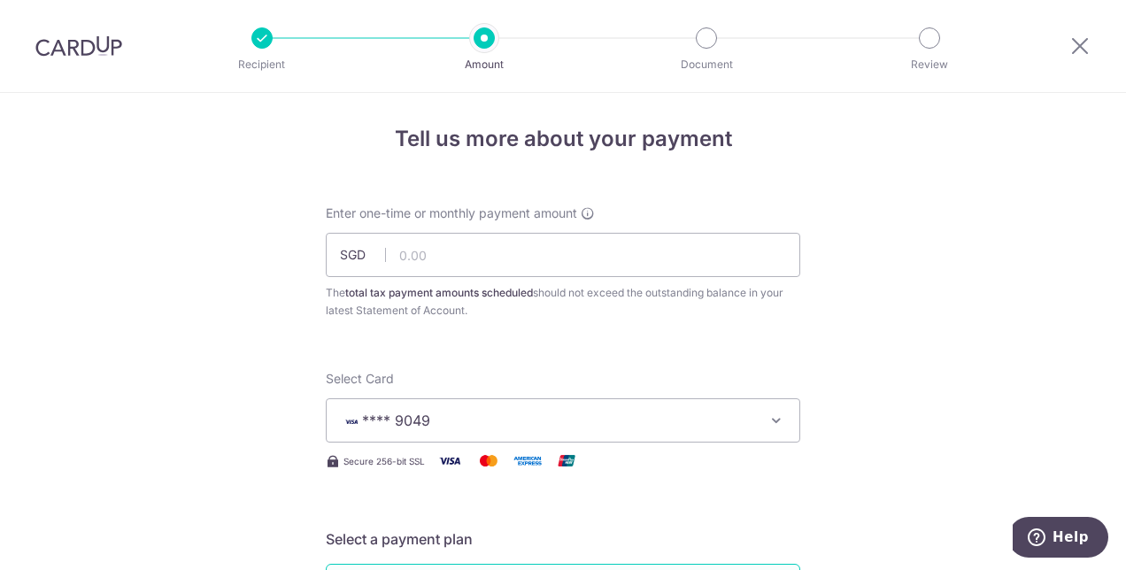
scroll to position [0, 0]
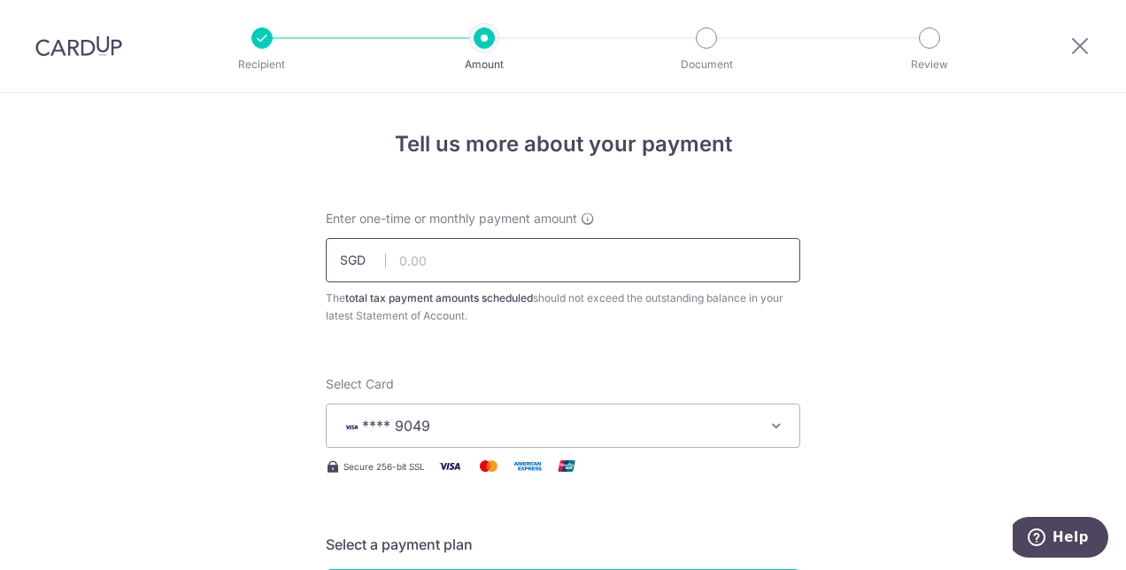
click at [445, 267] on input "text" at bounding box center [563, 260] width 475 height 44
paste input "836.17"
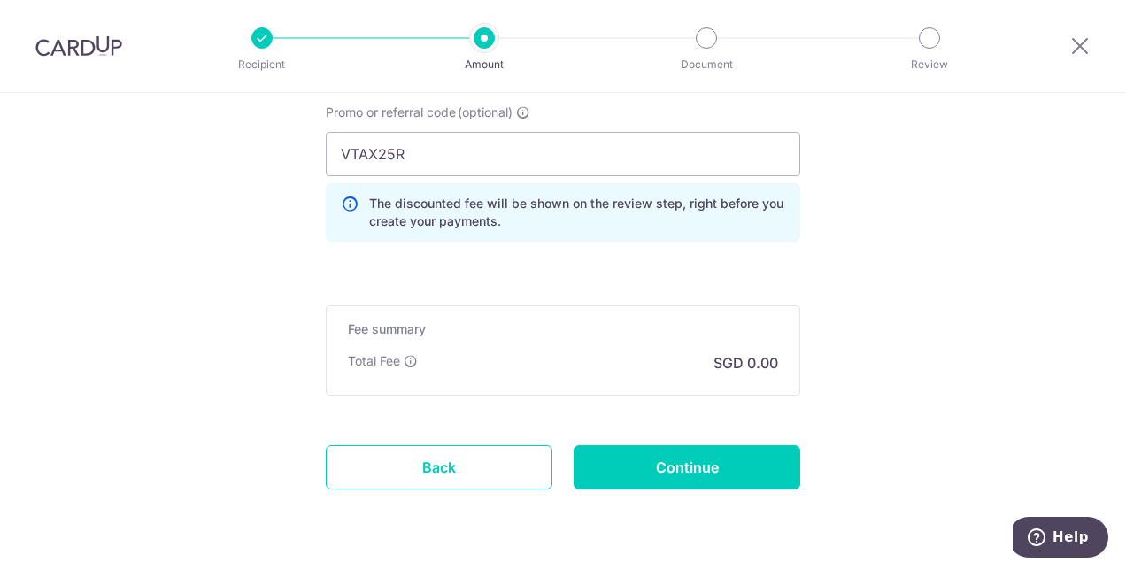
scroll to position [1516, 0]
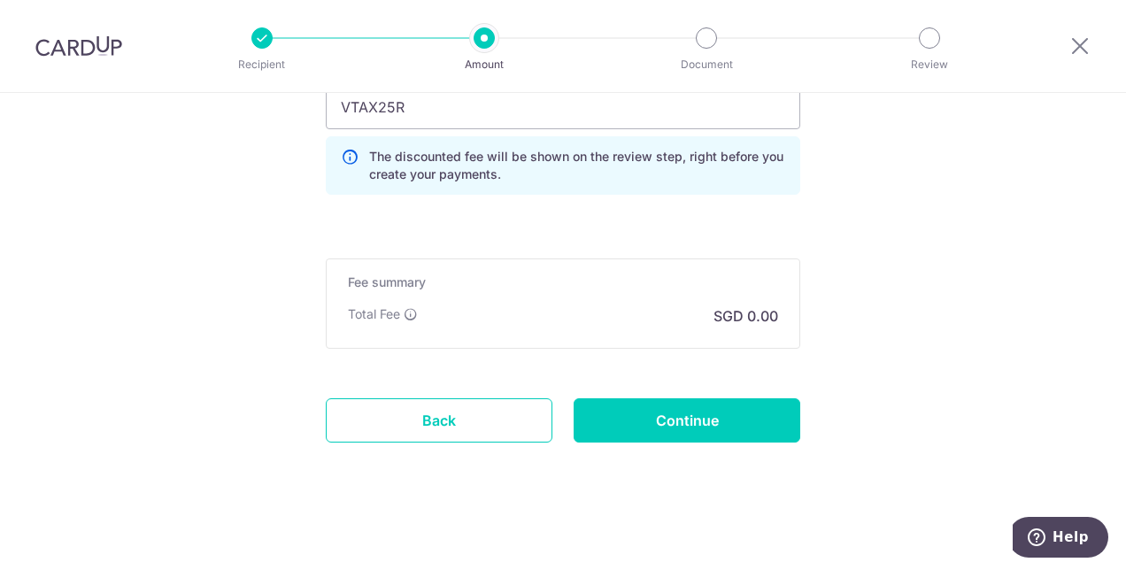
type input "836.17"
click at [662, 416] on input "Continue" at bounding box center [687, 421] width 227 height 44
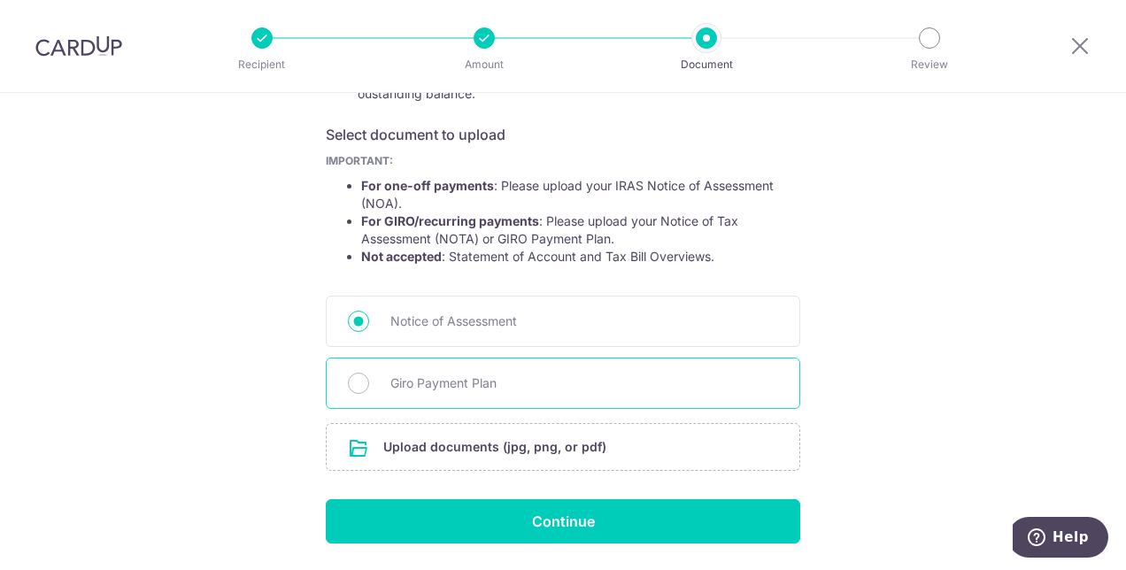
scroll to position [243, 0]
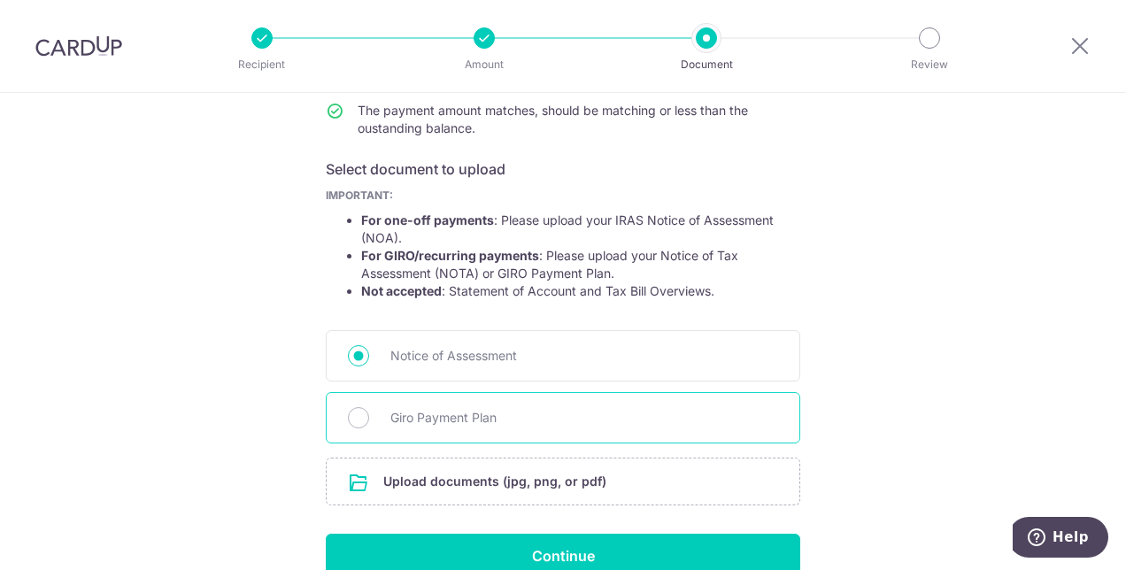
click at [432, 422] on span "Giro Payment Plan" at bounding box center [585, 417] width 388 height 21
click at [369, 422] on input "Giro Payment Plan" at bounding box center [358, 417] width 21 height 21
radio input "true"
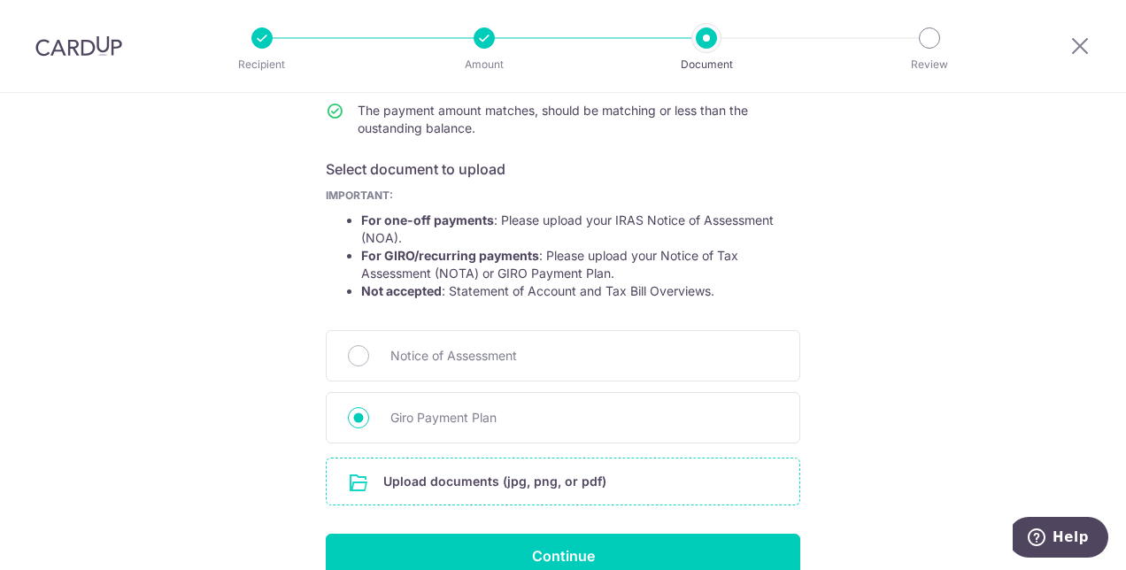
scroll to position [331, 0]
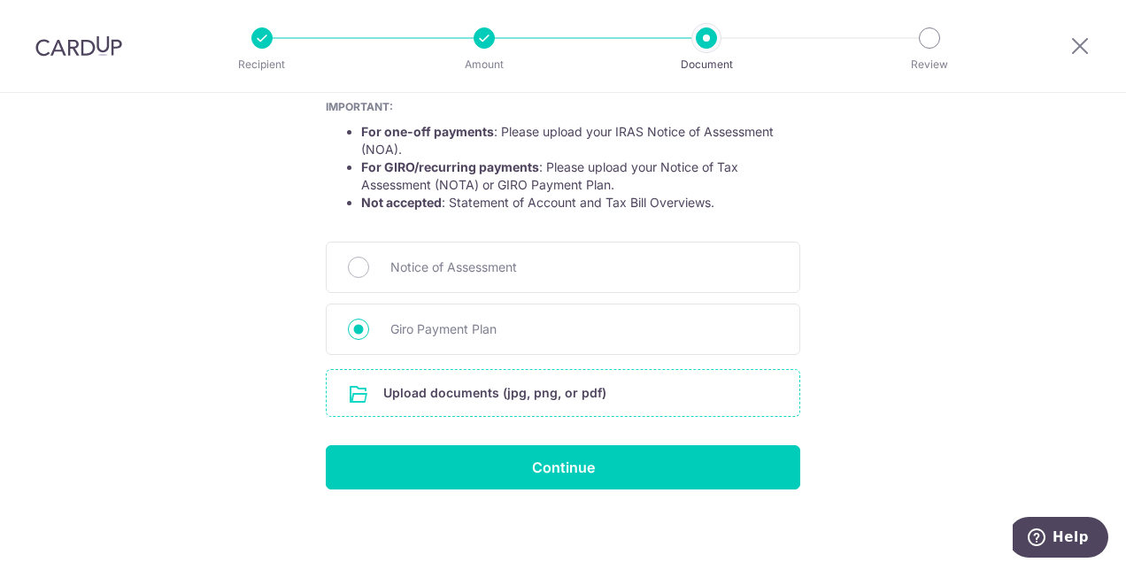
click at [579, 395] on input "file" at bounding box center [563, 393] width 473 height 46
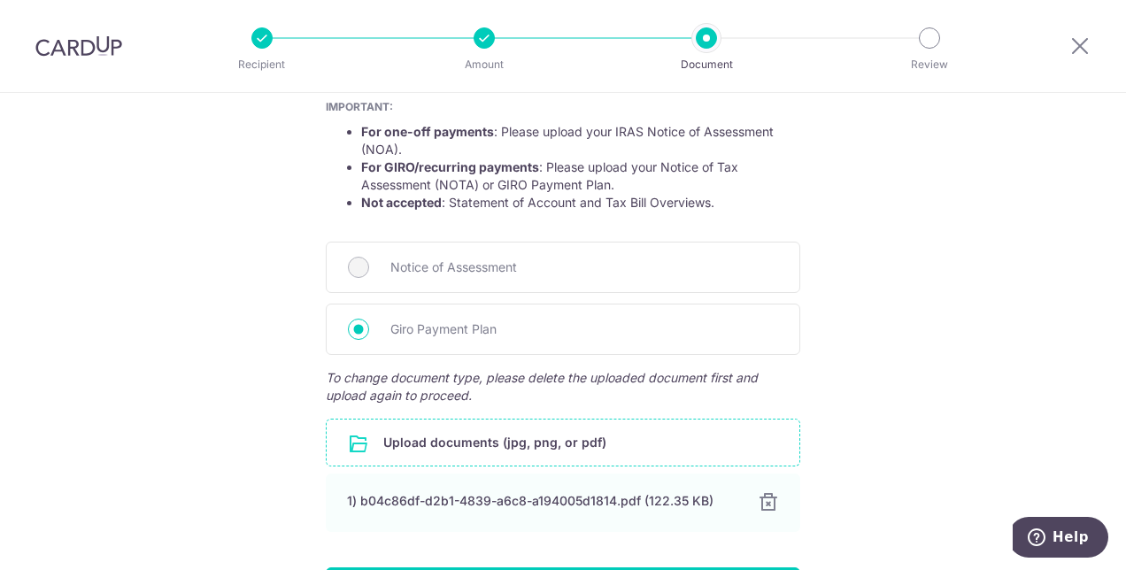
scroll to position [453, 0]
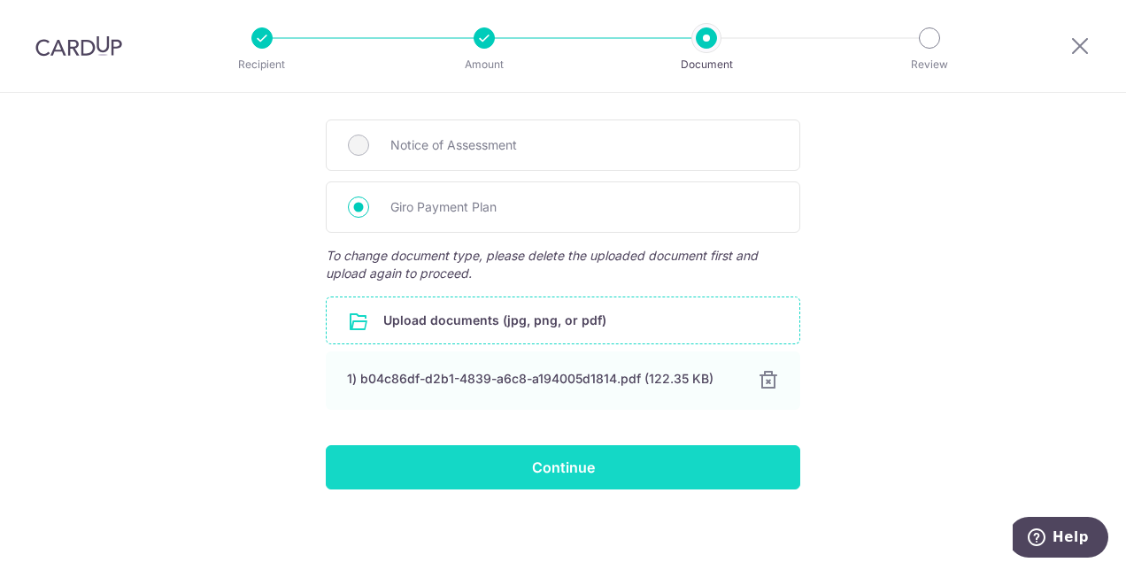
click at [535, 459] on input "Continue" at bounding box center [563, 467] width 475 height 44
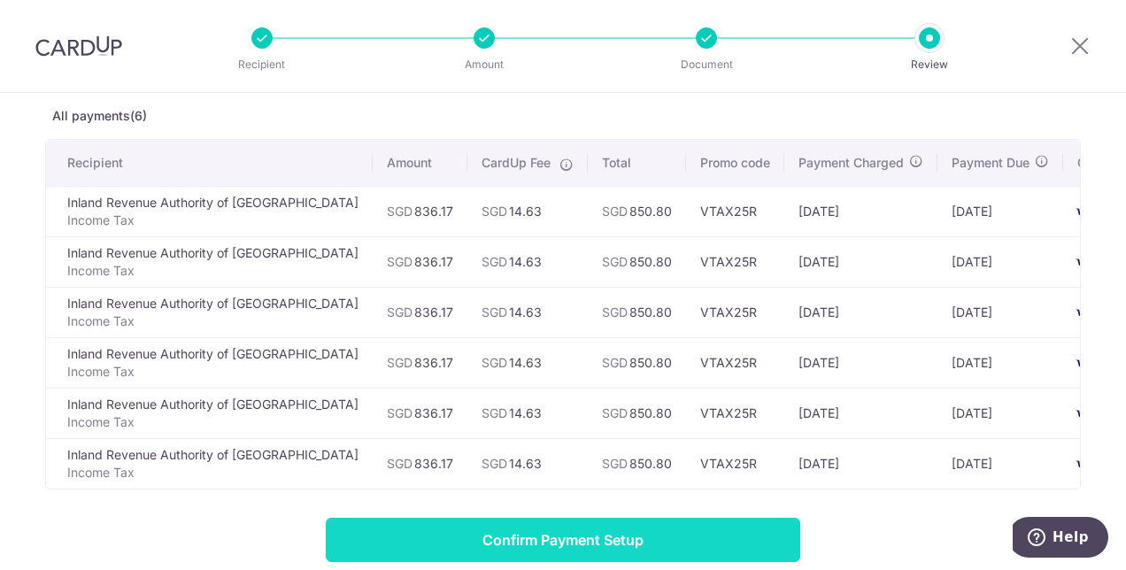
scroll to position [177, 0]
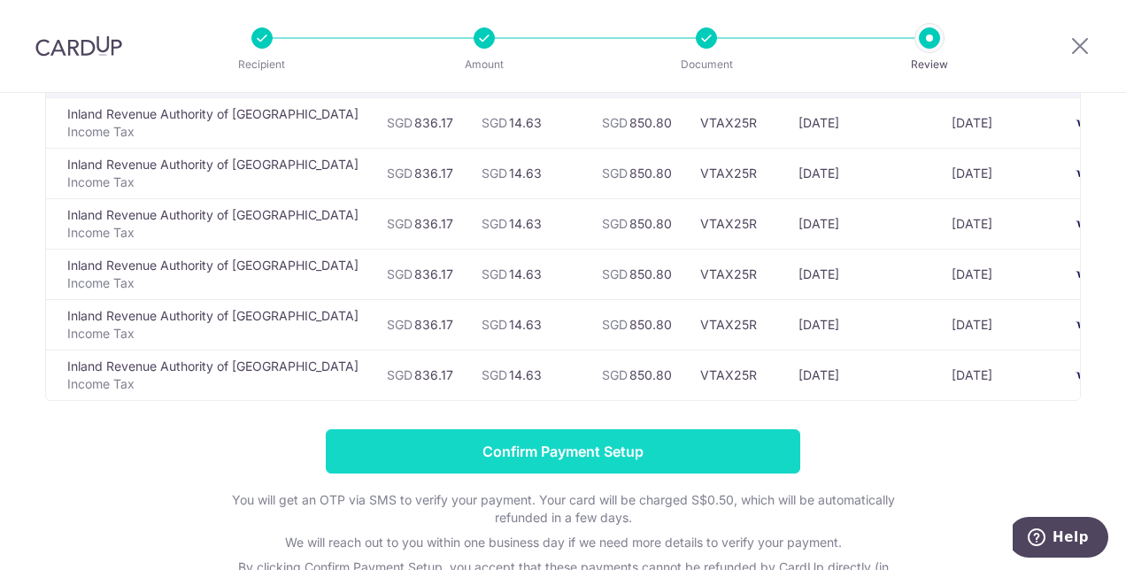
click at [551, 454] on input "Confirm Payment Setup" at bounding box center [563, 452] width 475 height 44
